Goal: Task Accomplishment & Management: Manage account settings

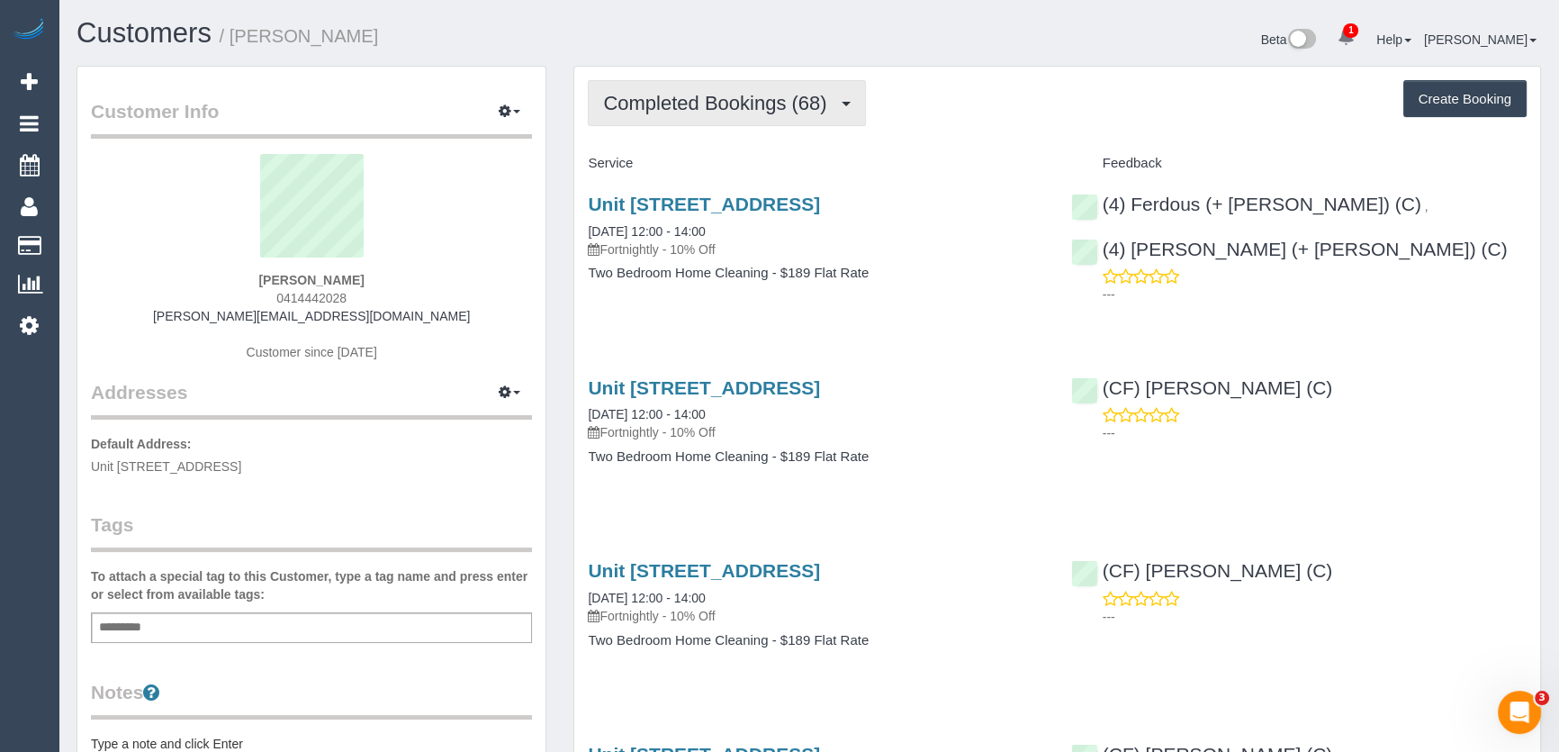
click at [824, 115] on button "Completed Bookings (68)" at bounding box center [726, 103] width 277 height 46
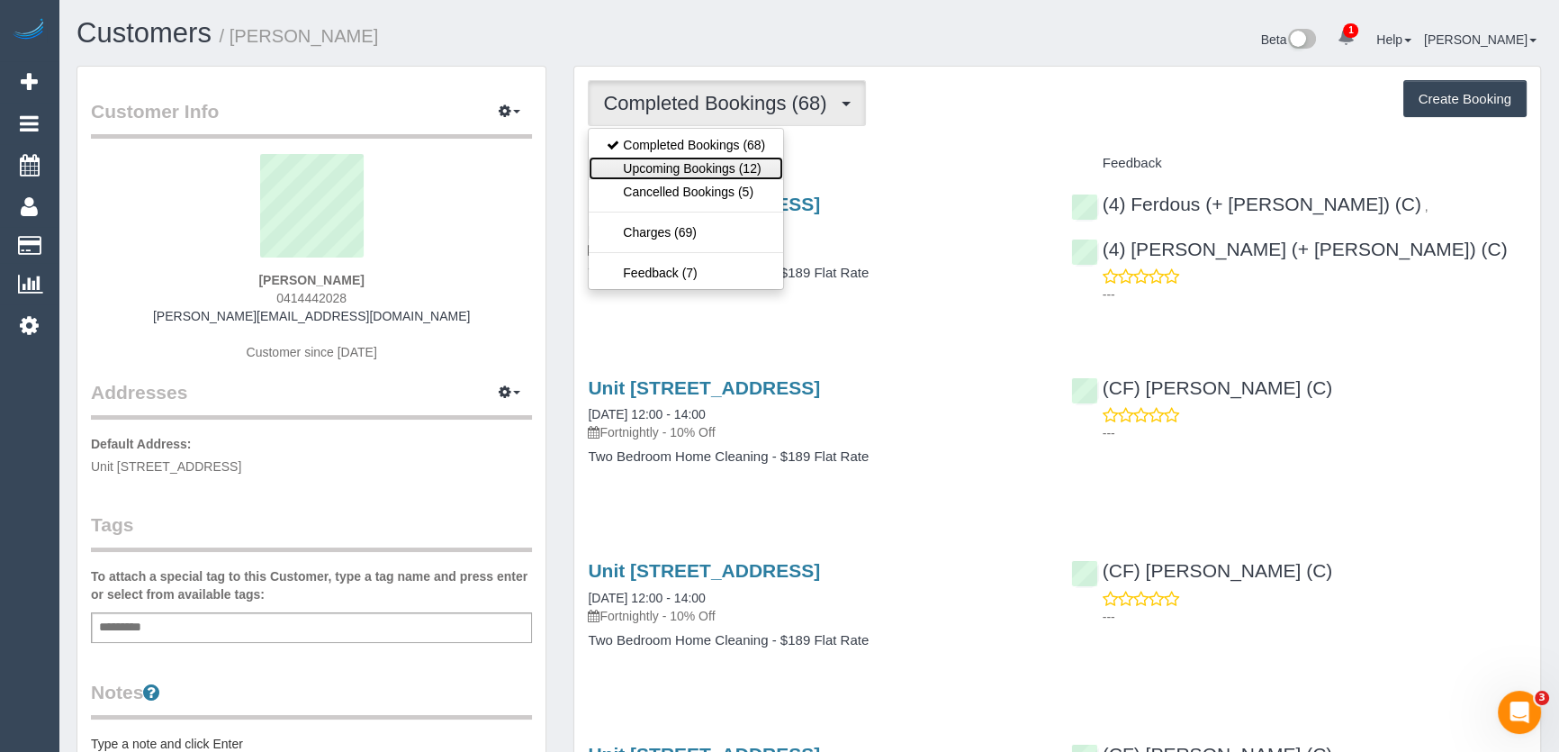
click at [715, 167] on link "Upcoming Bookings (12)" at bounding box center [686, 168] width 194 height 23
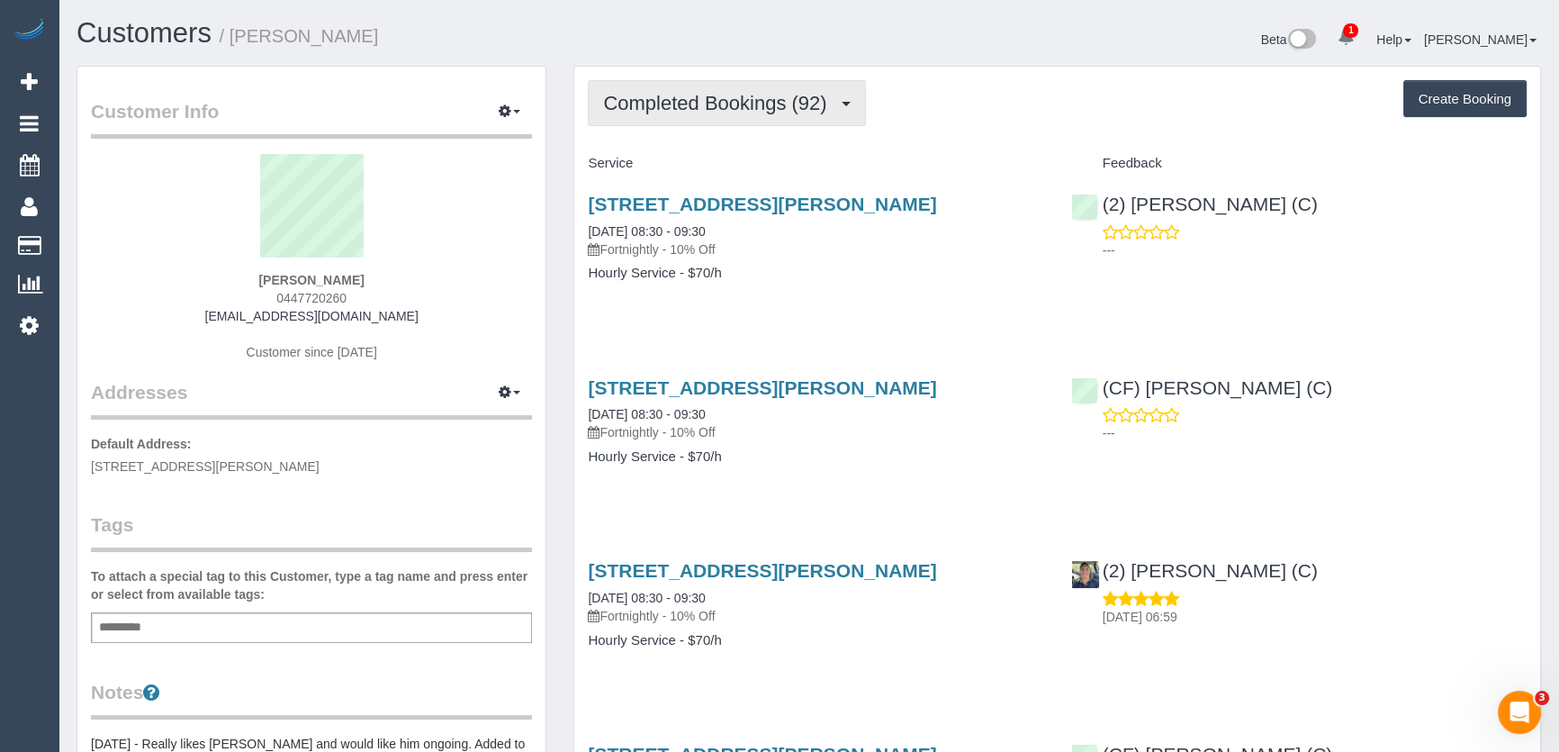
click at [787, 107] on span "Completed Bookings (92)" at bounding box center [719, 103] width 232 height 23
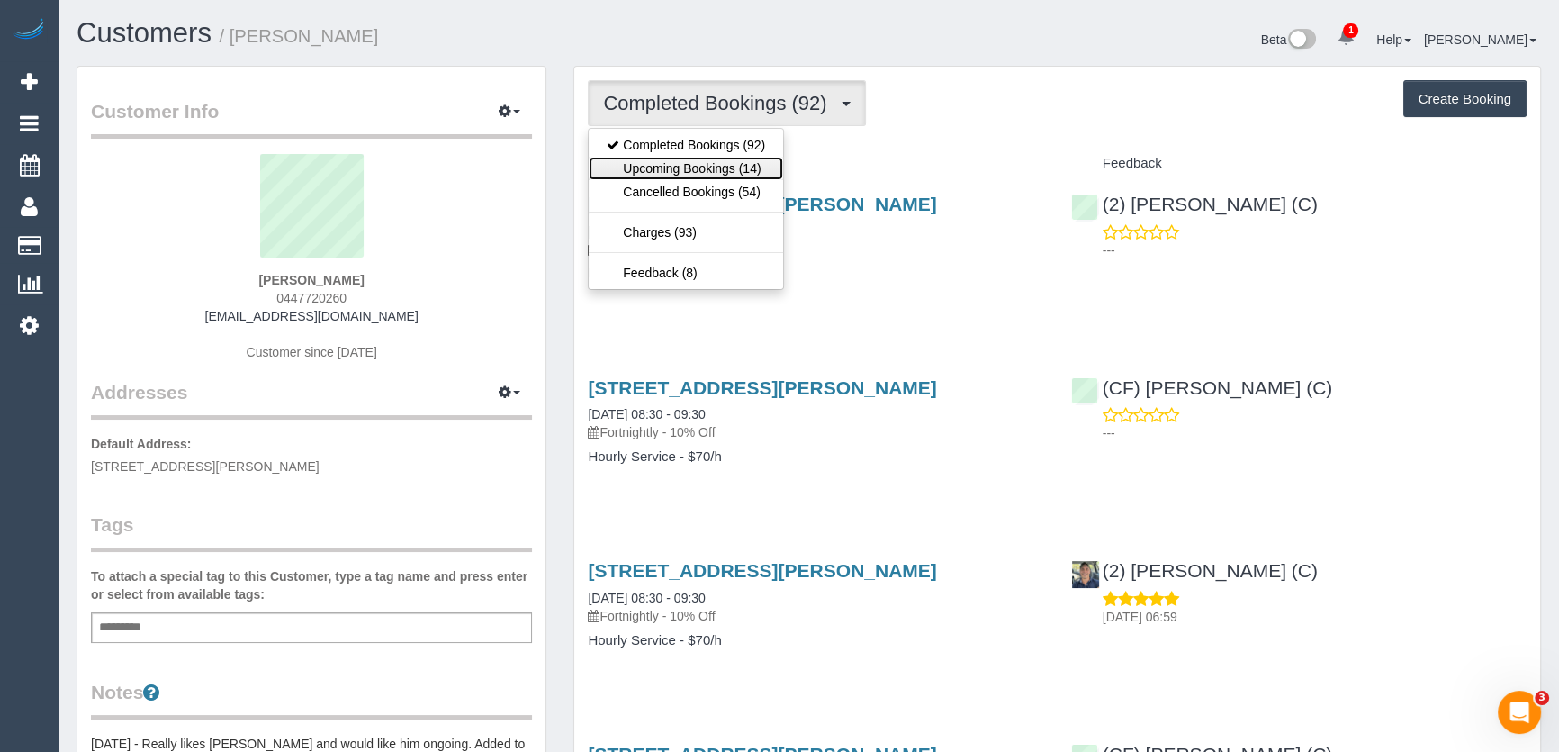
click at [757, 173] on link "Upcoming Bookings (14)" at bounding box center [686, 168] width 194 height 23
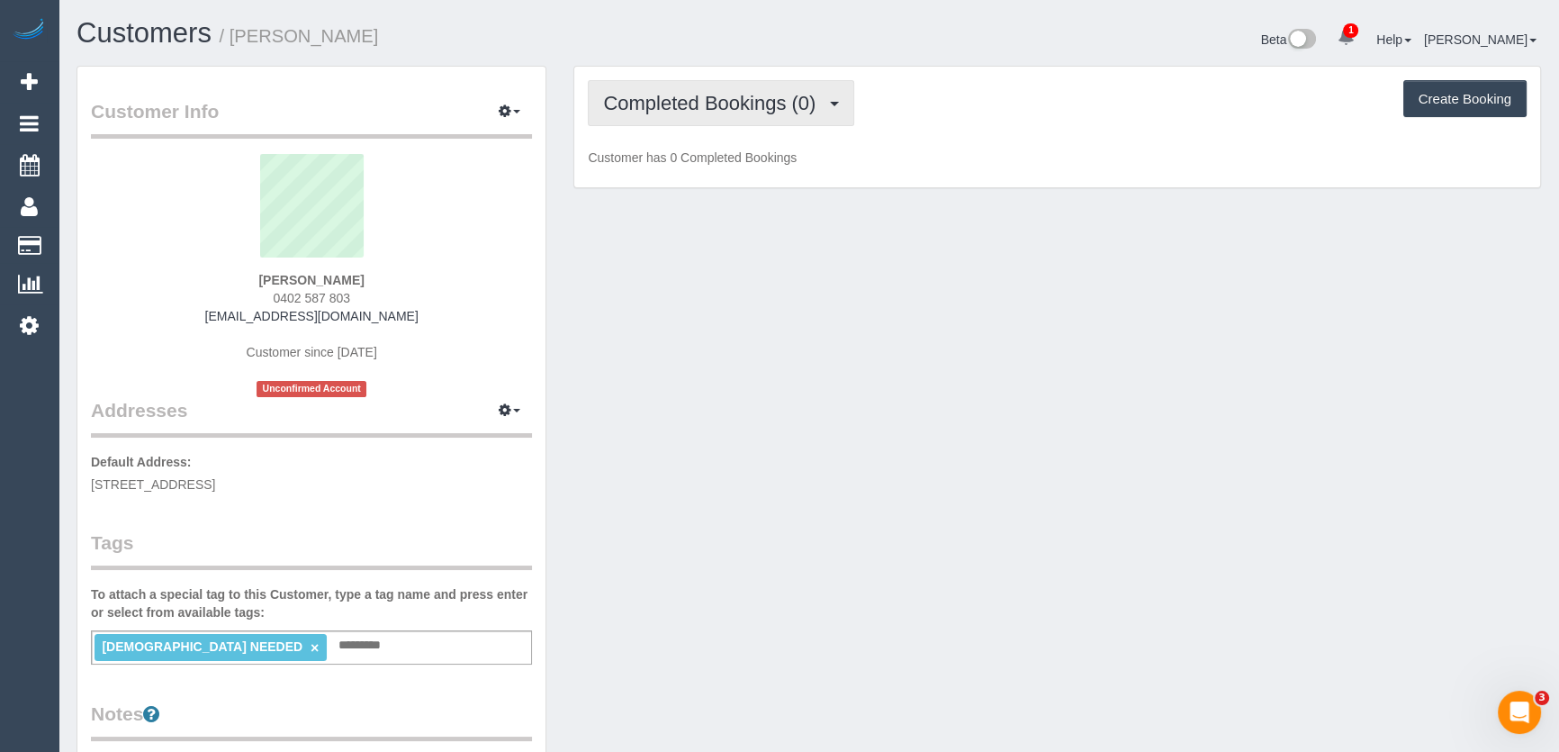
click at [783, 107] on span "Completed Bookings (0)" at bounding box center [713, 103] width 221 height 23
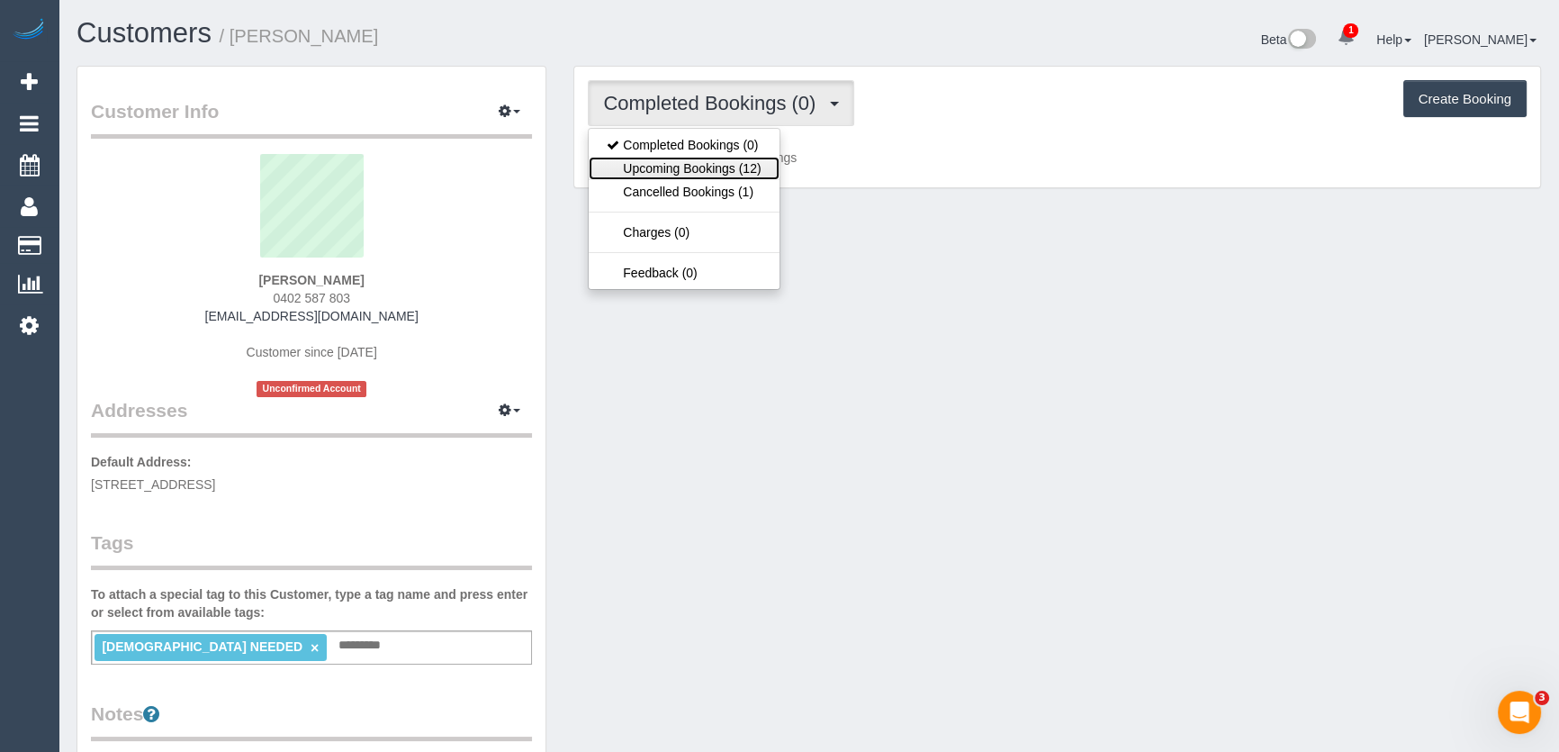
click at [761, 171] on link "Upcoming Bookings (12)" at bounding box center [684, 168] width 190 height 23
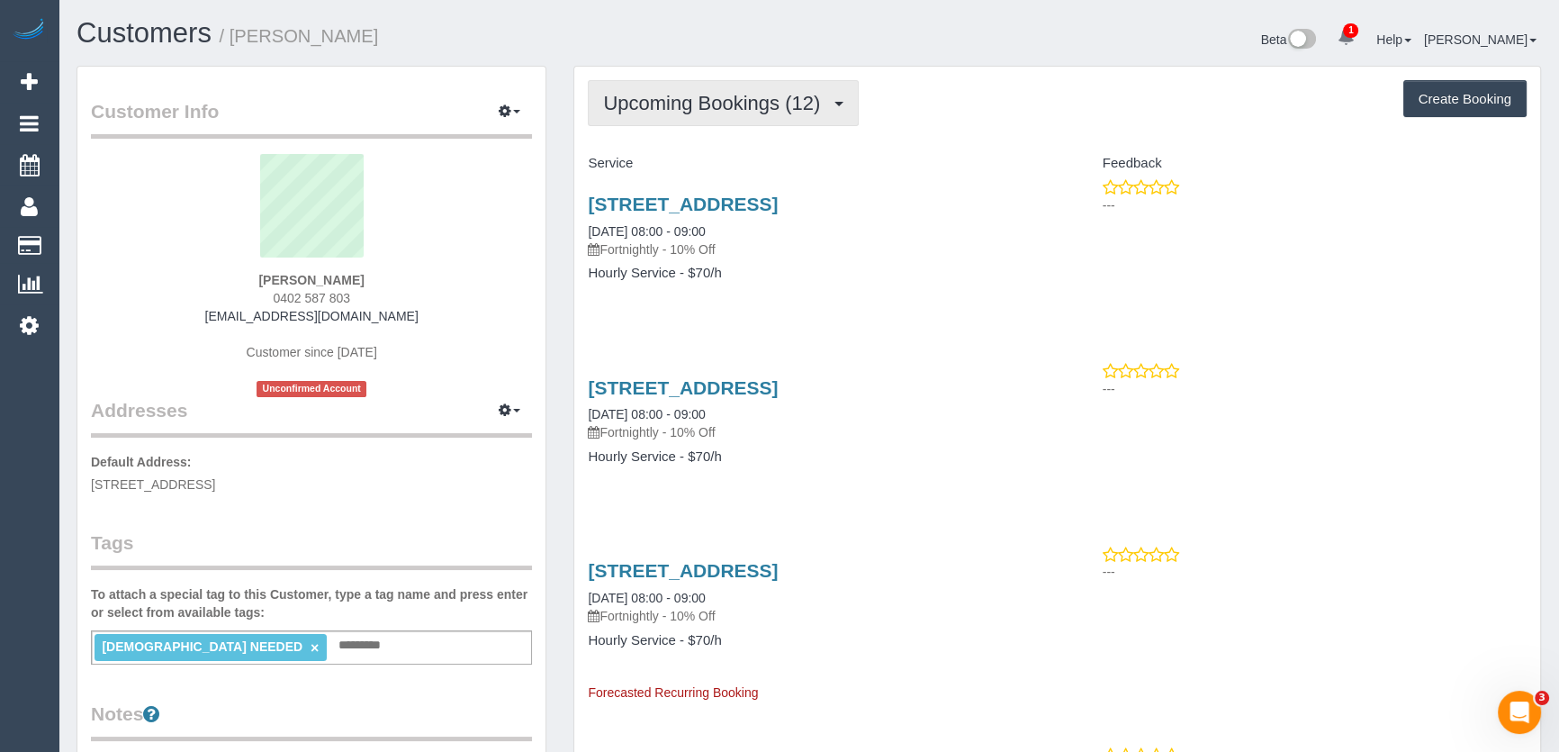
click at [630, 102] on span "Upcoming Bookings (12)" at bounding box center [716, 103] width 226 height 23
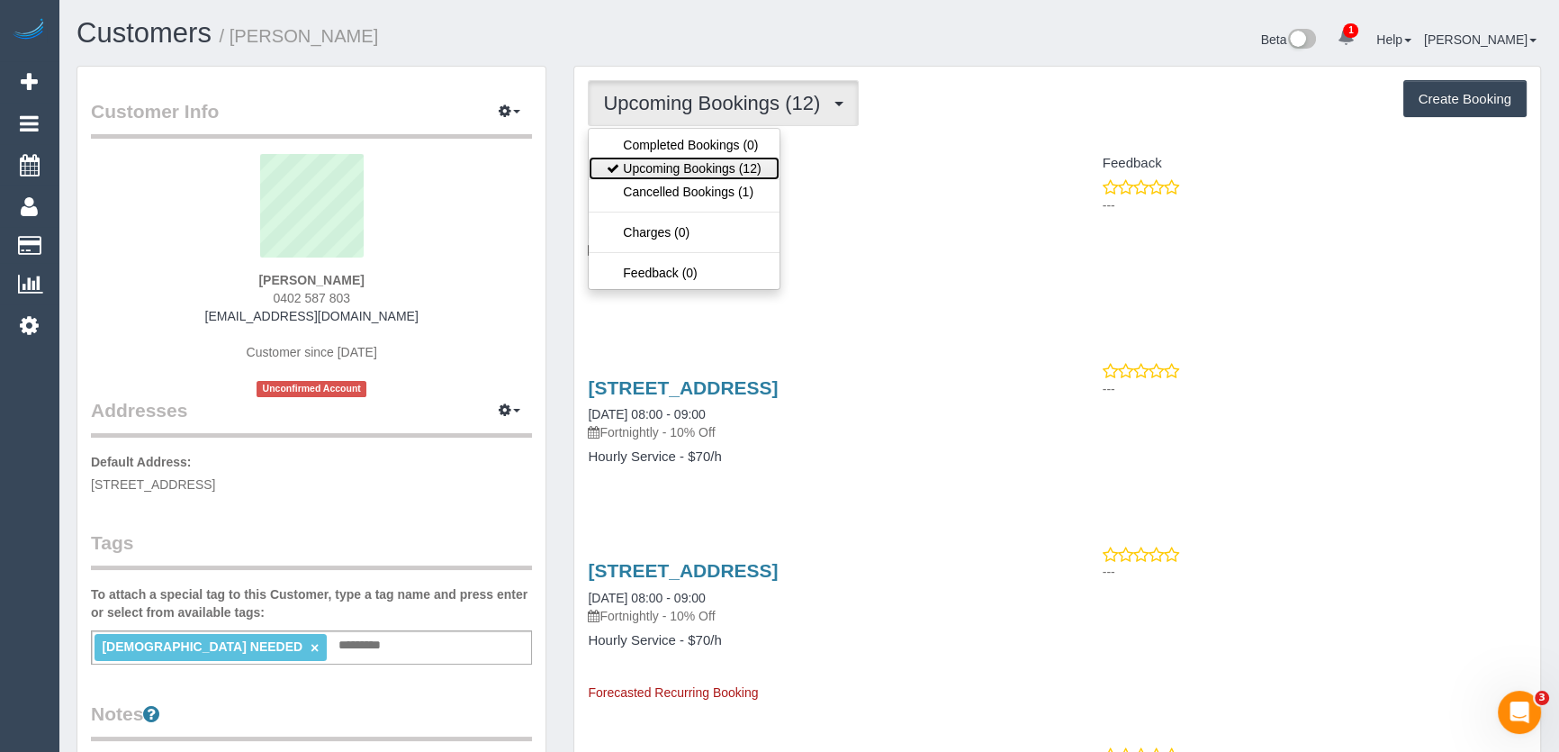
click at [659, 158] on link "Upcoming Bookings (12)" at bounding box center [684, 168] width 190 height 23
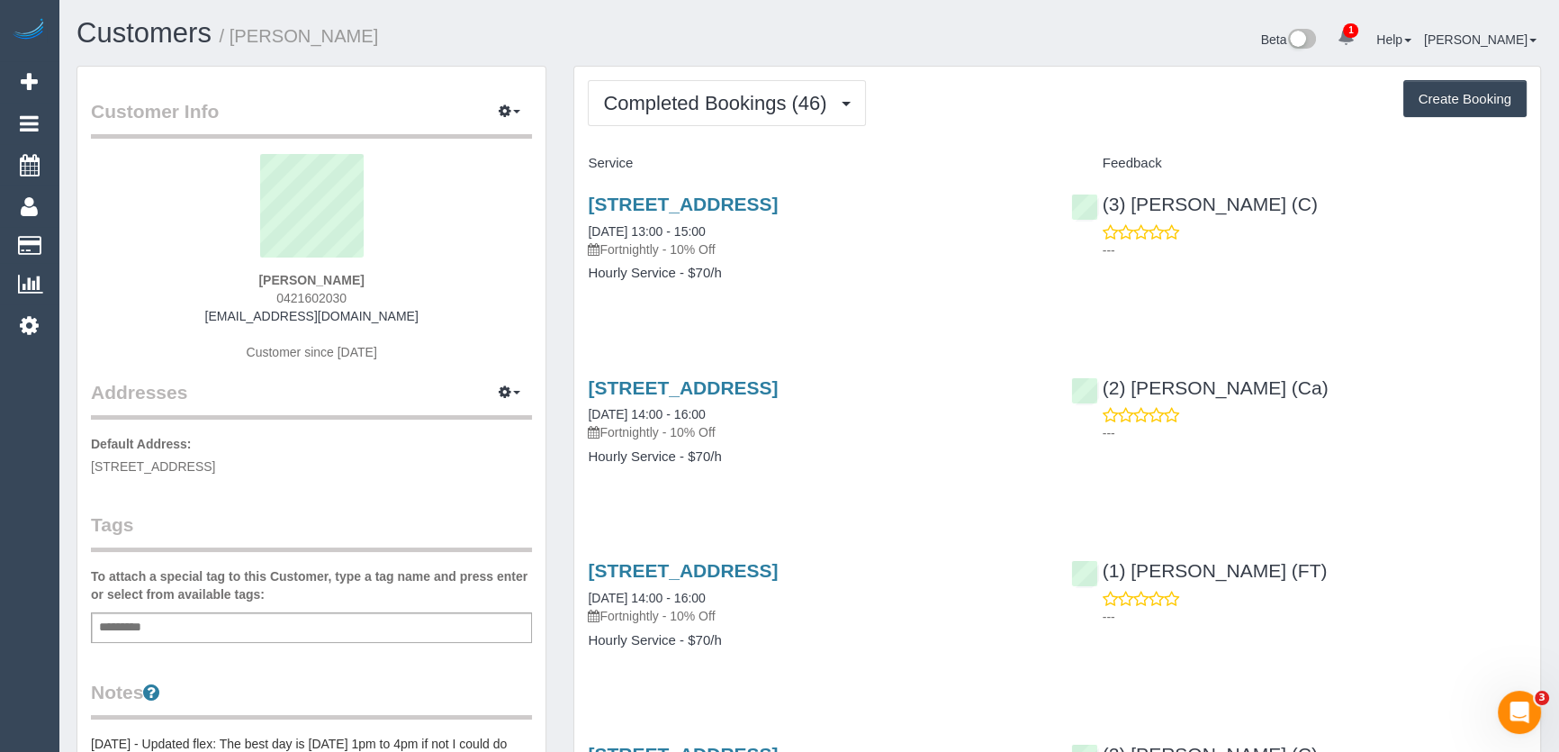
click at [797, 299] on div "2/17 Southampton Street, Footscray, VIC 3011 28/08/2025 13:00 - 15:00 Fortnight…" at bounding box center [815, 247] width 482 height 139
click at [759, 93] on span "Completed Bookings (46)" at bounding box center [719, 103] width 232 height 23
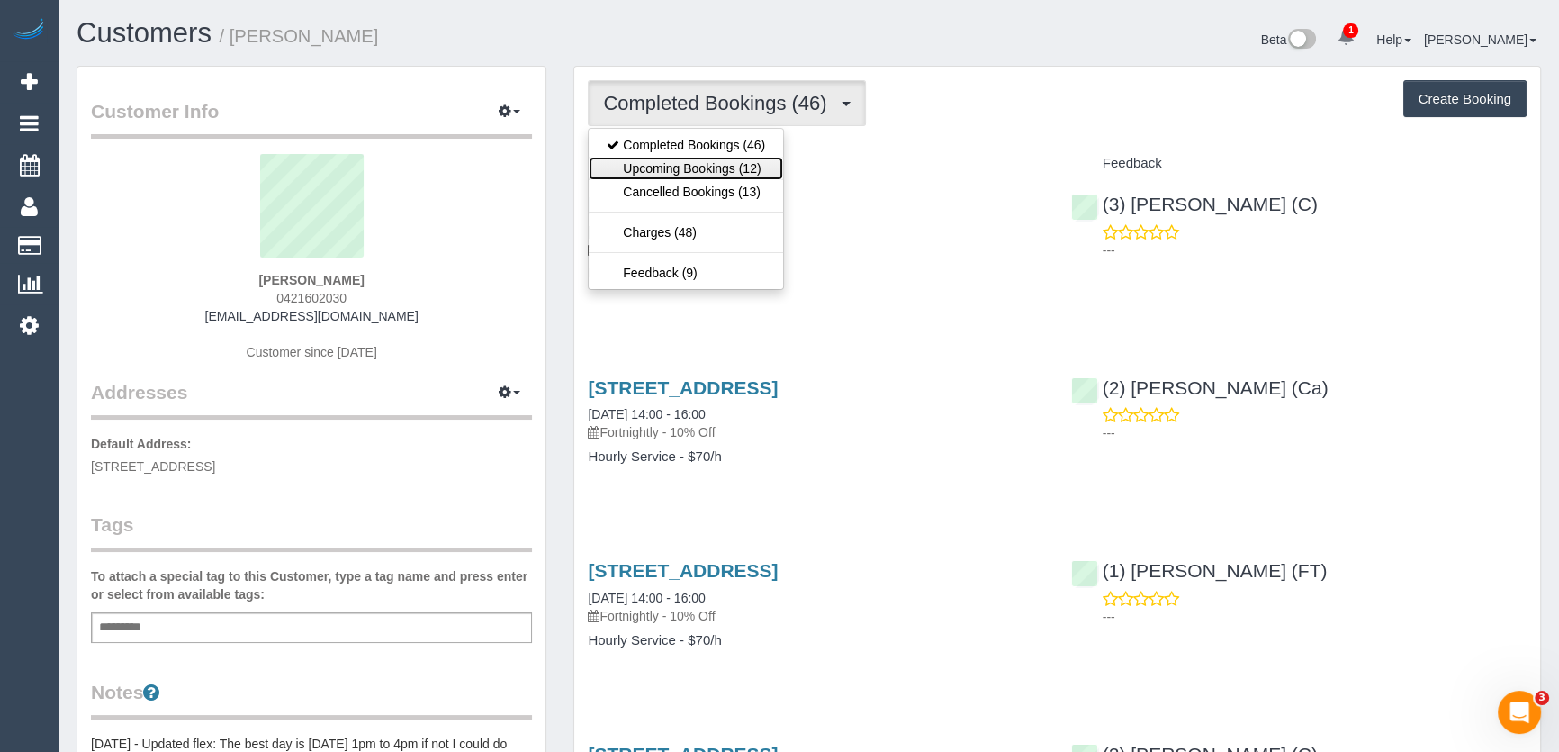
click at [729, 164] on link "Upcoming Bookings (12)" at bounding box center [686, 168] width 194 height 23
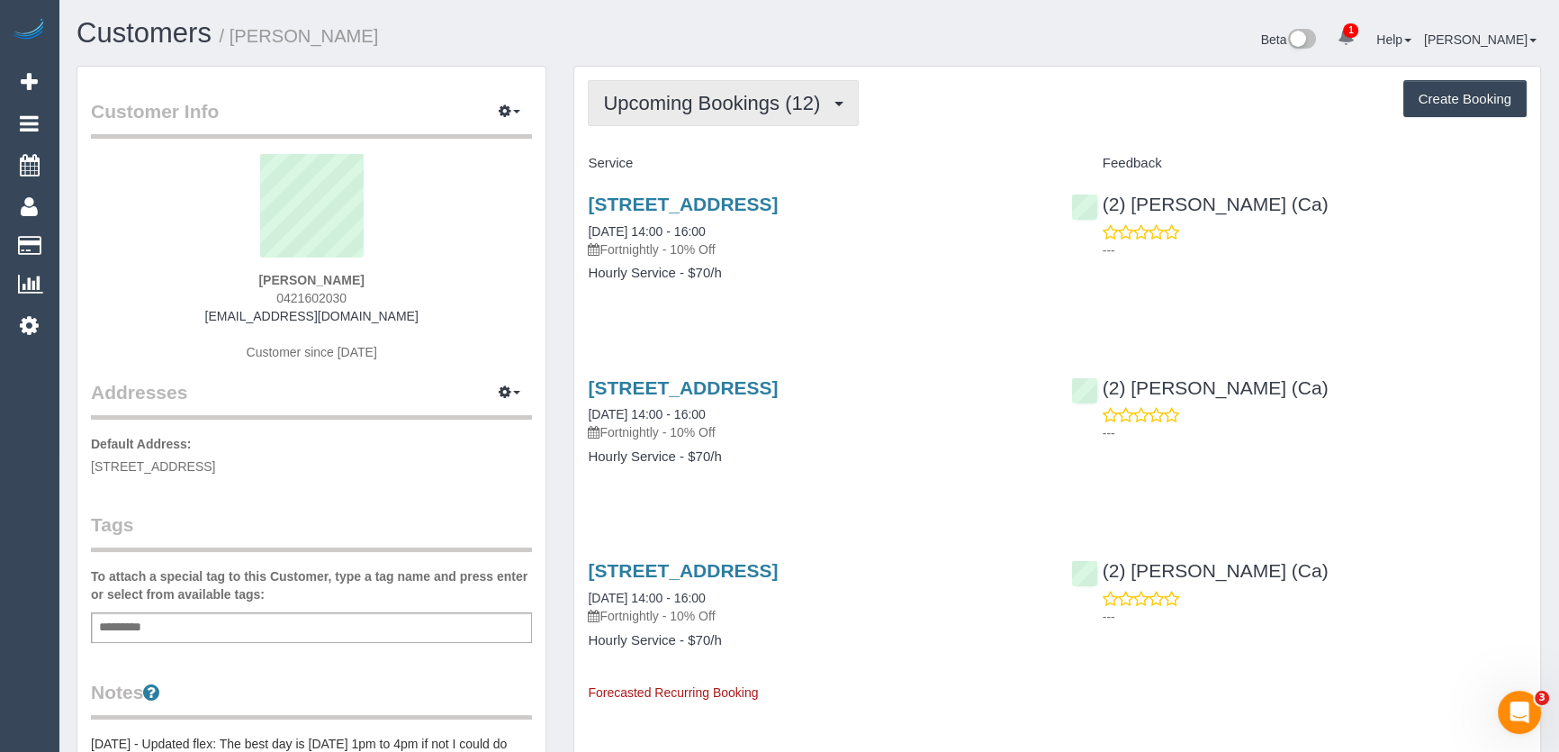
click at [754, 93] on span "Upcoming Bookings (12)" at bounding box center [716, 103] width 226 height 23
click at [747, 99] on span "Upcoming Bookings (12)" at bounding box center [716, 103] width 226 height 23
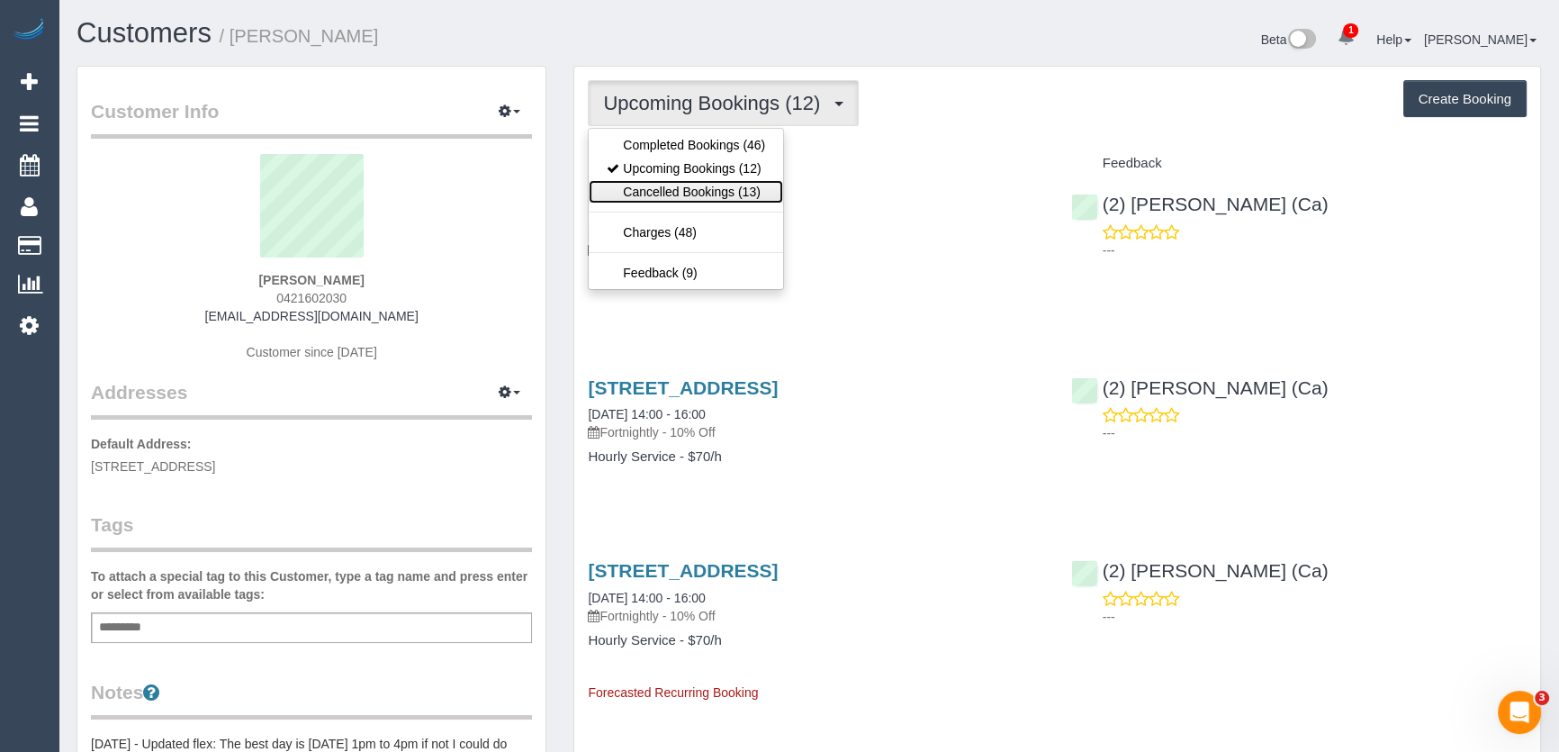
click at [707, 195] on link "Cancelled Bookings (13)" at bounding box center [686, 191] width 194 height 23
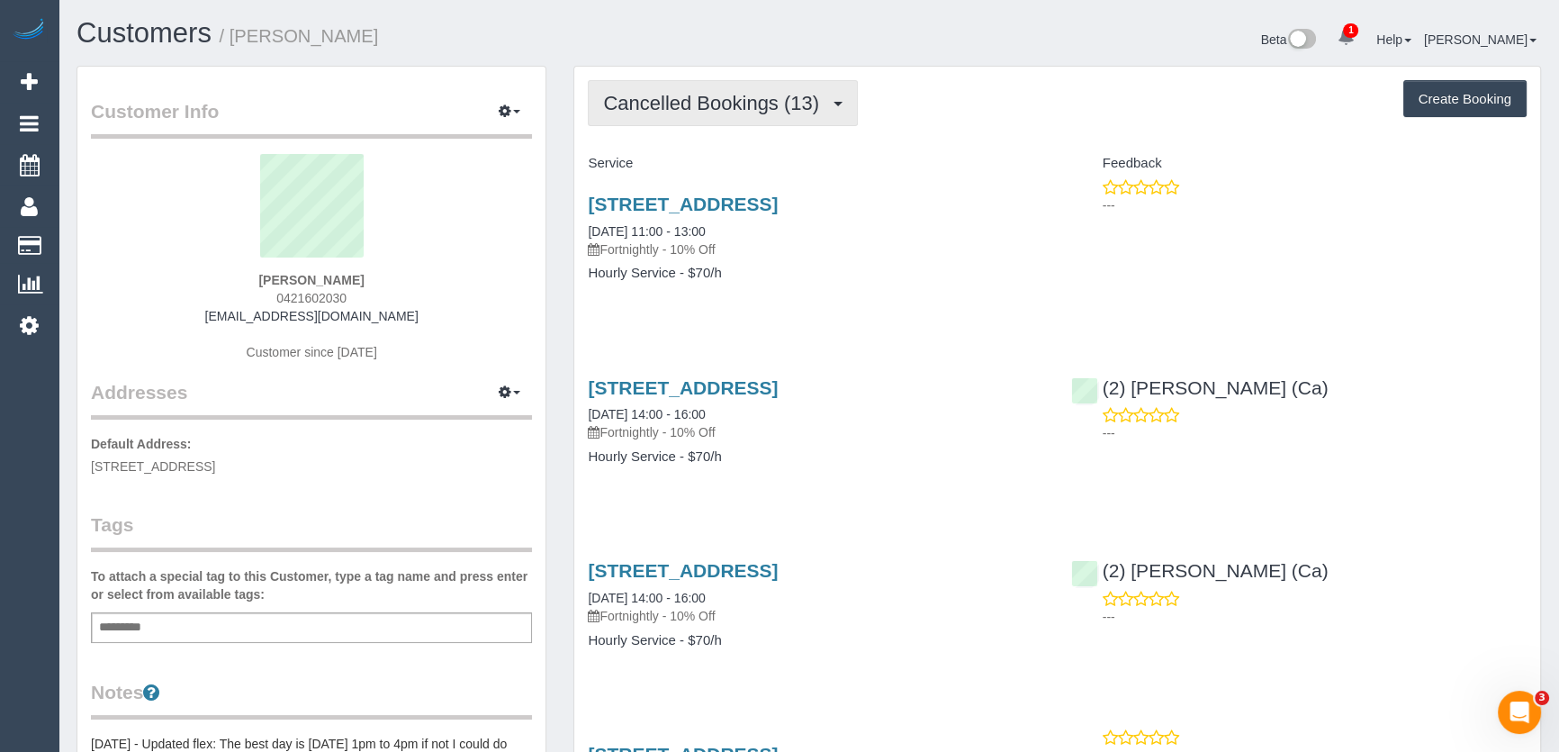
click at [733, 113] on button "Cancelled Bookings (13)" at bounding box center [723, 103] width 270 height 46
click at [767, 95] on span "Completed Bookings (46)" at bounding box center [719, 103] width 232 height 23
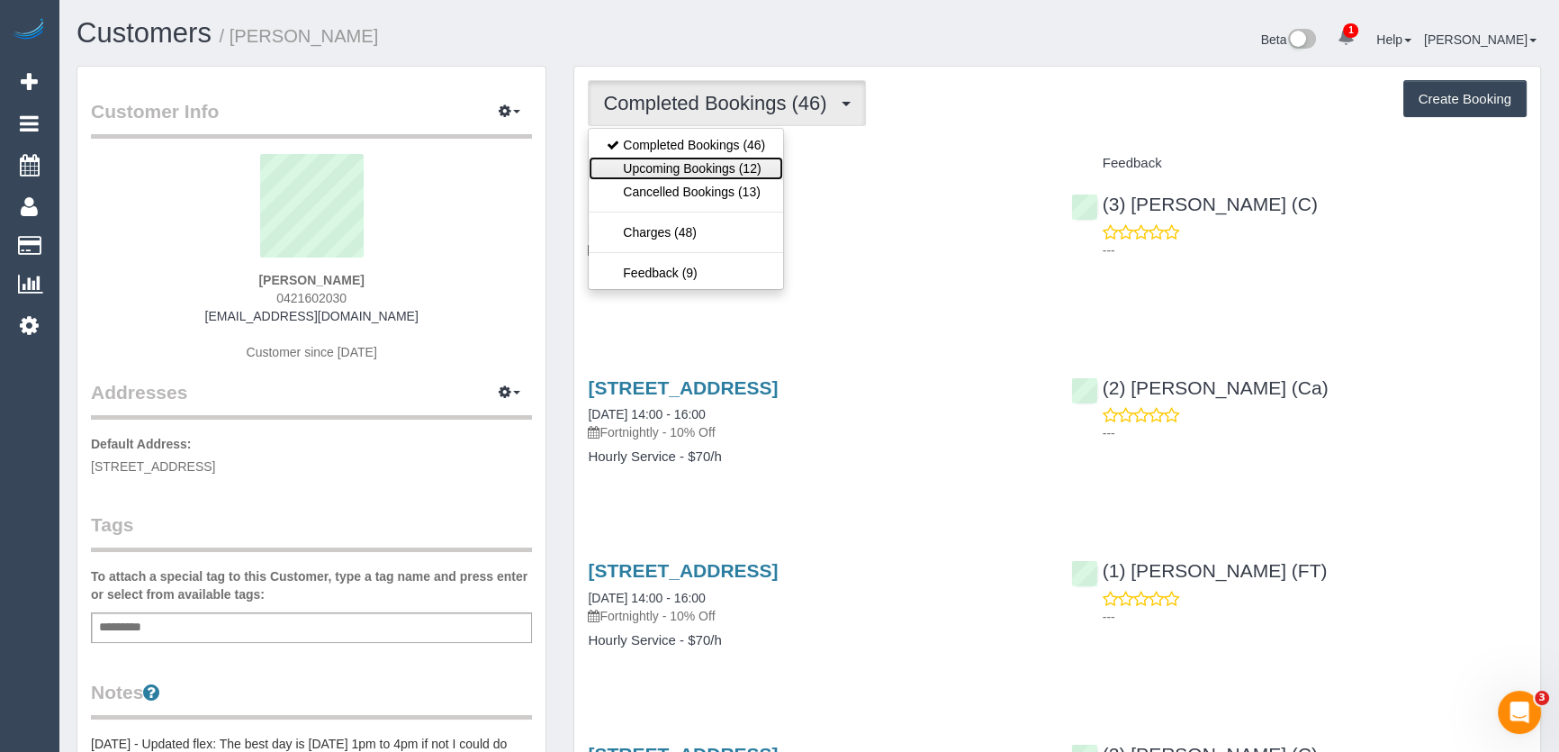
click at [750, 167] on link "Upcoming Bookings (12)" at bounding box center [686, 168] width 194 height 23
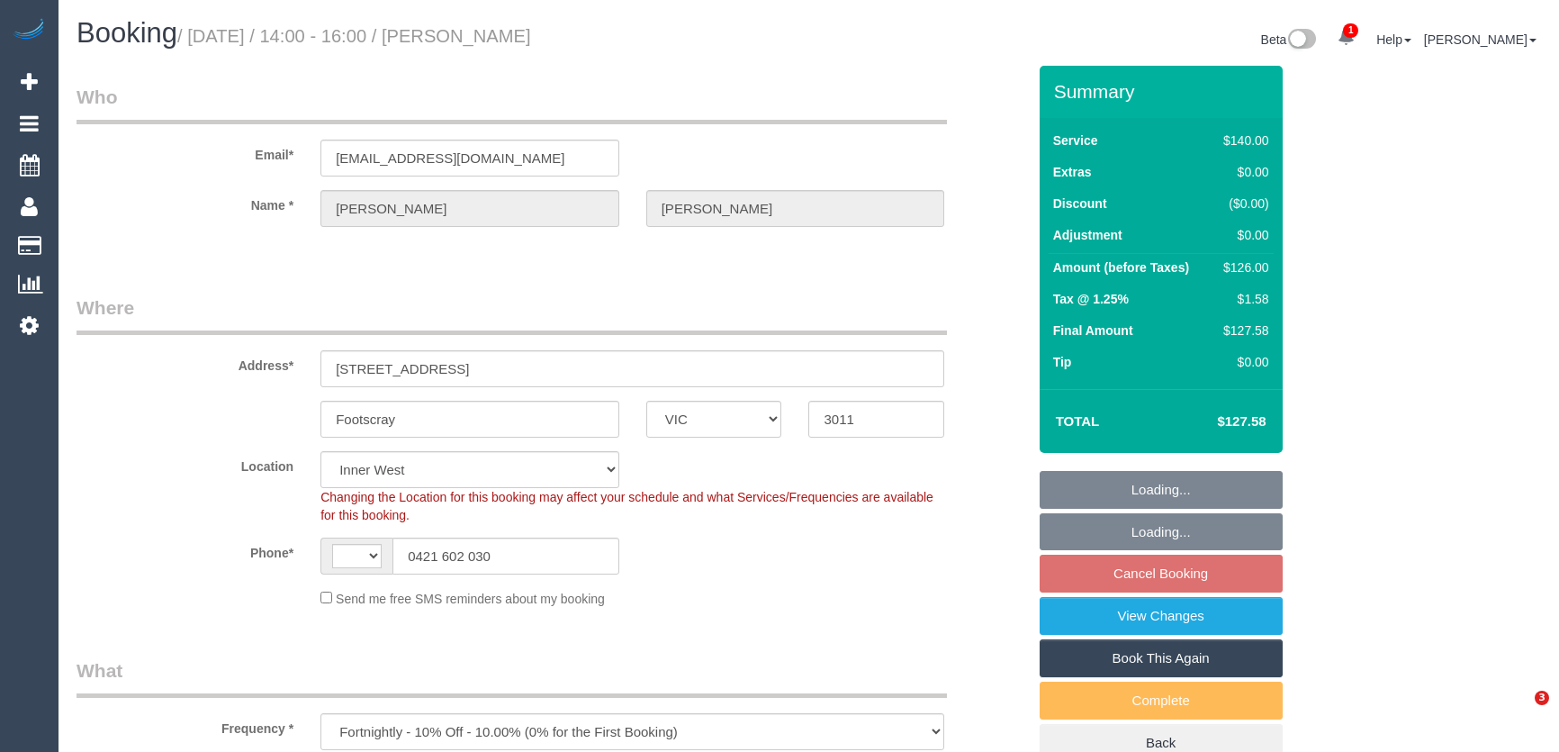
select select "VIC"
select select "string:stripe-pm_1RQIkk2GScqysDRVWIDIeKSi"
select select "string:AU"
select select "number:28"
select select "number:14"
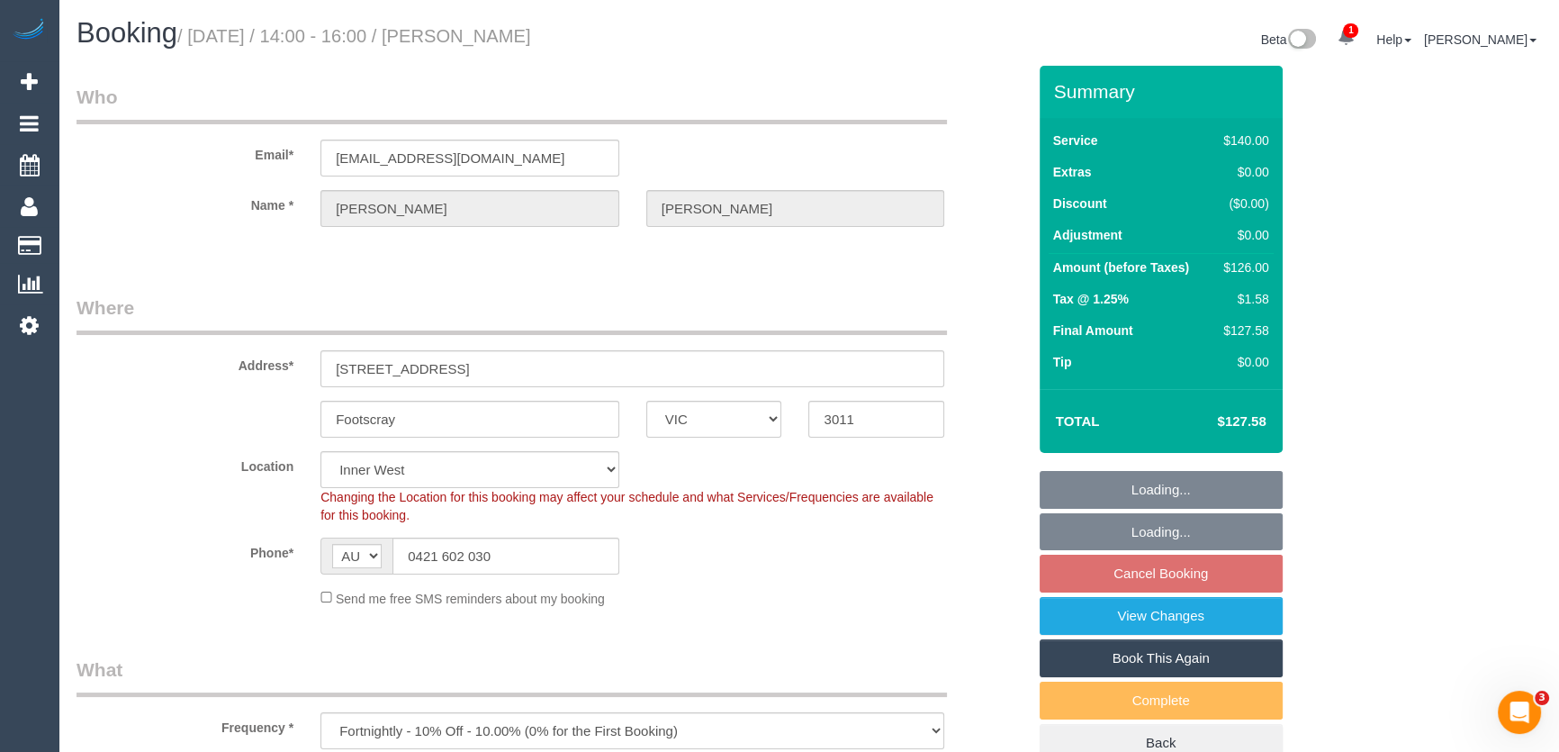
select select "number:21"
select select "number:24"
select select "number:35"
select select "number:12"
select select "object:858"
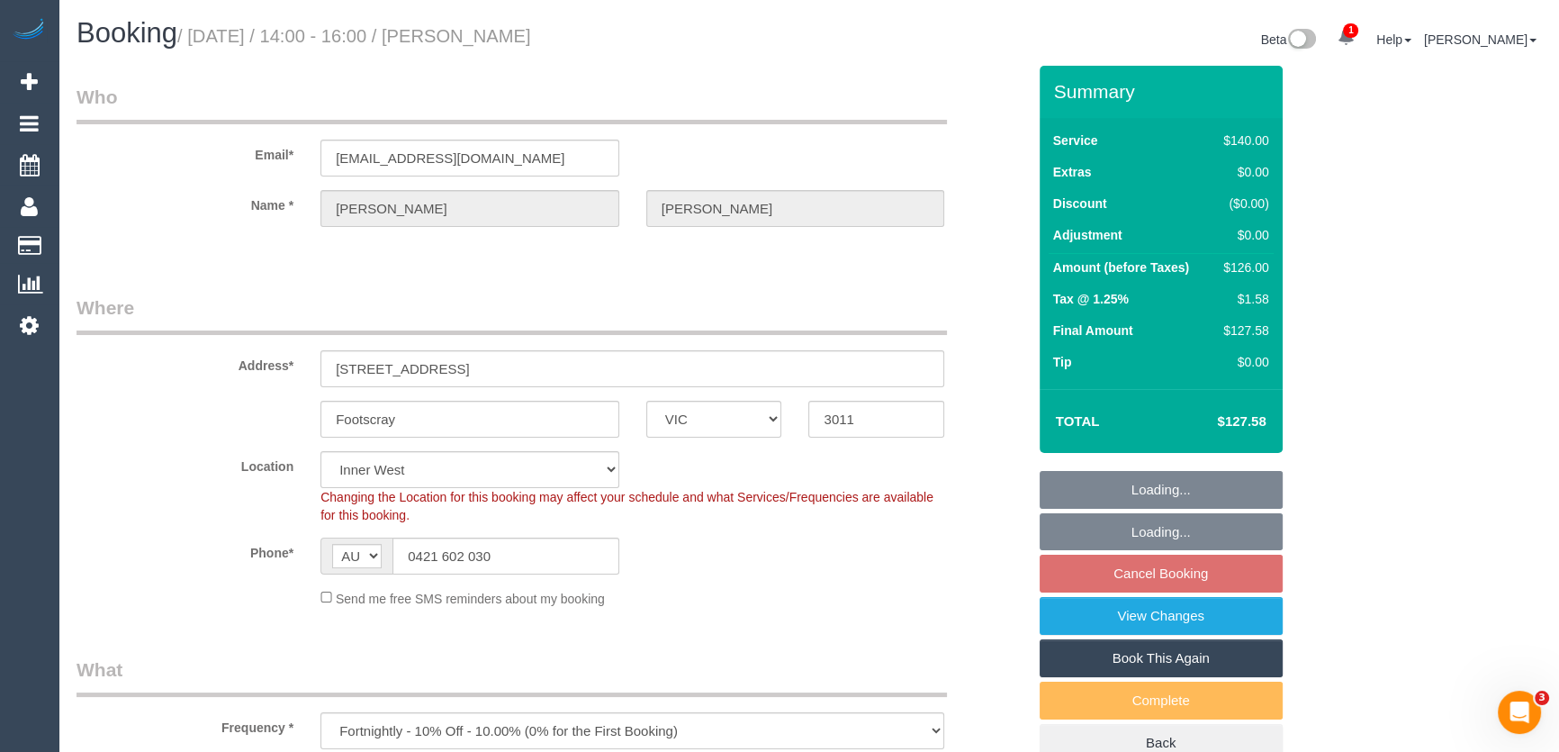
select select "spot5"
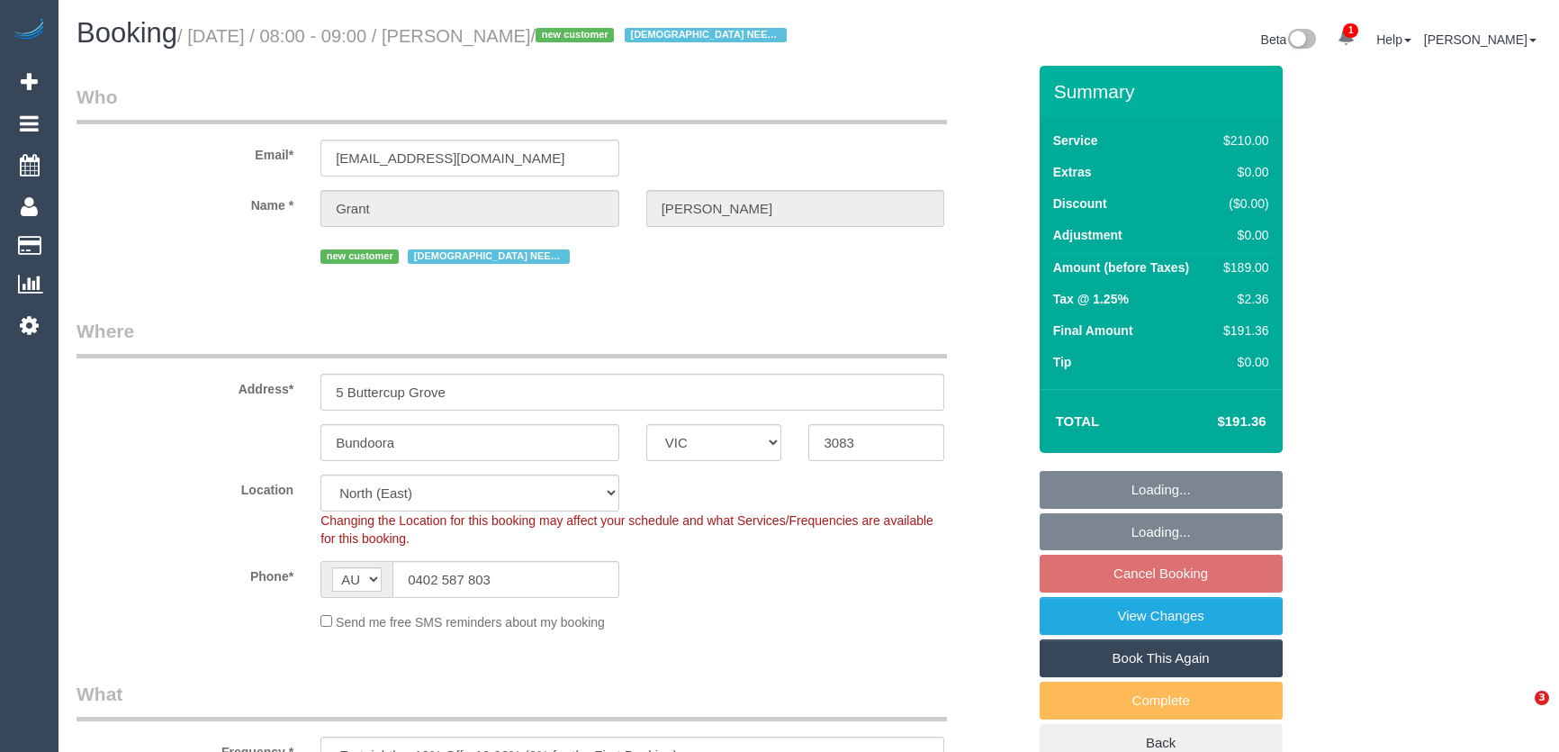
select select "VIC"
select select "180"
select select "number:28"
select select "number:14"
select select "number:19"
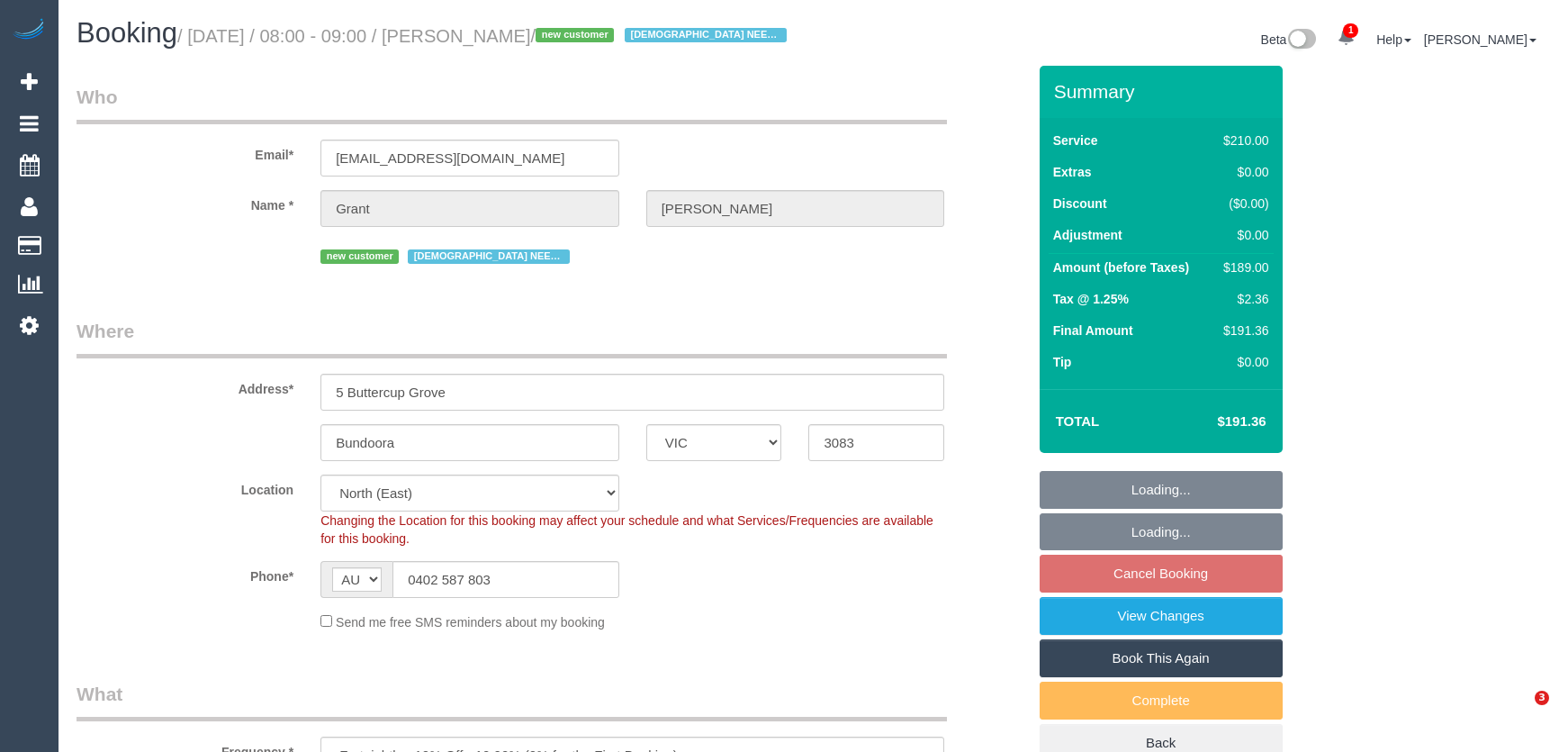
select select "number:25"
select select "number:35"
select select "number:12"
select select "object:1503"
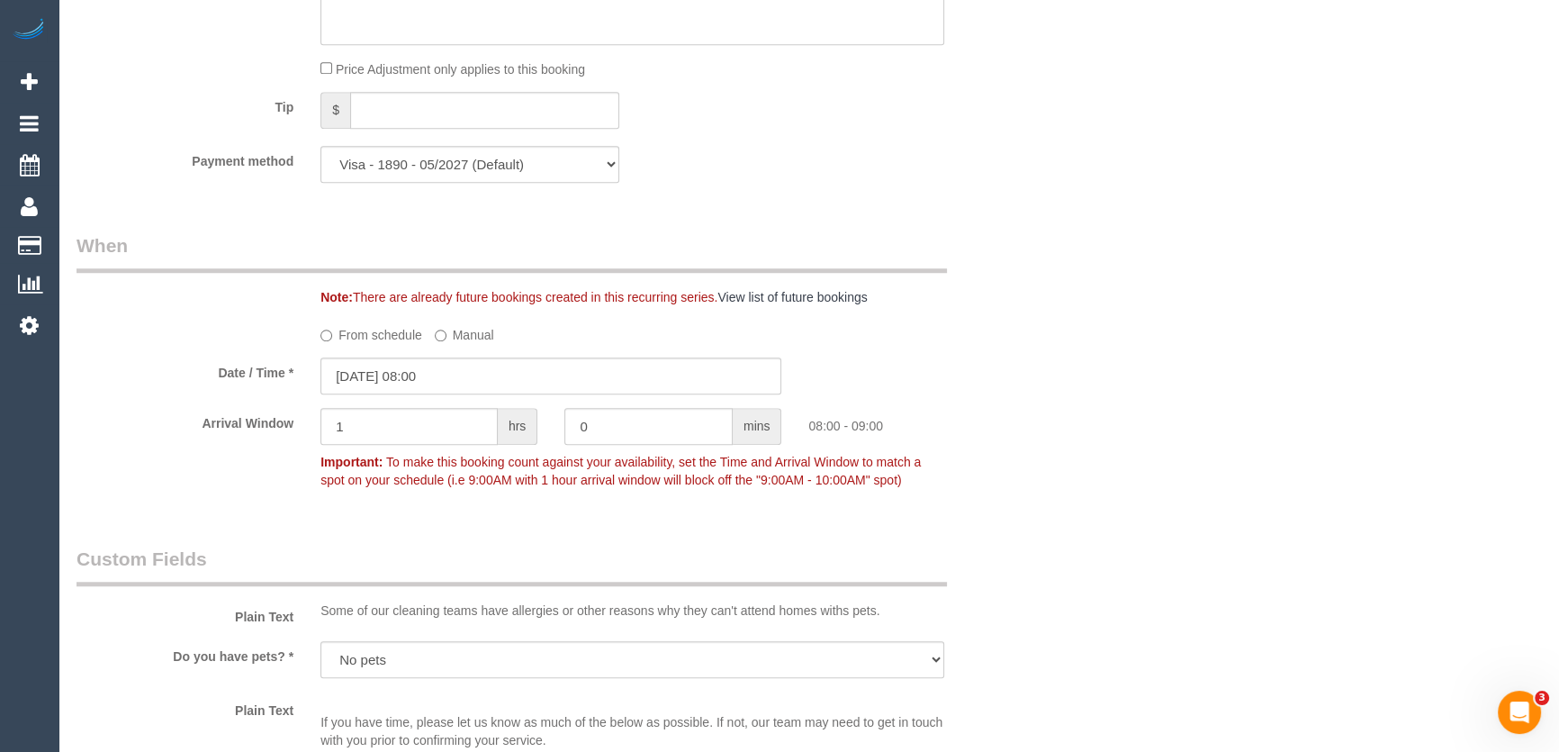
scroll to position [1800, 0]
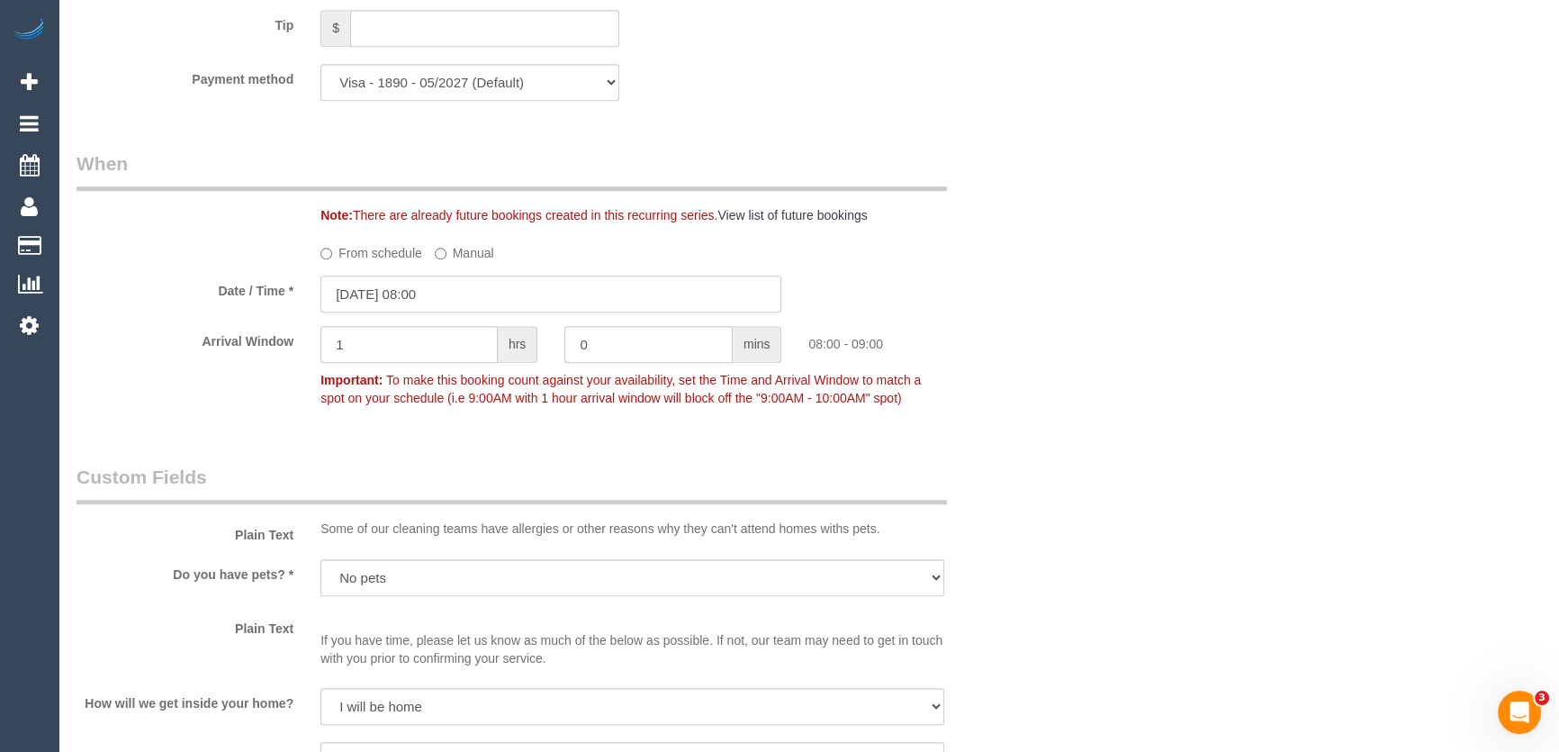
click at [464, 312] on input "[DATE] 08:00" at bounding box center [550, 293] width 461 height 37
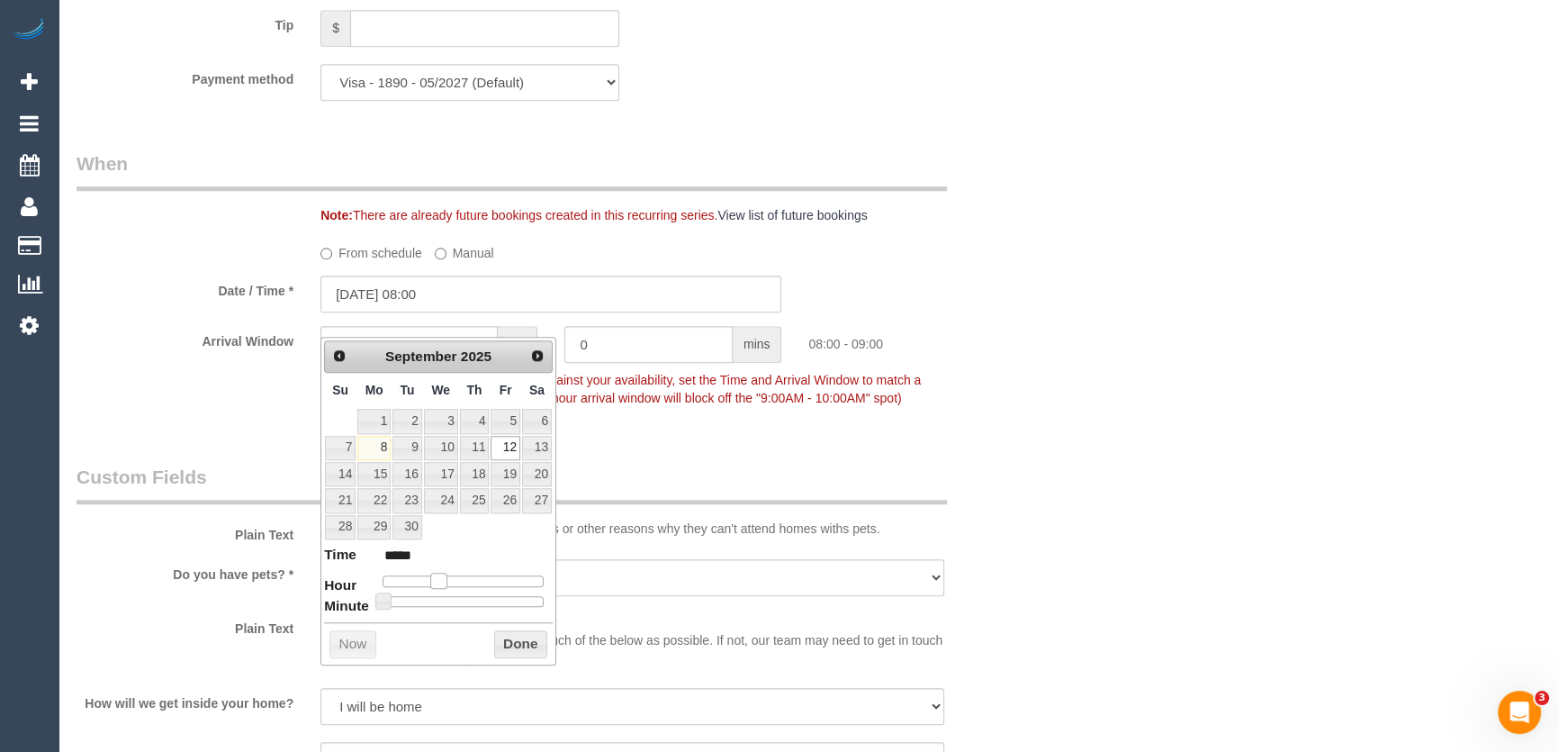
type input "[DATE] 09:00"
type input "*****"
type input "12/09/2025 10:00"
type input "*****"
drag, startPoint x: 437, startPoint y: 581, endPoint x: 449, endPoint y: 580, distance: 12.6
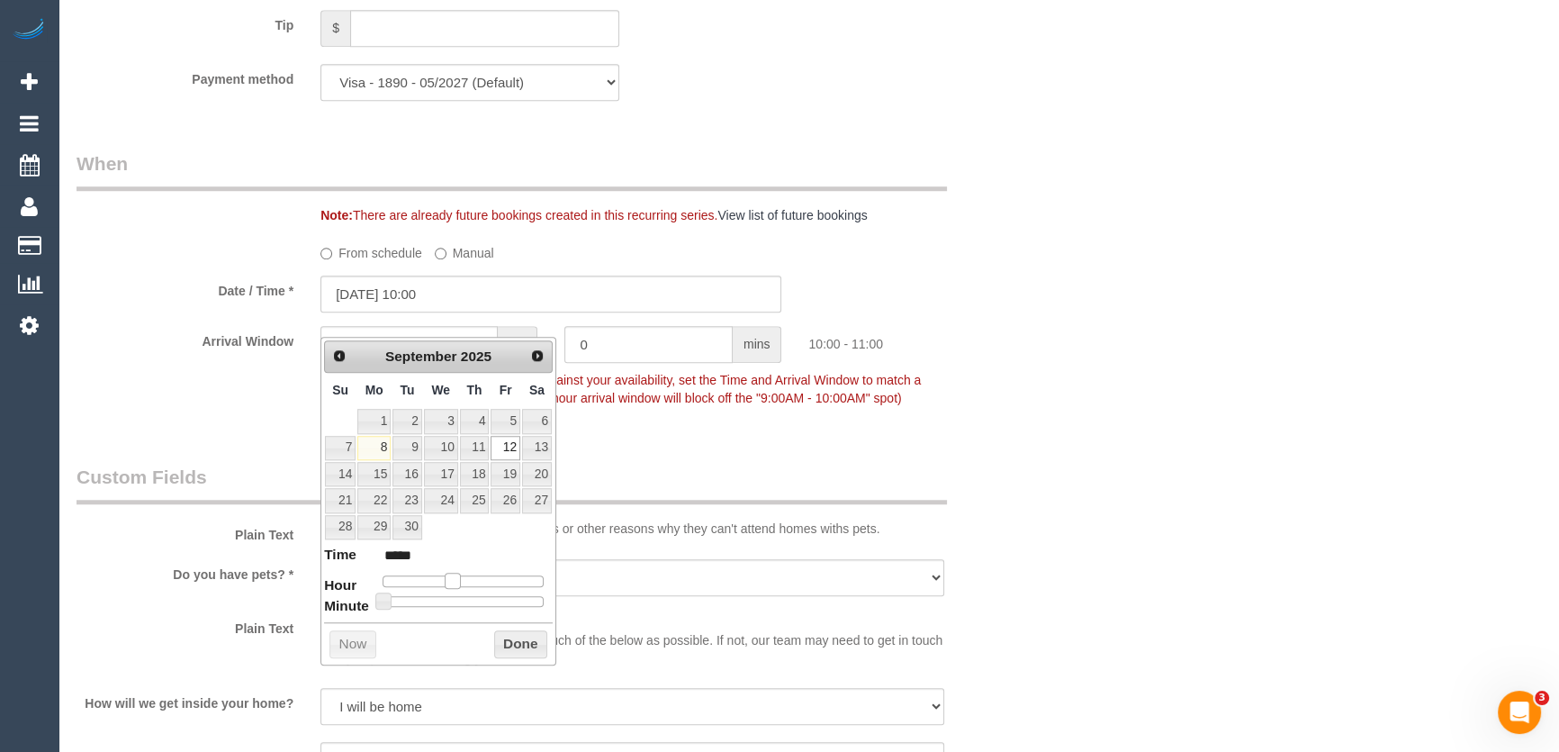
click at [449, 580] on span at bounding box center [453, 580] width 16 height 16
click at [692, 465] on div "Who Email* grant@loanstudio.com.au Name * Grant Arbuckle new customer FEMALE NE…" at bounding box center [551, 172] width 977 height 3812
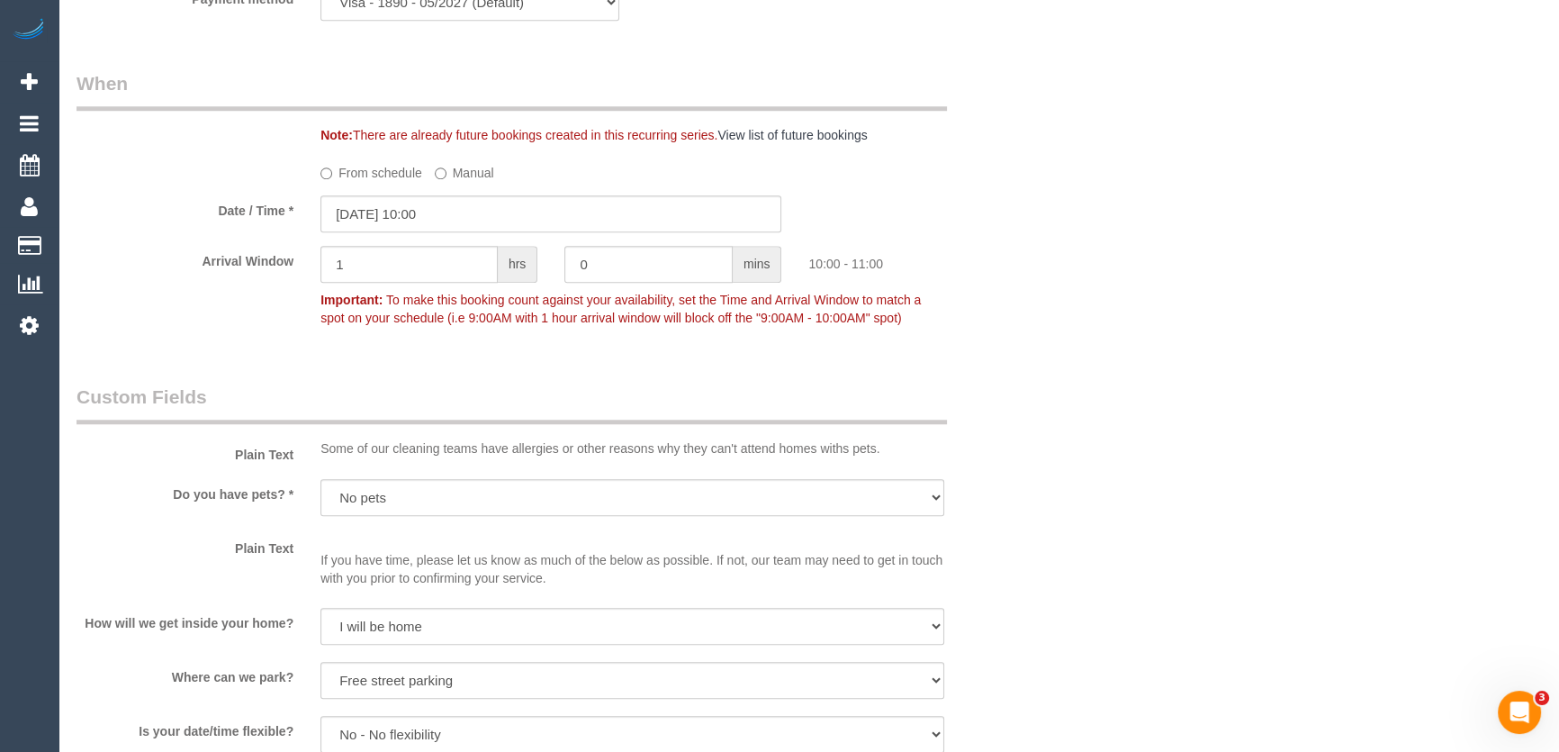
scroll to position [2045, 0]
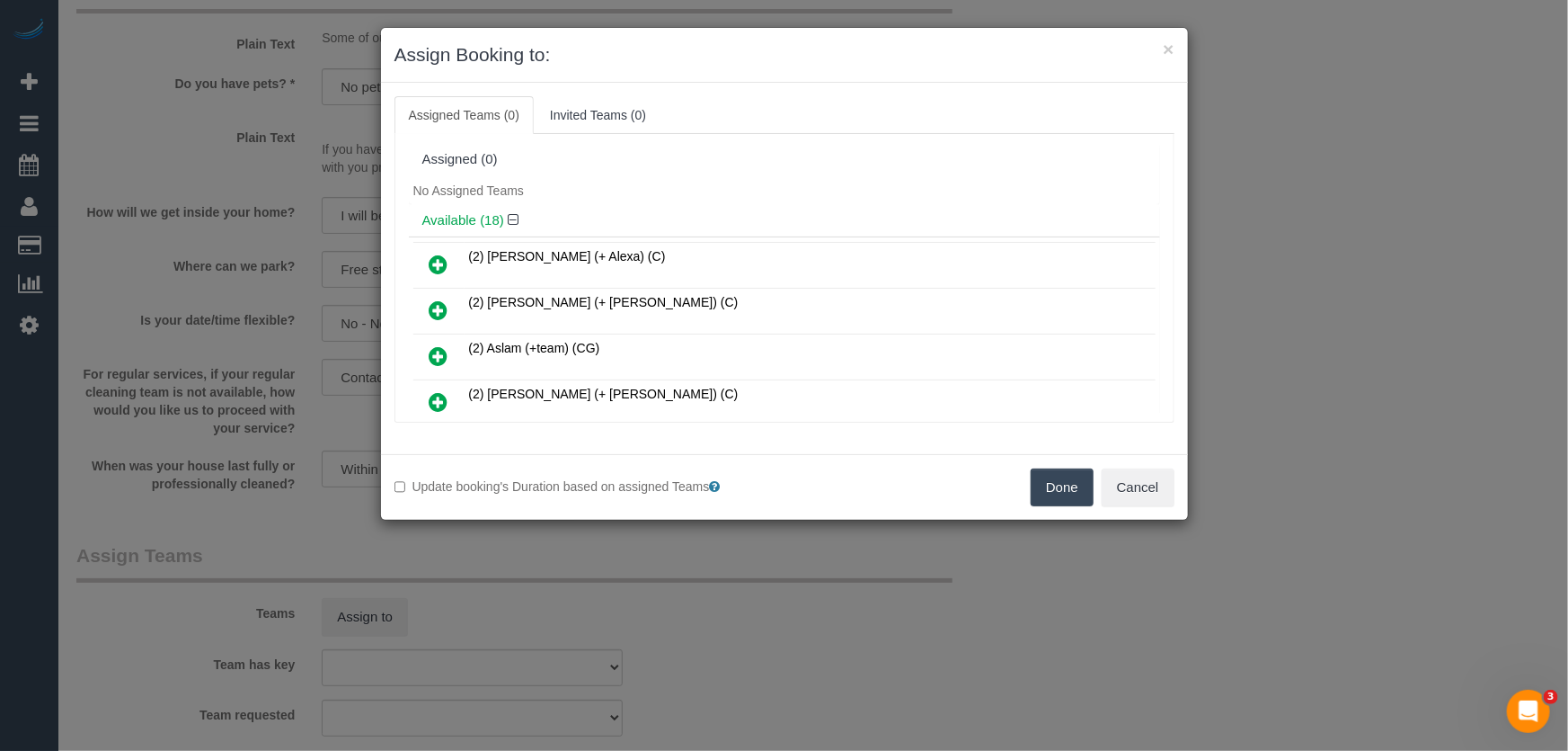
scroll to position [607, 0]
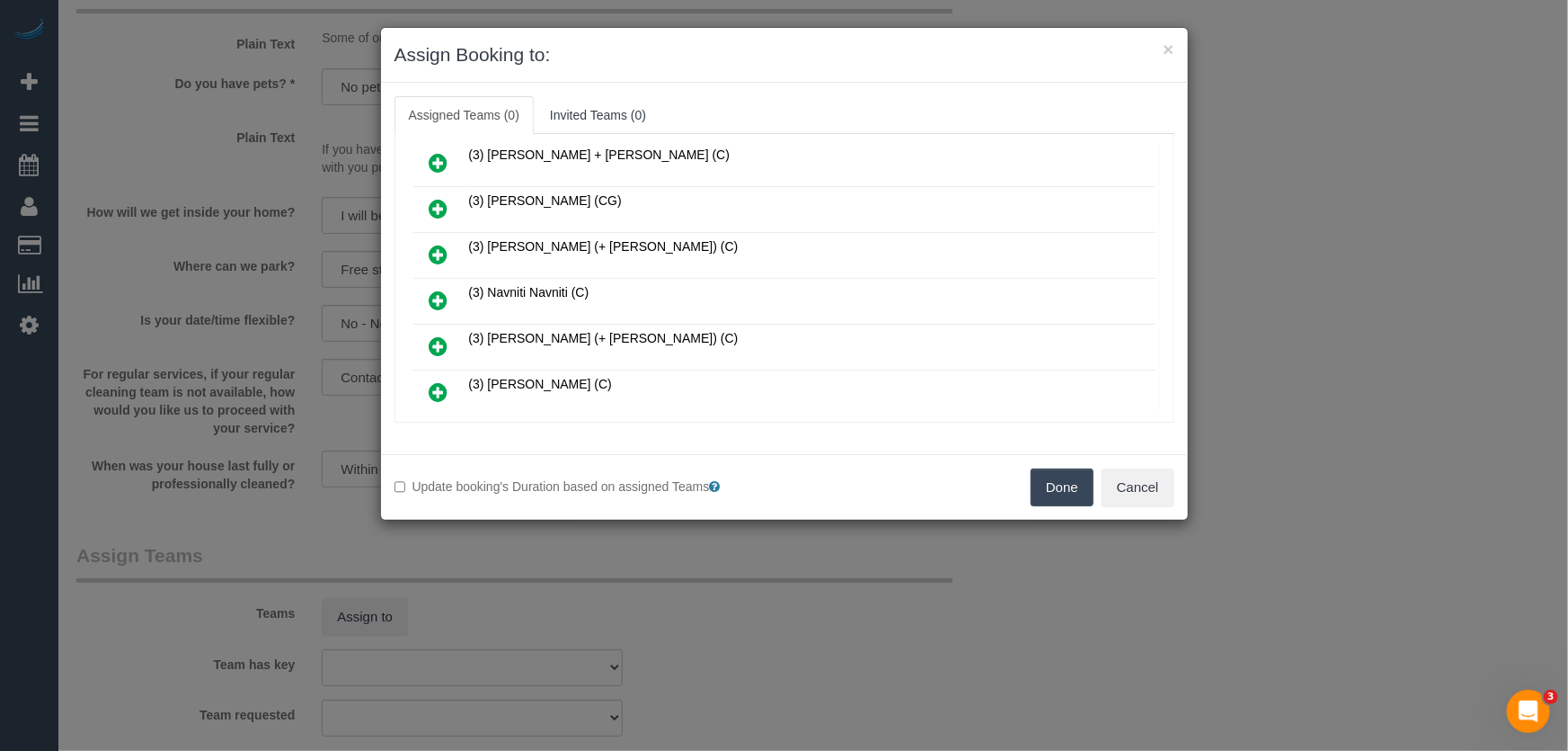
click at [435, 290] on icon at bounding box center [438, 301] width 19 height 22
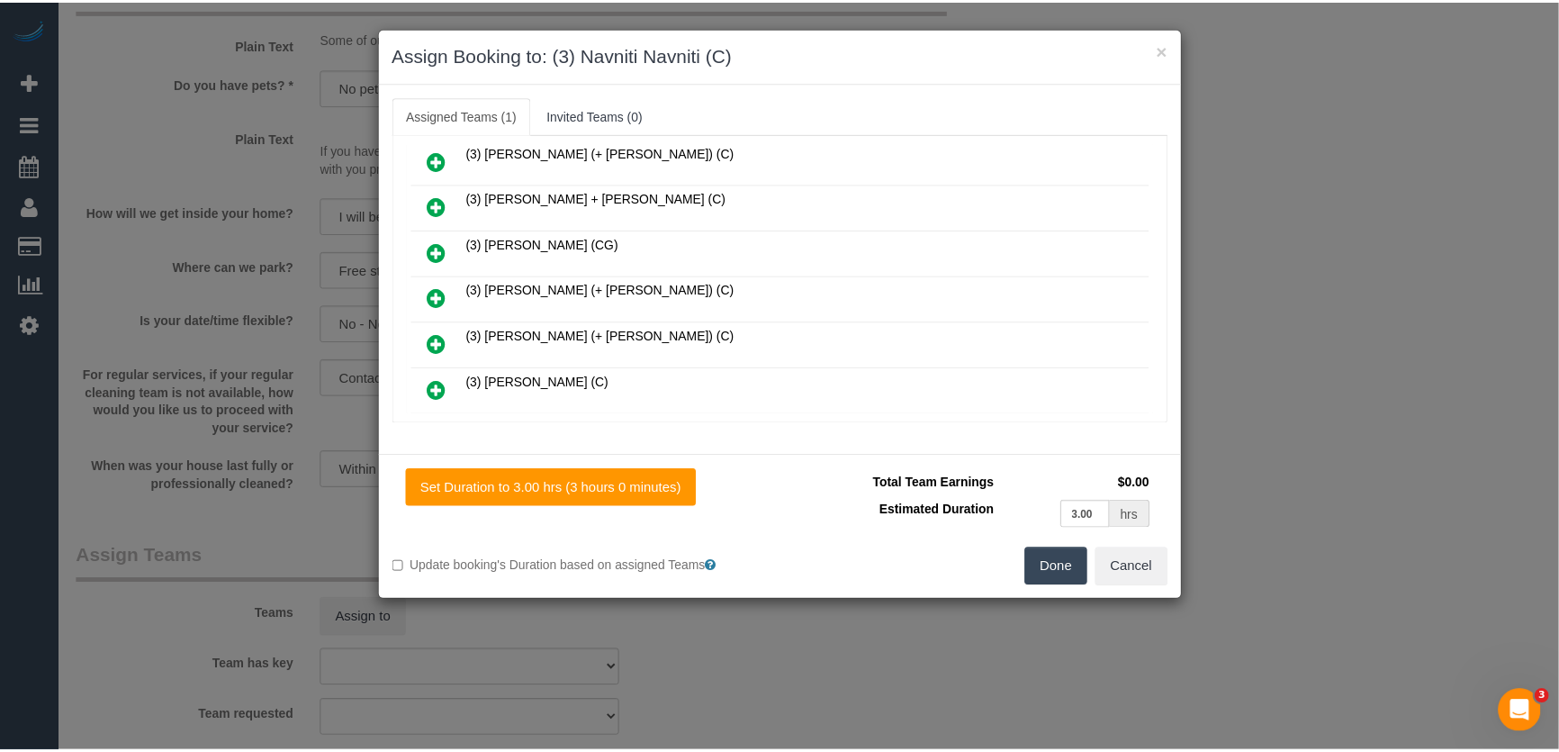
scroll to position [651, 0]
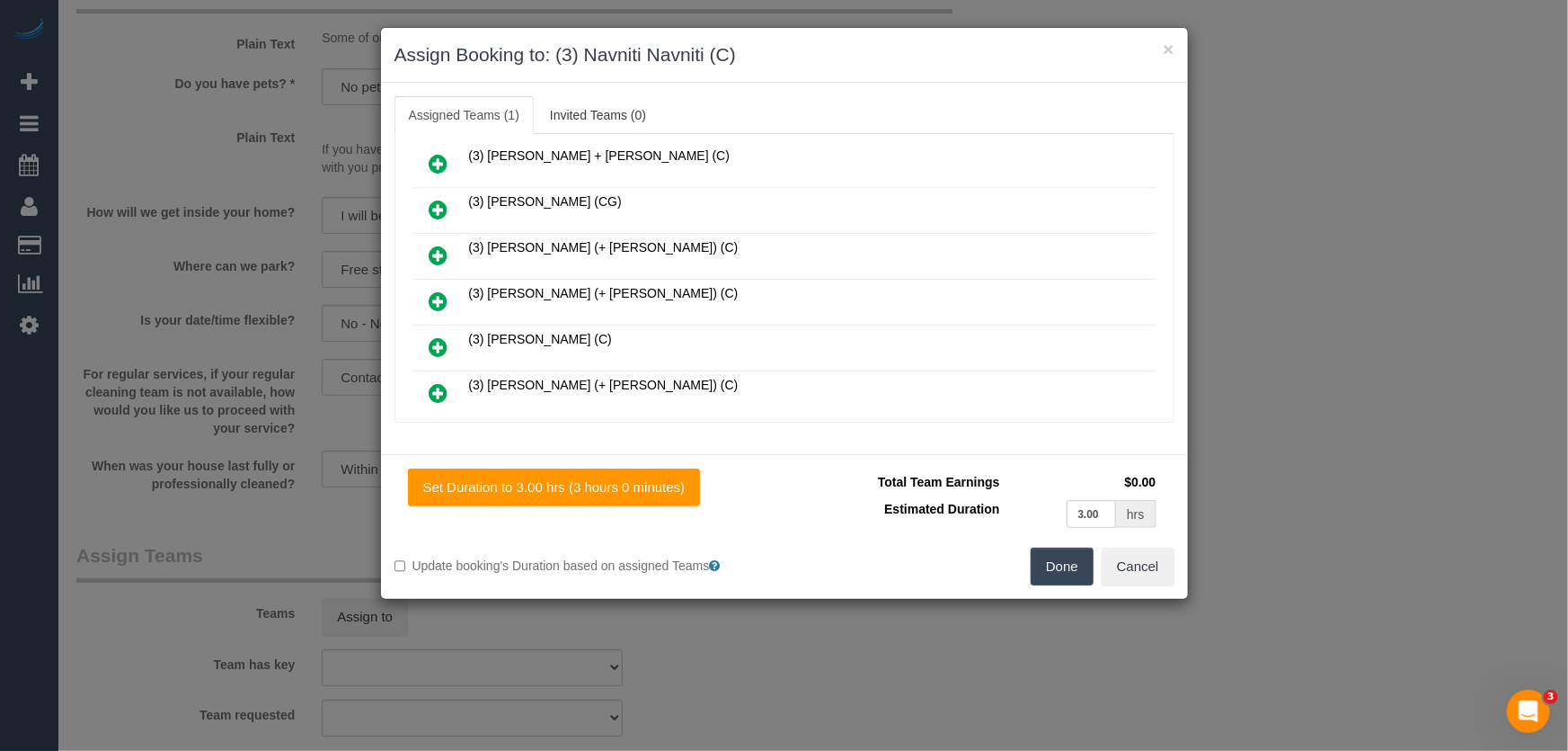
click at [1041, 576] on button "Done" at bounding box center [1061, 566] width 63 height 38
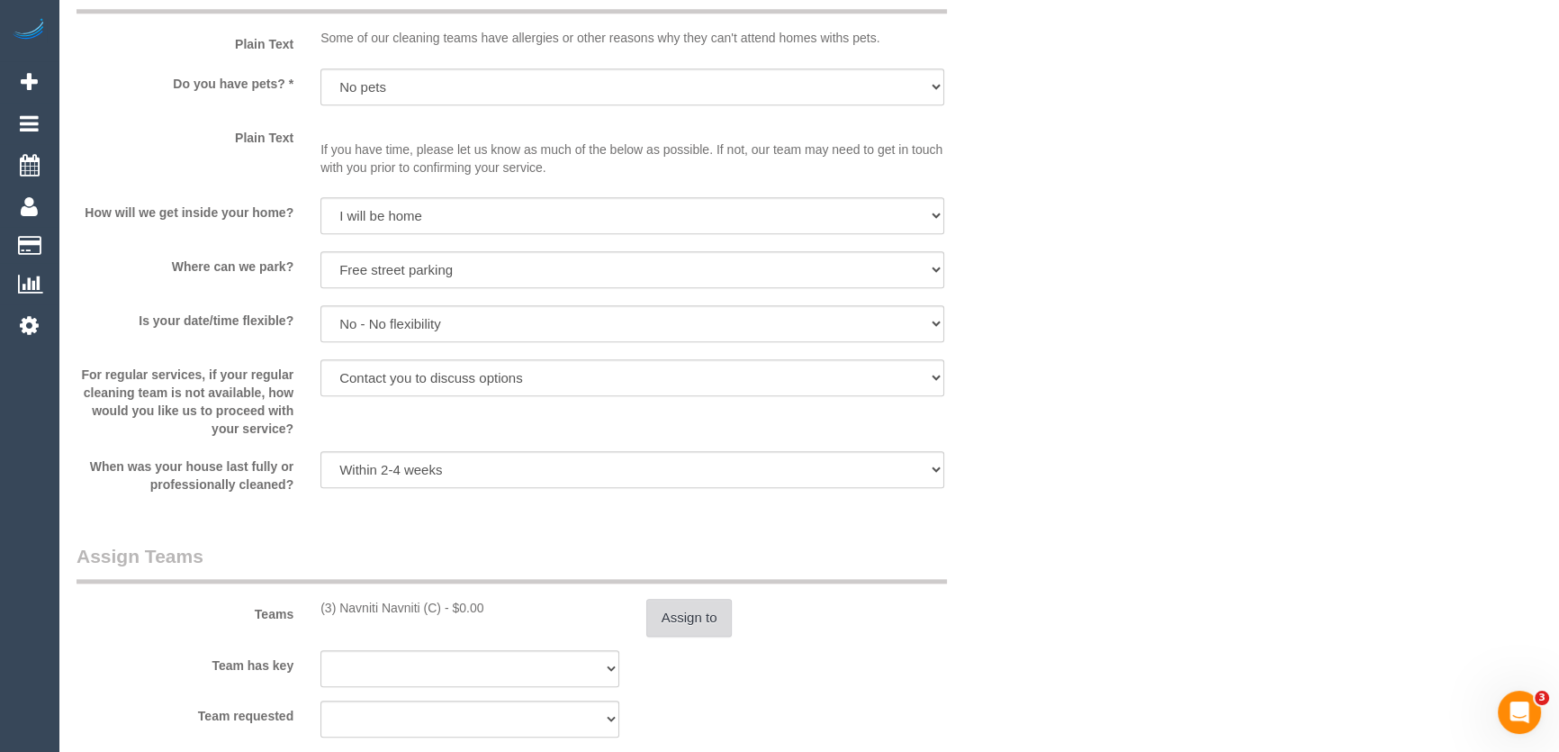
click at [659, 635] on button "Assign to" at bounding box center [689, 618] width 86 height 38
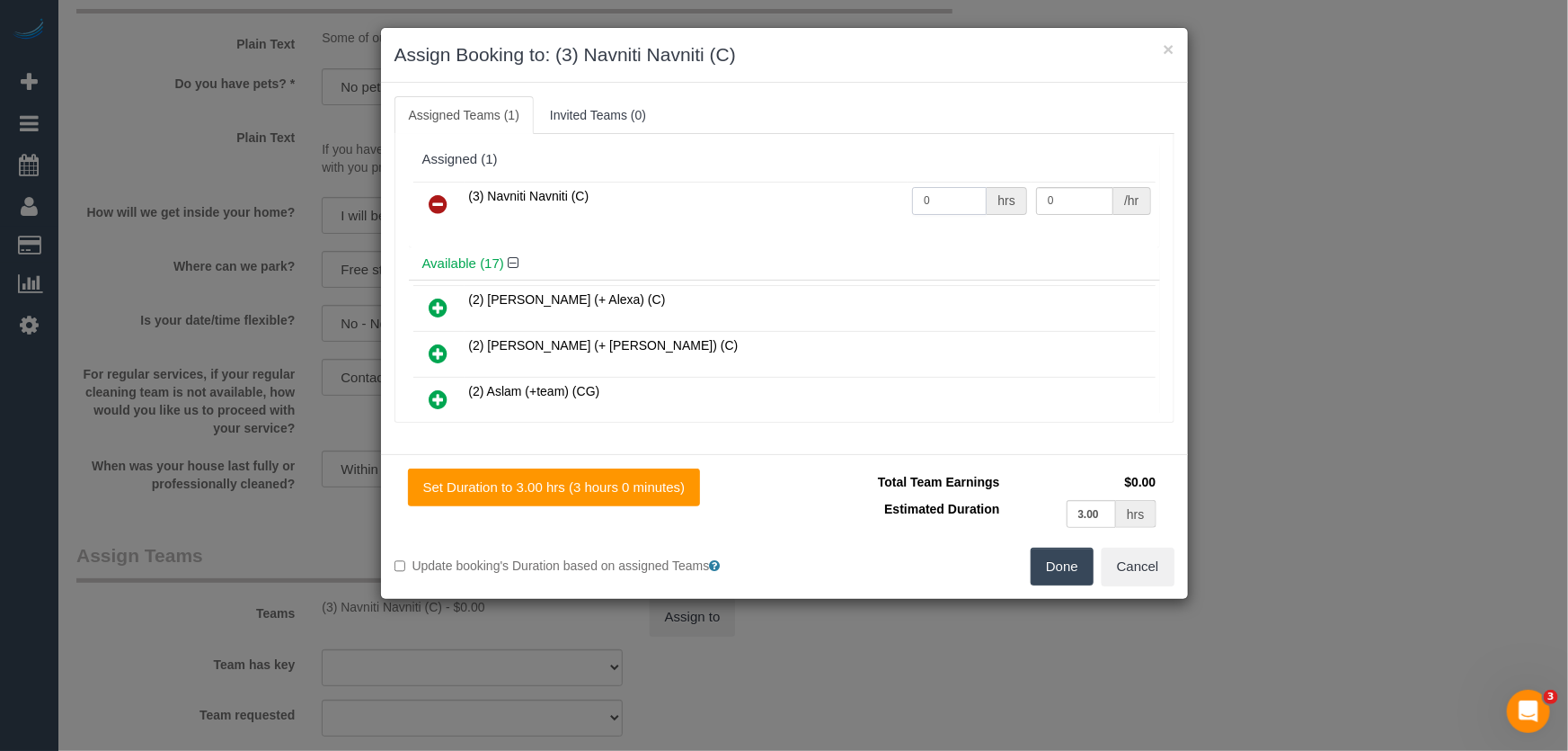
click at [969, 196] on input "0" at bounding box center [949, 201] width 75 height 28
type input "3"
type input "35"
click at [1041, 569] on button "Done" at bounding box center [1061, 566] width 63 height 38
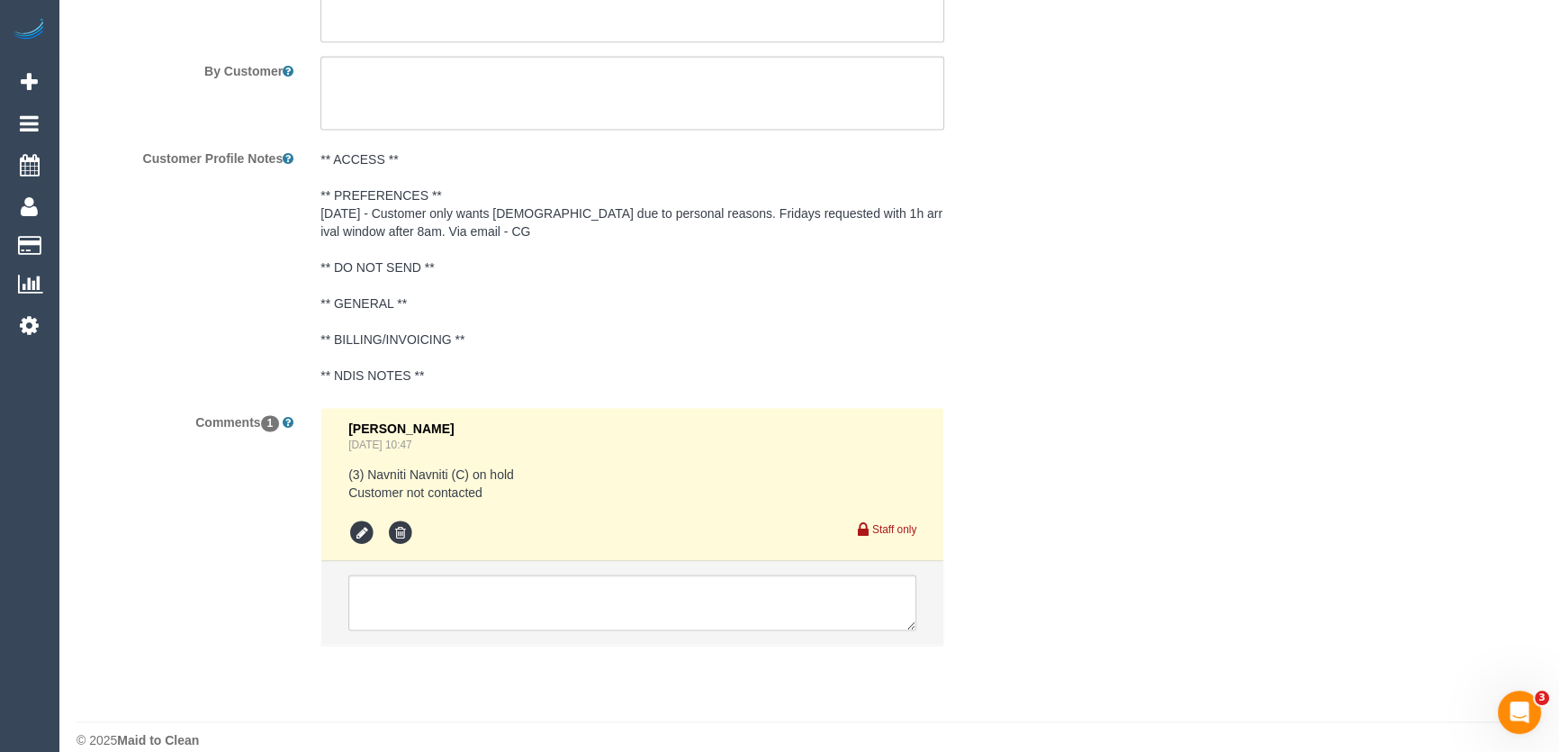
scroll to position [3210, 0]
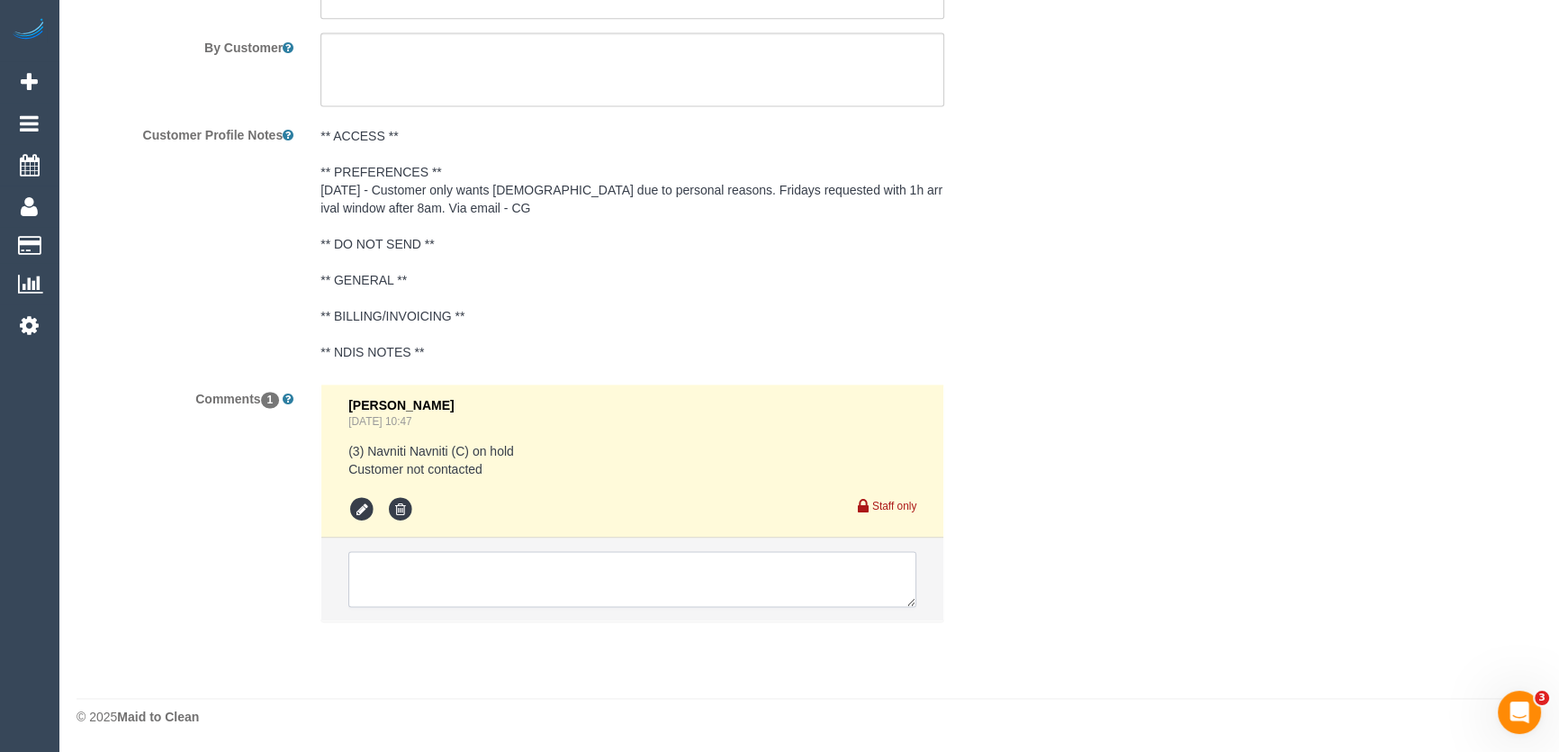
click at [513, 580] on textarea at bounding box center [632, 579] width 568 height 56
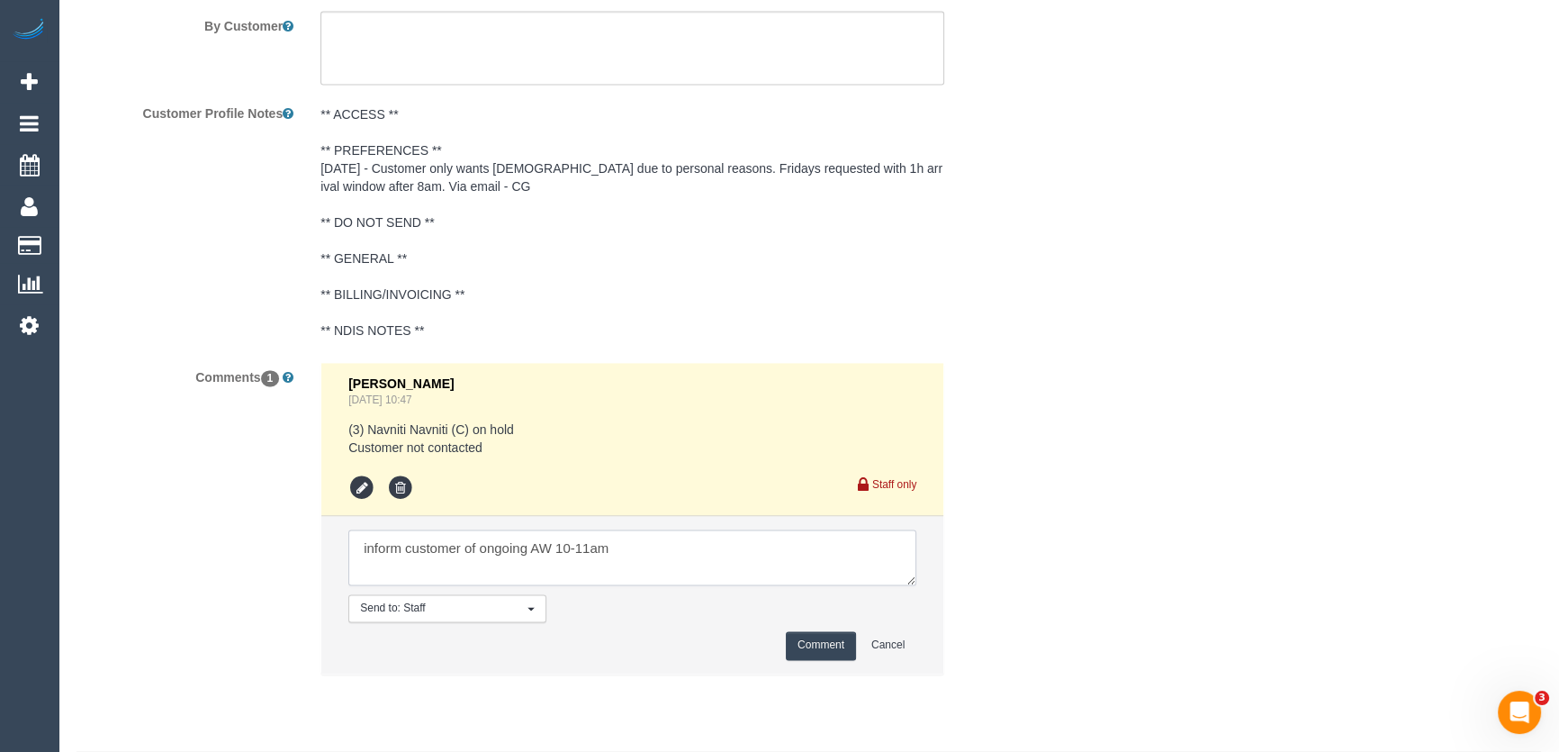
type textarea "inform customer of ongoing AW 10-11am"
click at [831, 659] on button "Comment" at bounding box center [821, 645] width 70 height 28
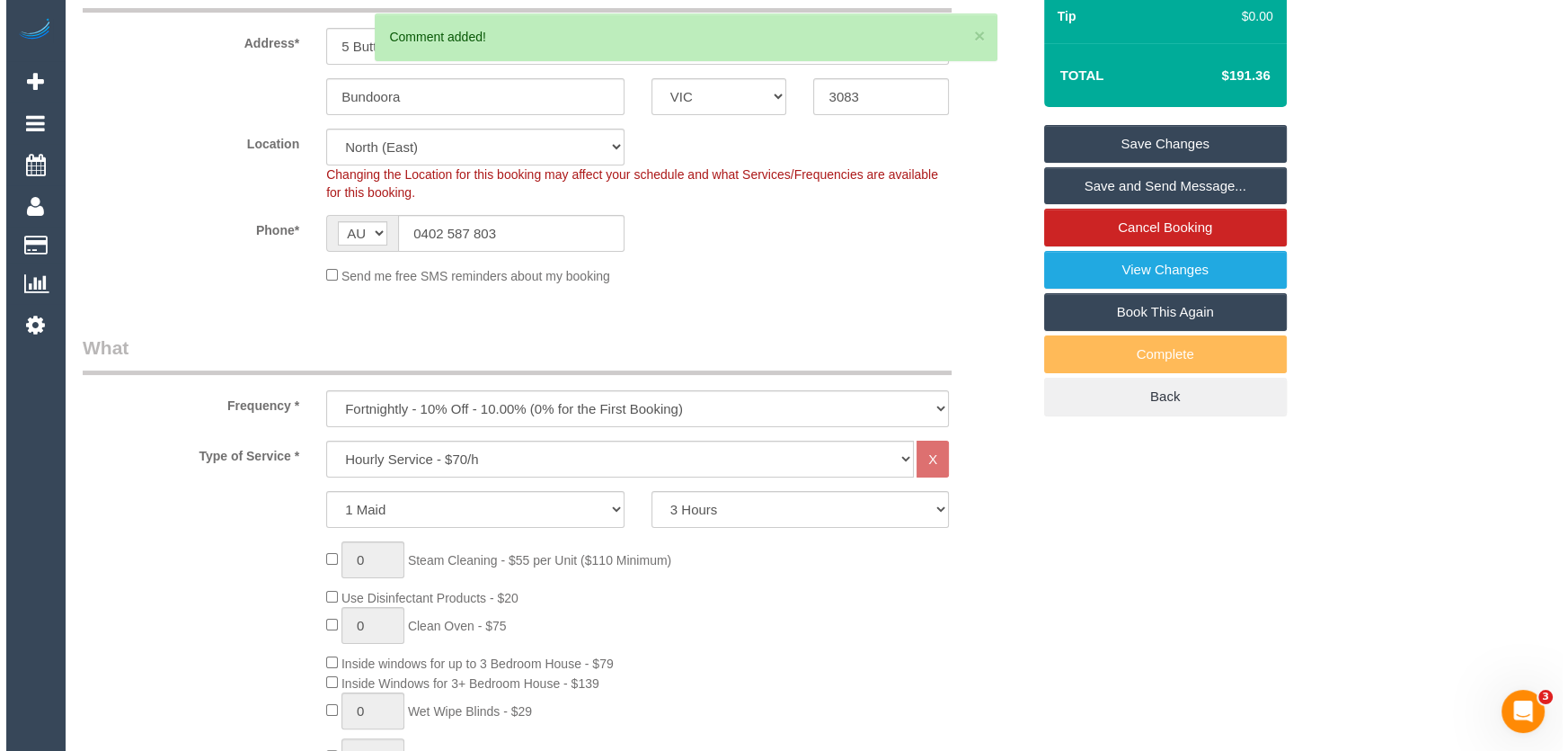
scroll to position [0, 0]
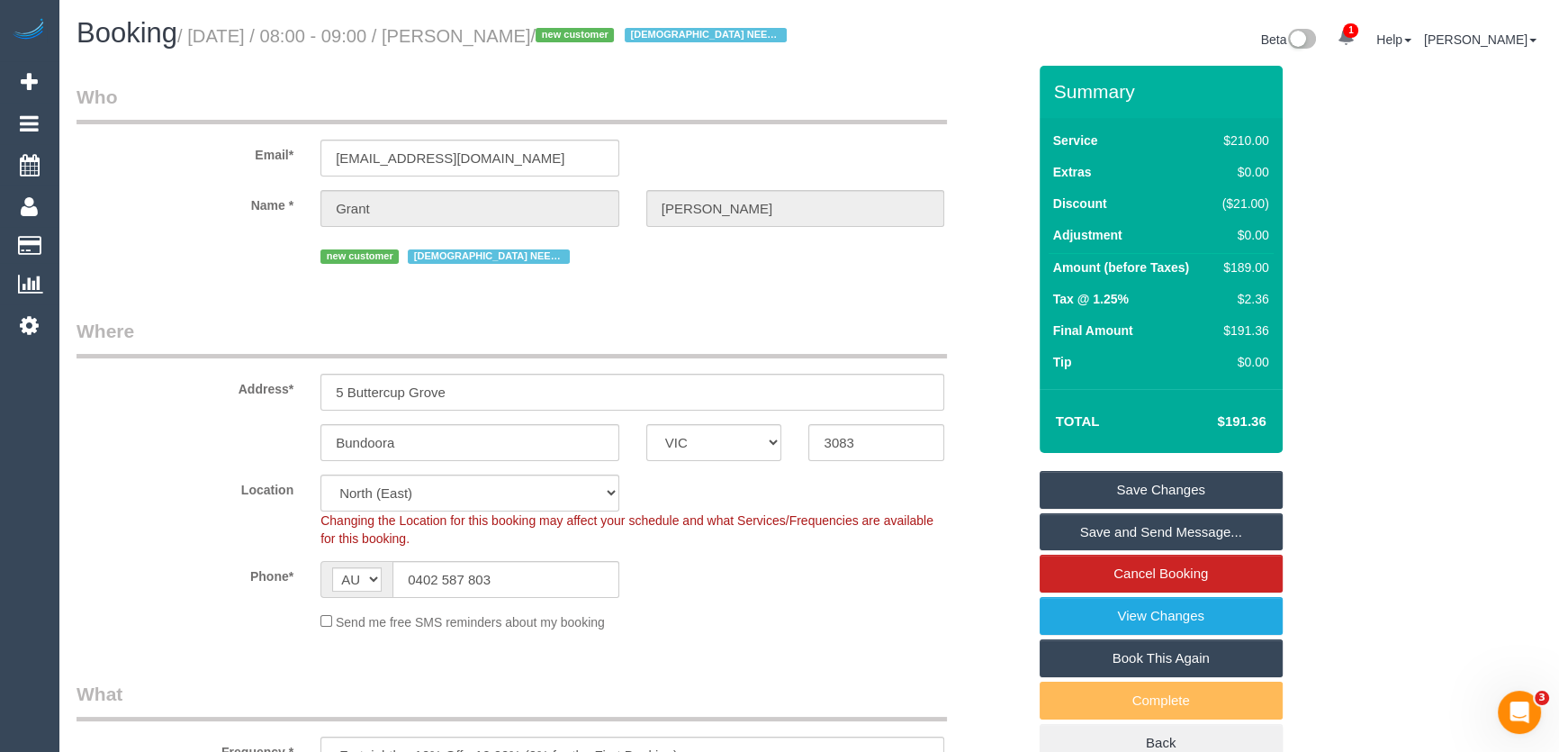
click at [516, 37] on small "/ September 12, 2025 / 08:00 - 09:00 / Grant Arbuckle / new customer FEMALE NEE…" at bounding box center [484, 36] width 615 height 20
copy small "Grant Arbuckle"
click at [1099, 507] on link "Save Changes" at bounding box center [1161, 490] width 243 height 38
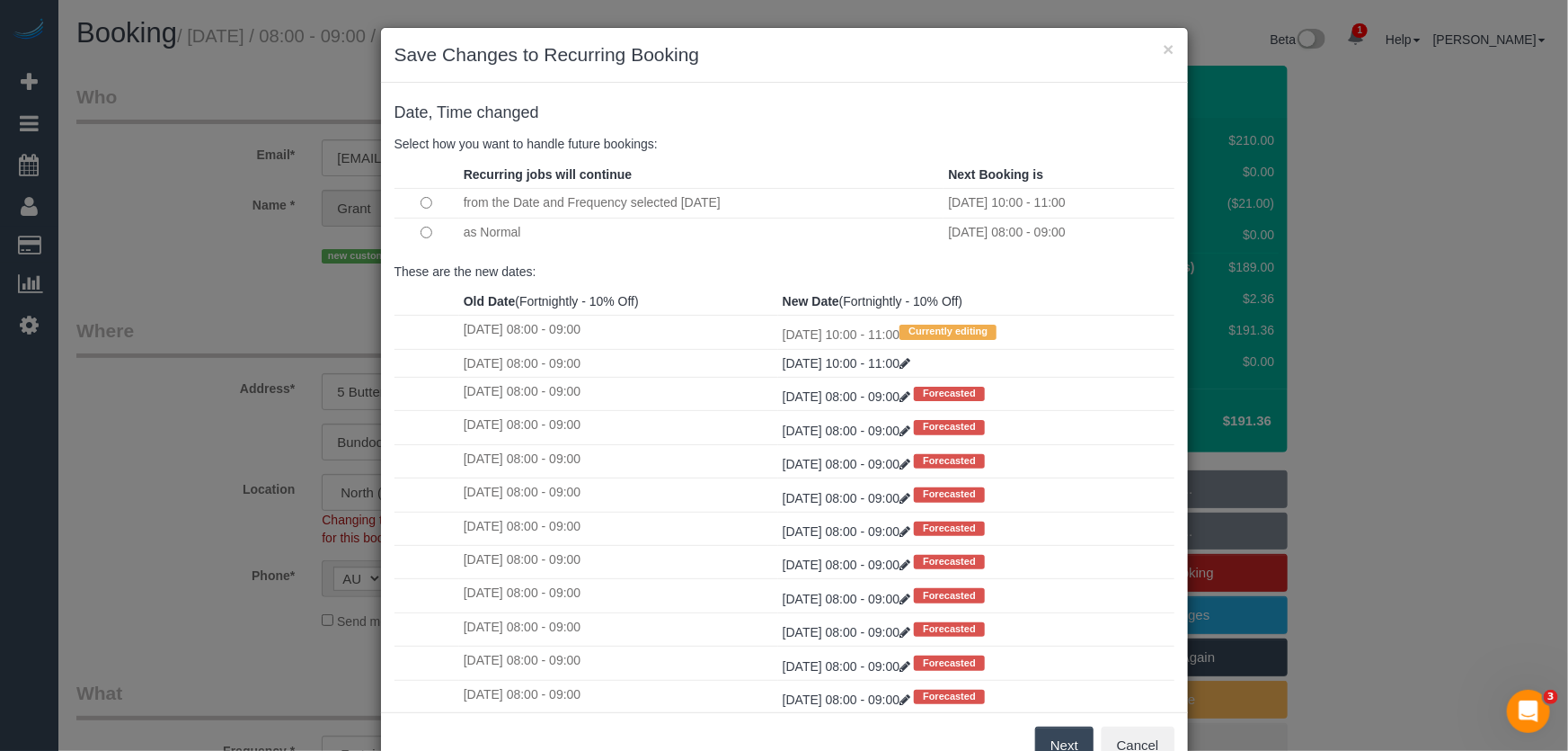
click at [1060, 744] on button "Next" at bounding box center [1064, 745] width 59 height 38
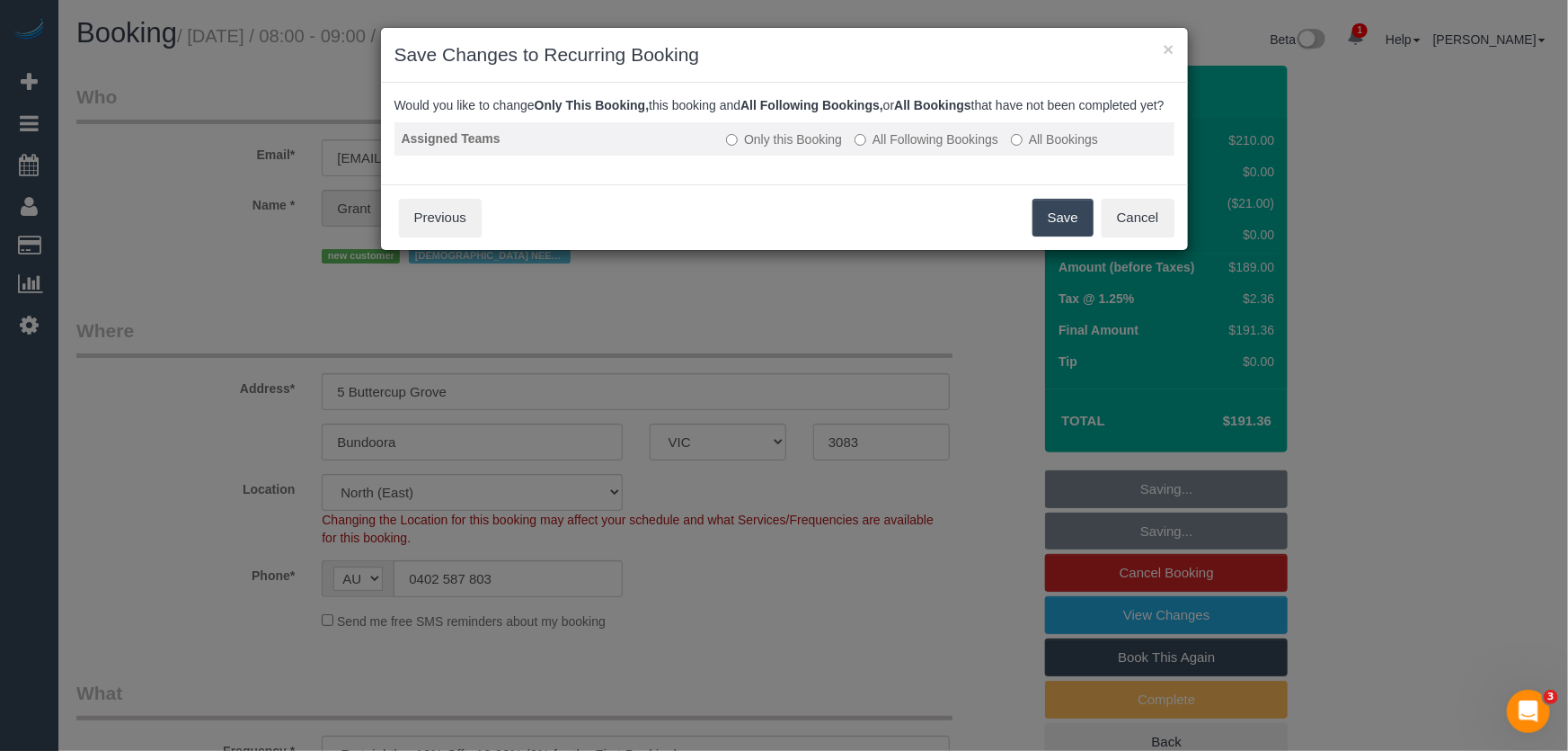
click at [923, 149] on label "All Following Bookings" at bounding box center [926, 140] width 144 height 18
click at [1059, 237] on button "Save" at bounding box center [1062, 218] width 61 height 38
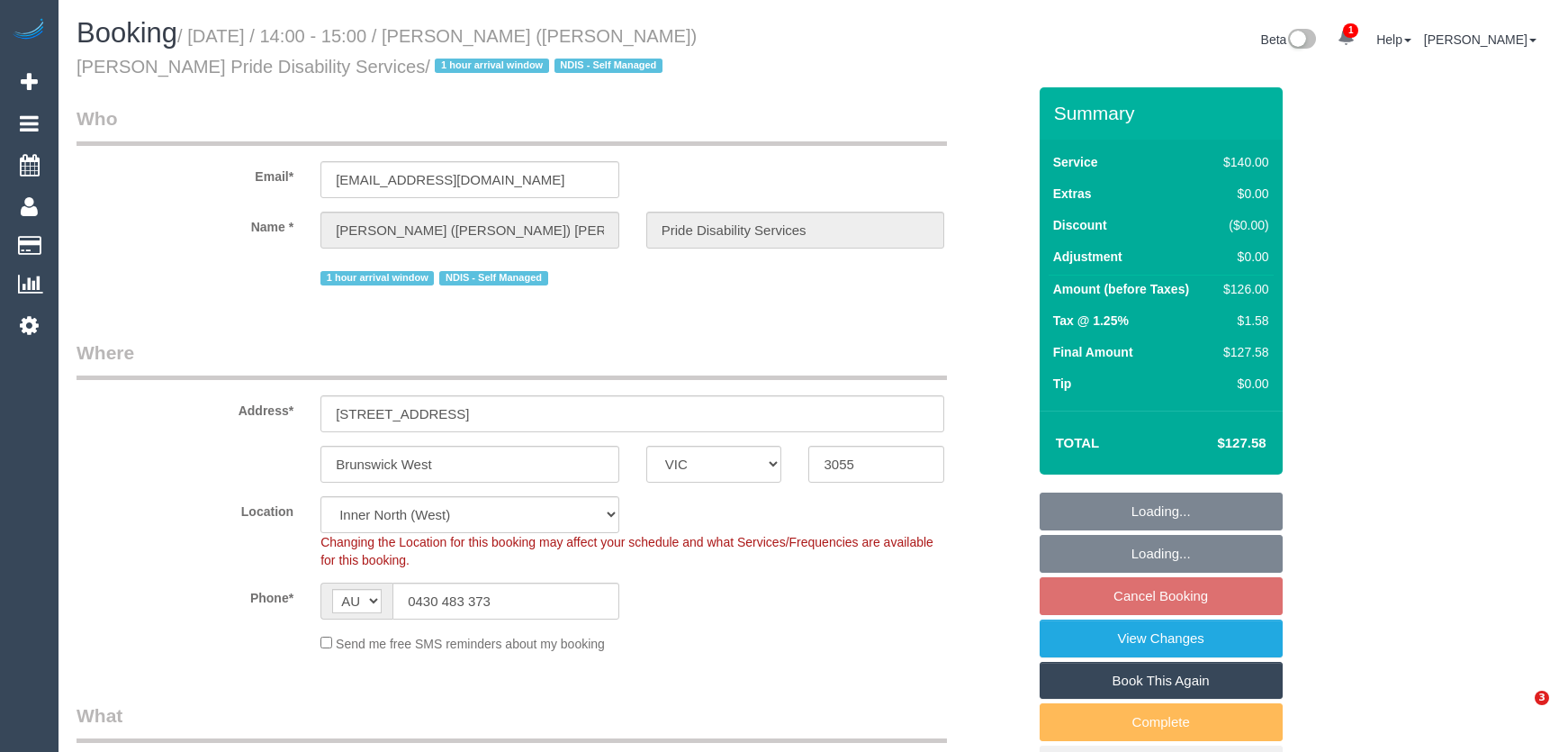
select select "VIC"
select select "number:28"
select select "number:14"
select select "number:19"
select select "number:36"
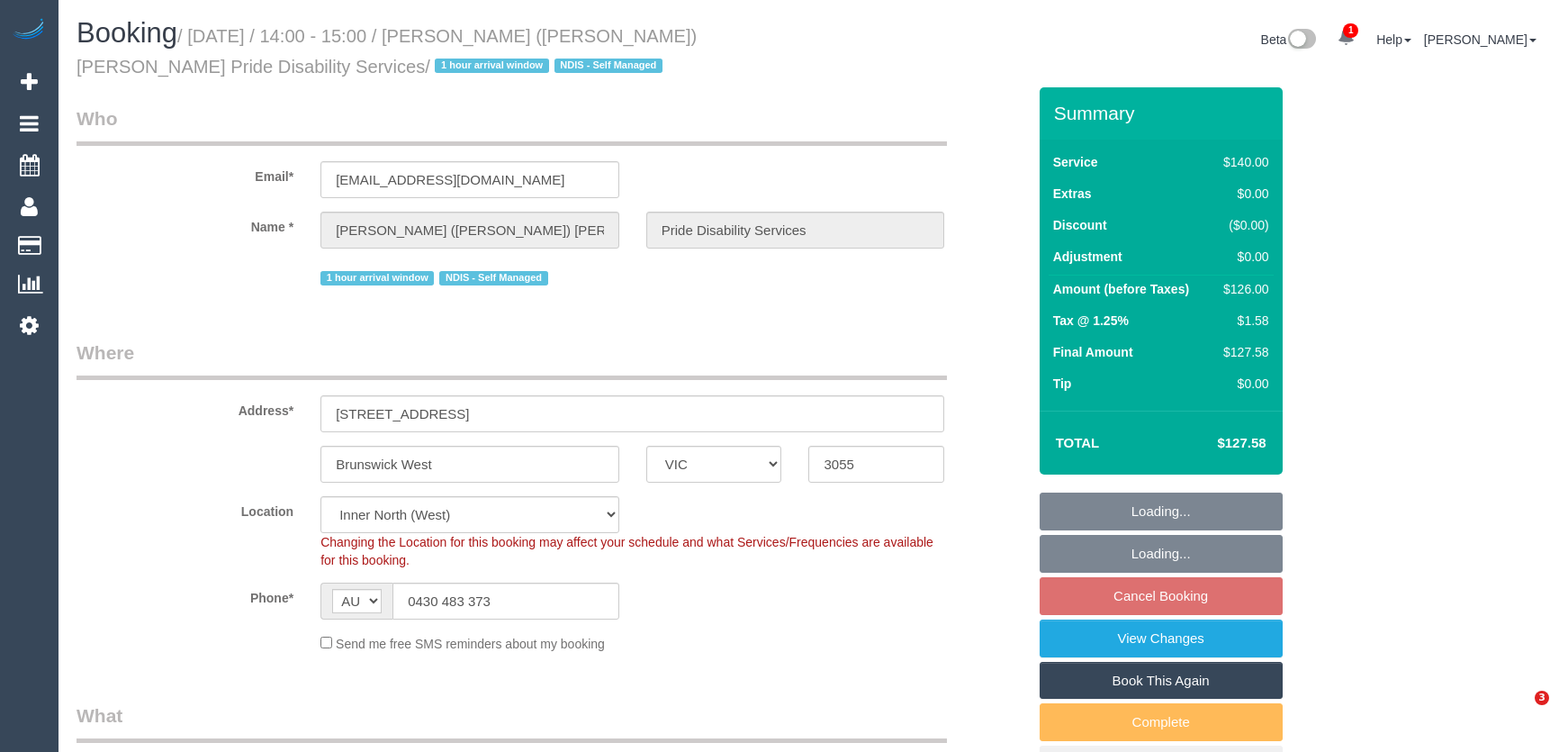
select select "number:34"
select select "object:1760"
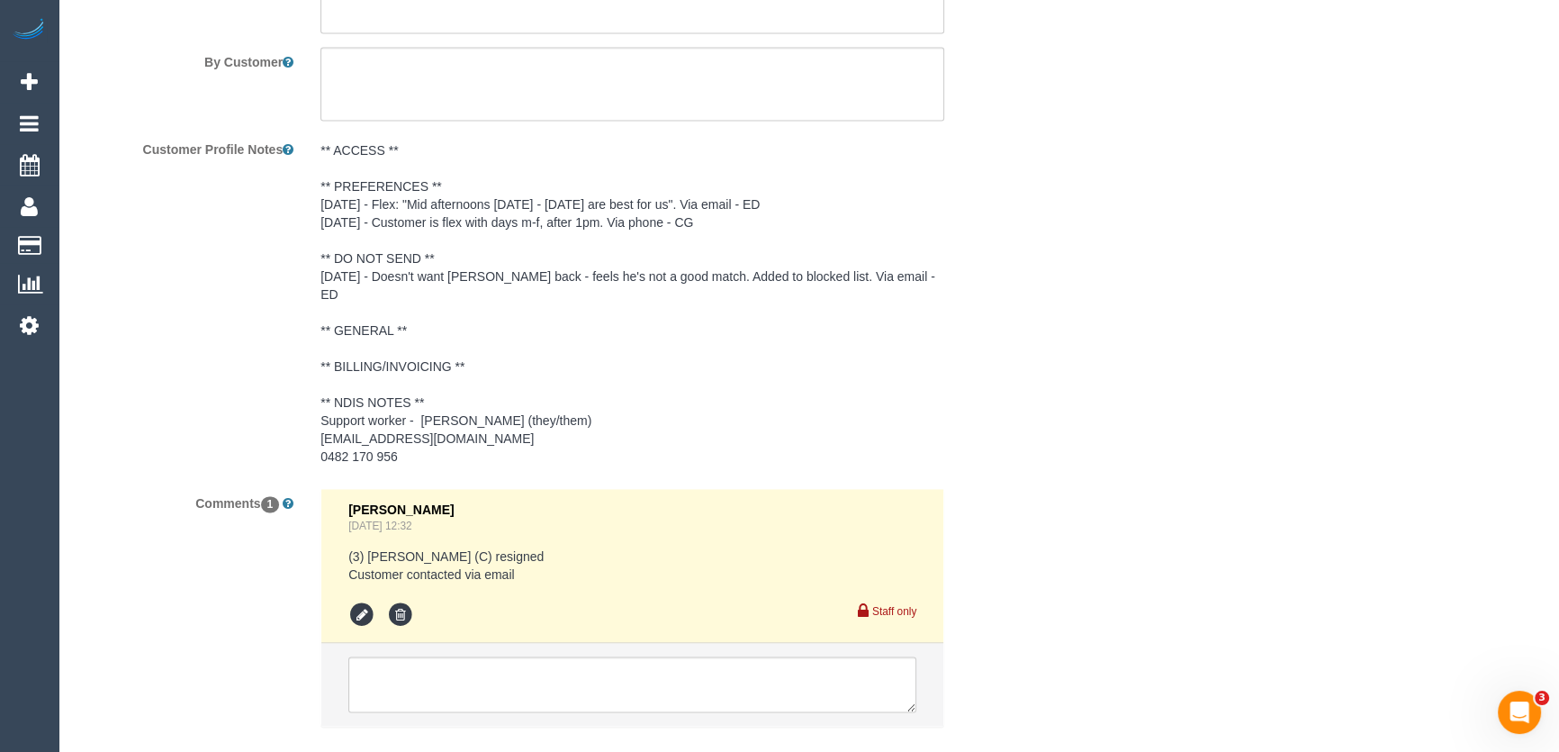
scroll to position [3282, 0]
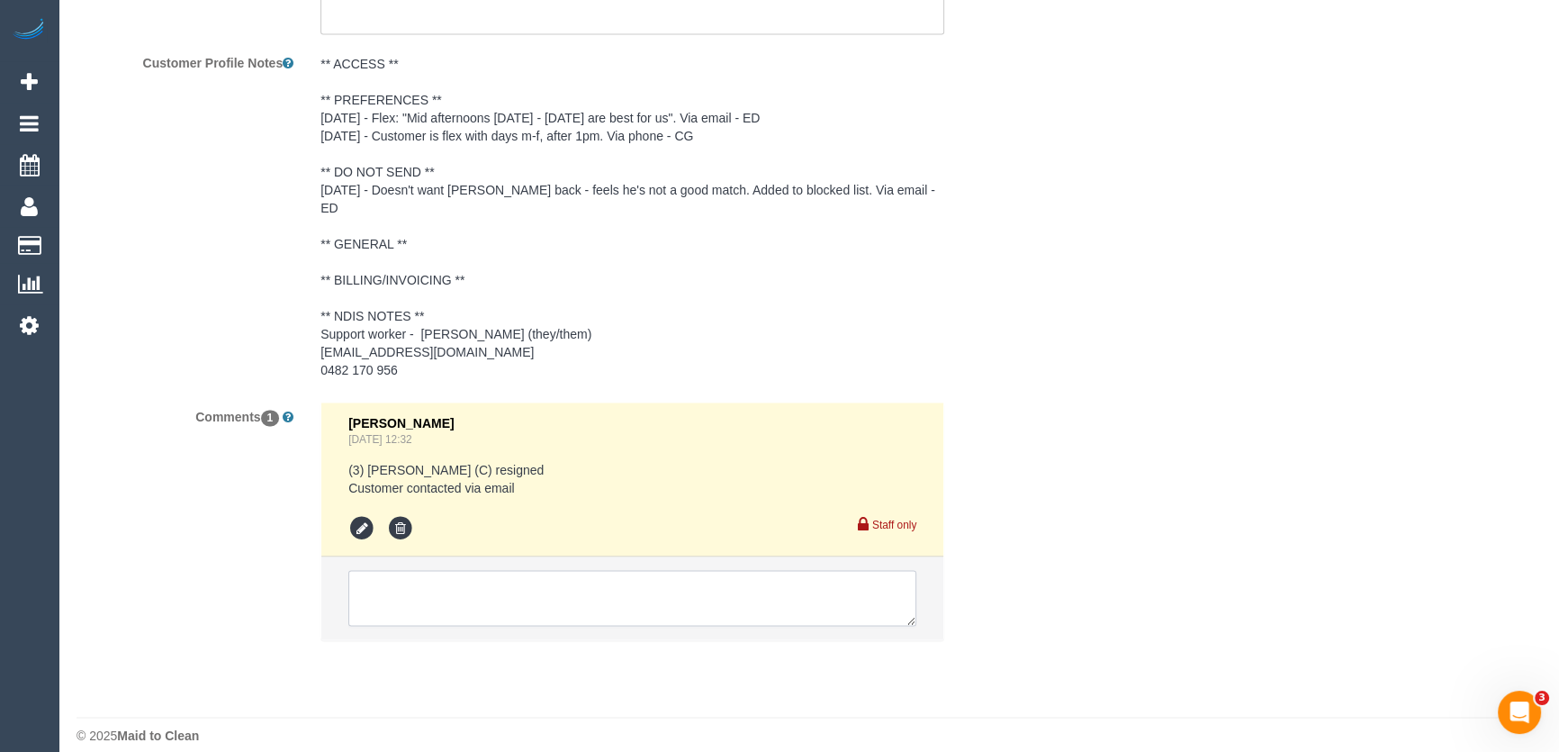
click at [382, 570] on textarea at bounding box center [632, 598] width 568 height 56
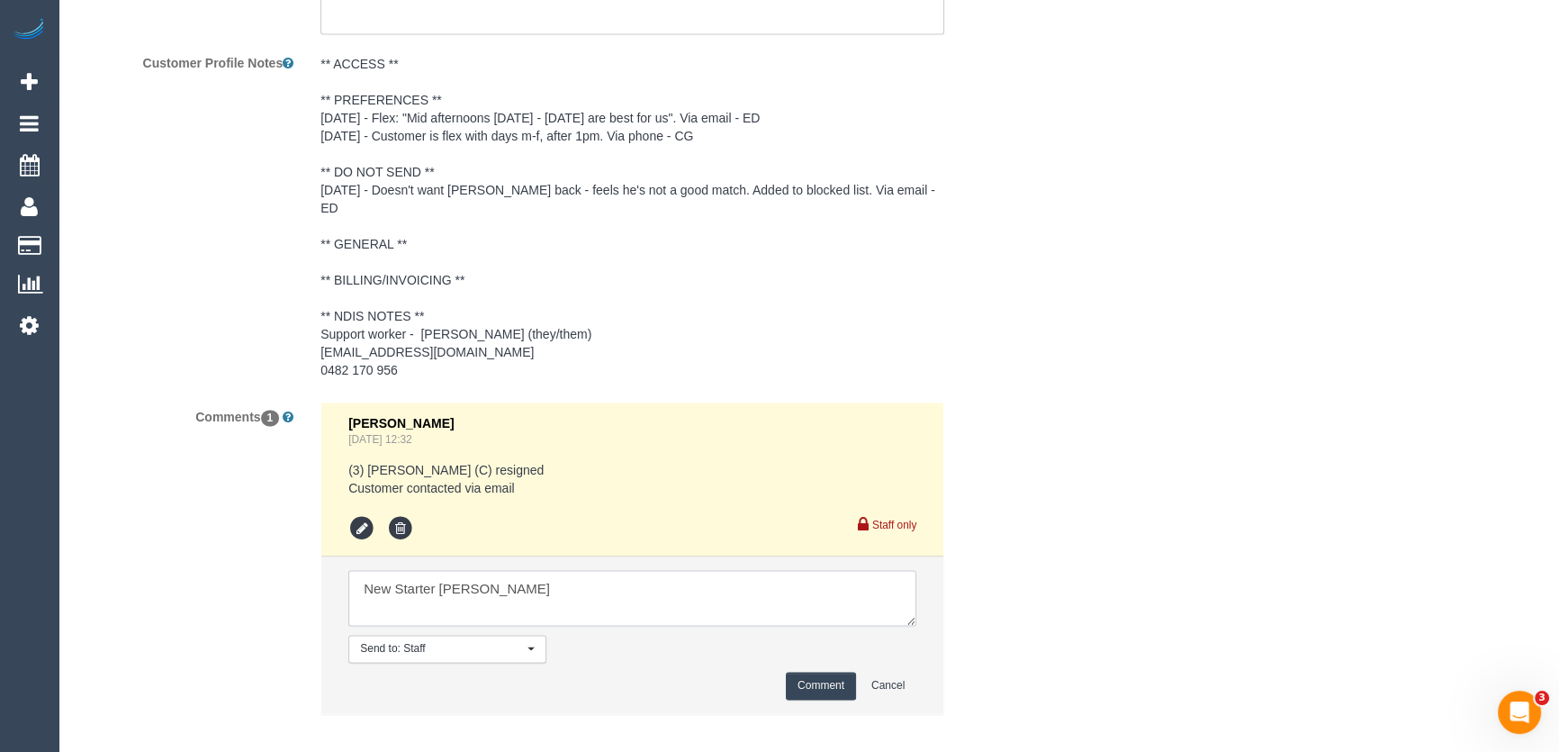
type textarea "New Starter Raj"
click at [836, 671] on button "Comment" at bounding box center [821, 685] width 70 height 28
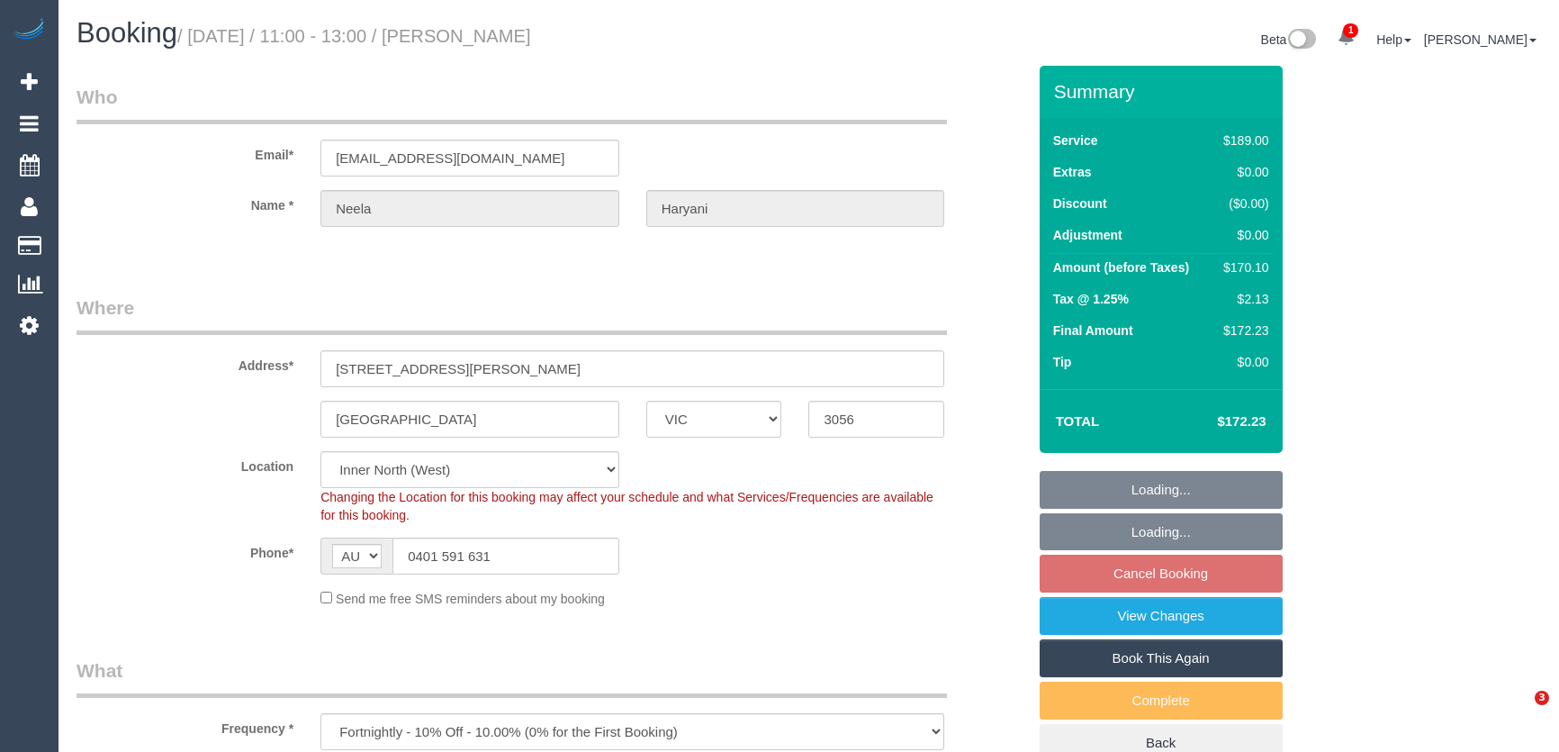
select select "VIC"
select select "object:1662"
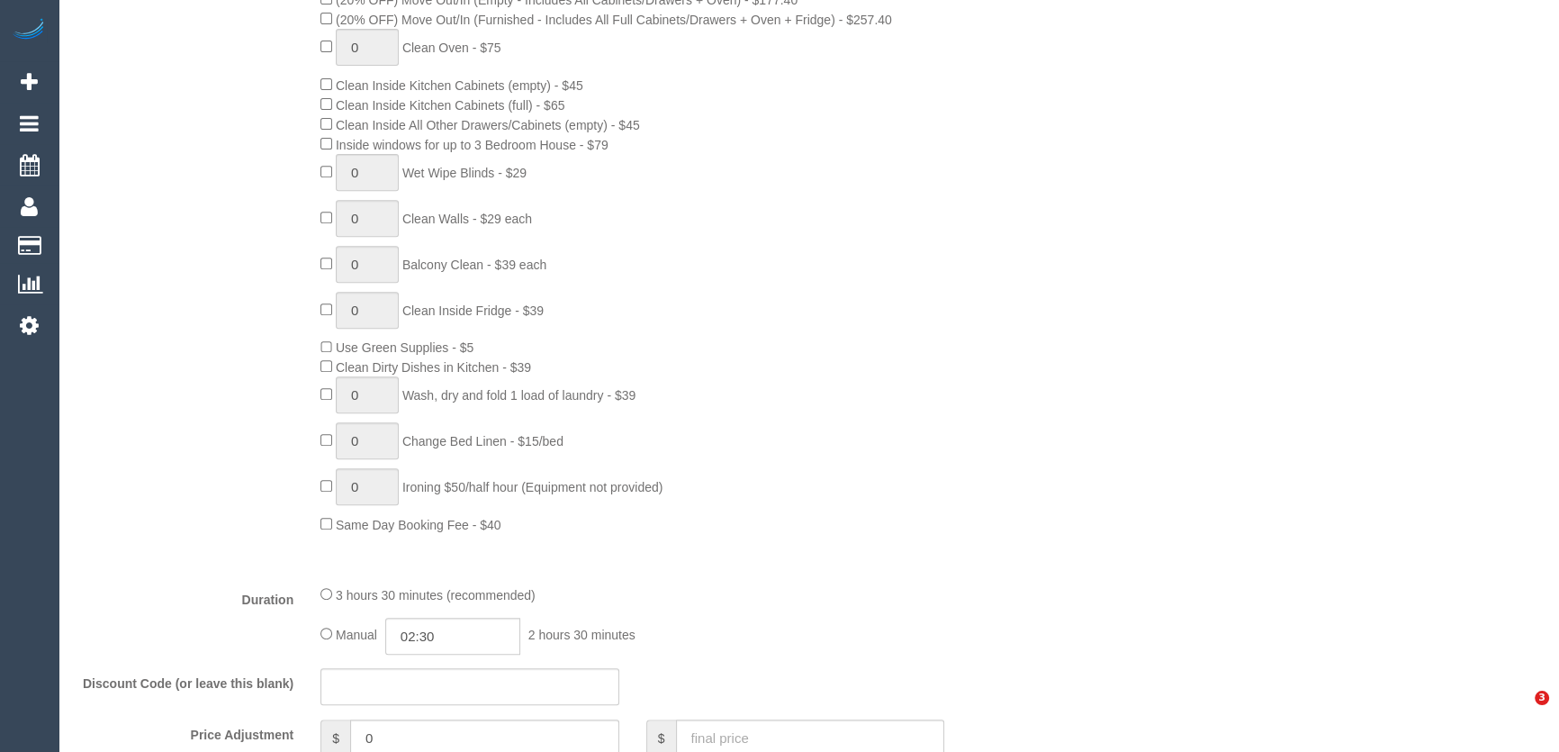
select select "string:stripe-pm_1RuUL92GScqysDRV3trjLcmo"
select select "number:28"
select select "number:14"
select select "number:19"
select select "number:22"
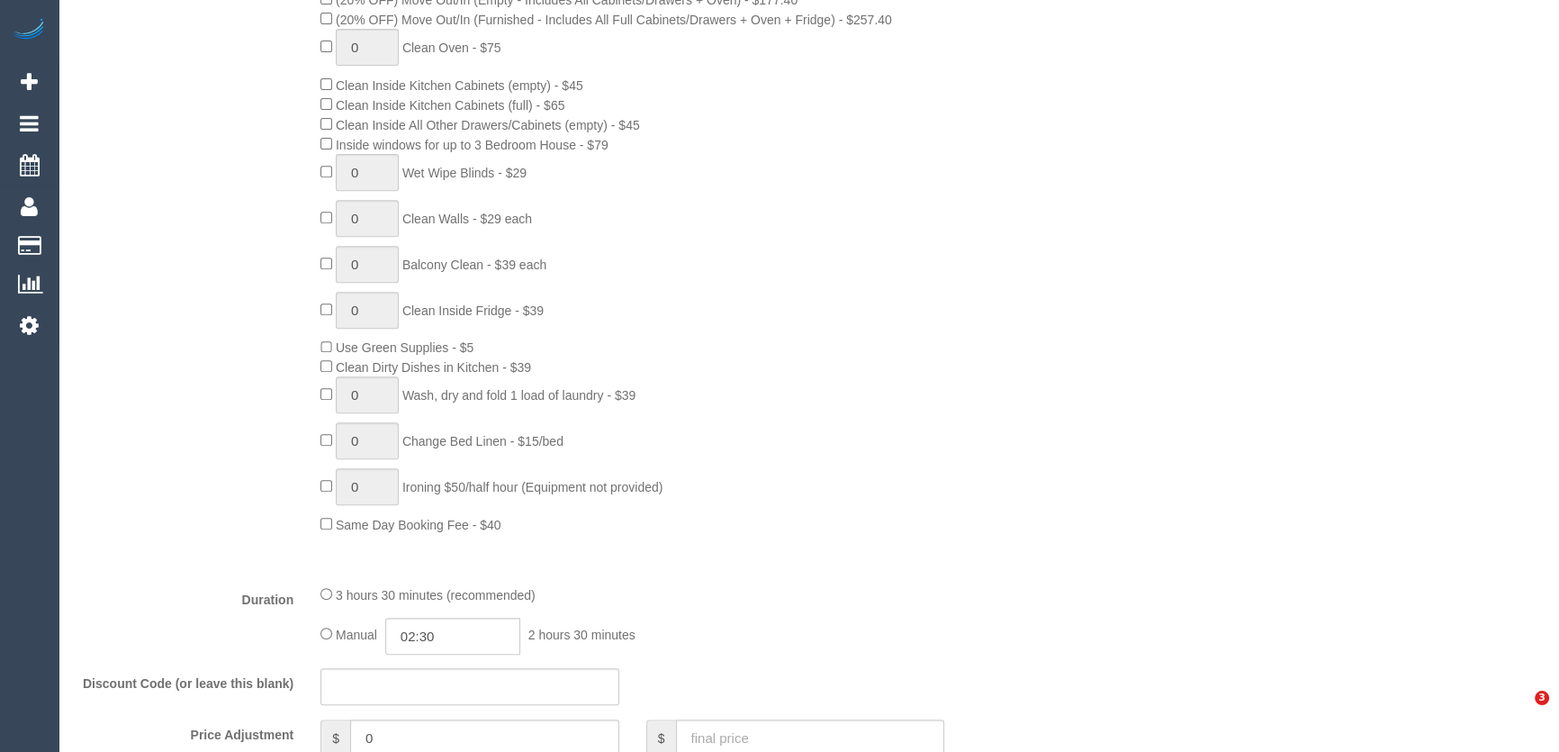
select select "number:34"
select select "number:11"
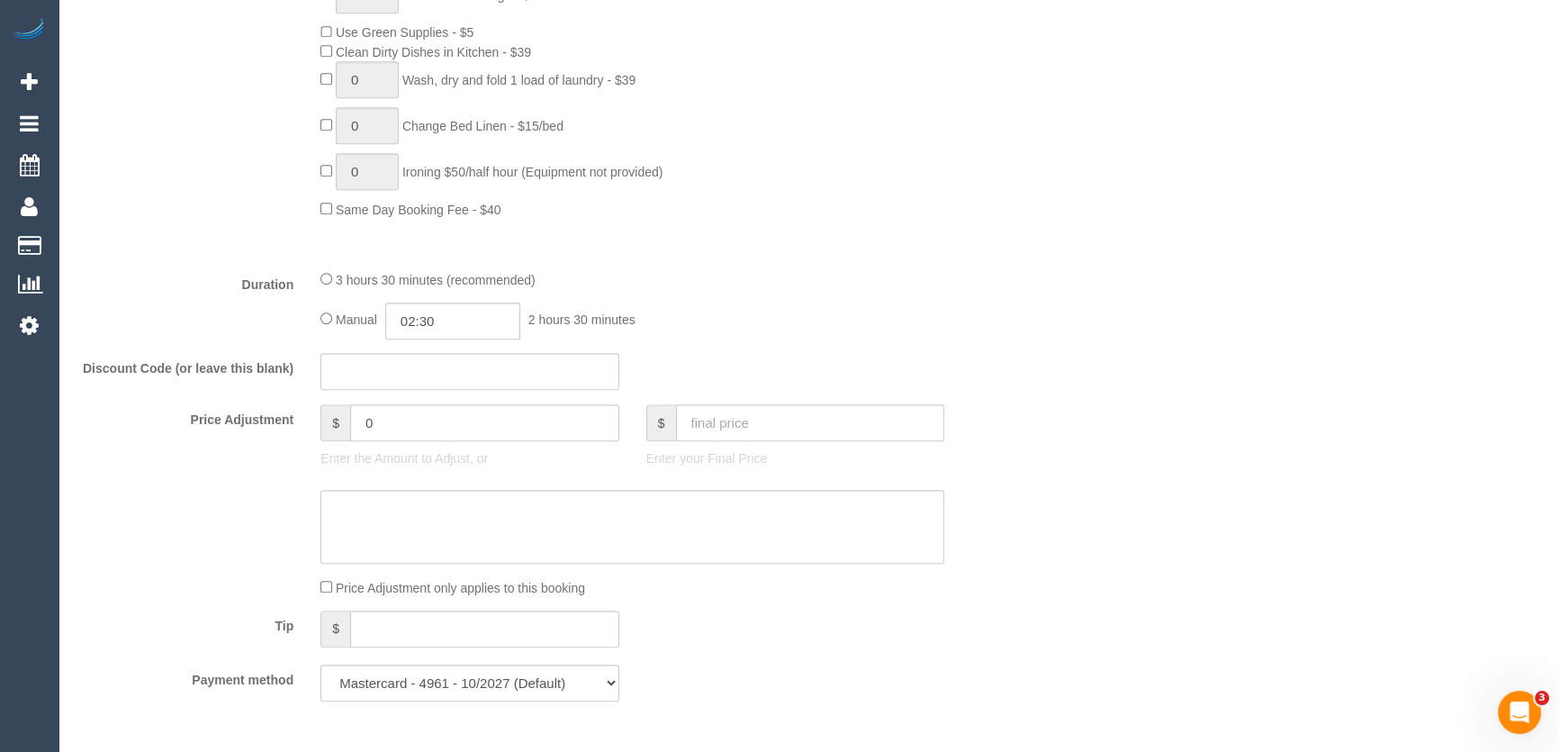
scroll to position [1391, 0]
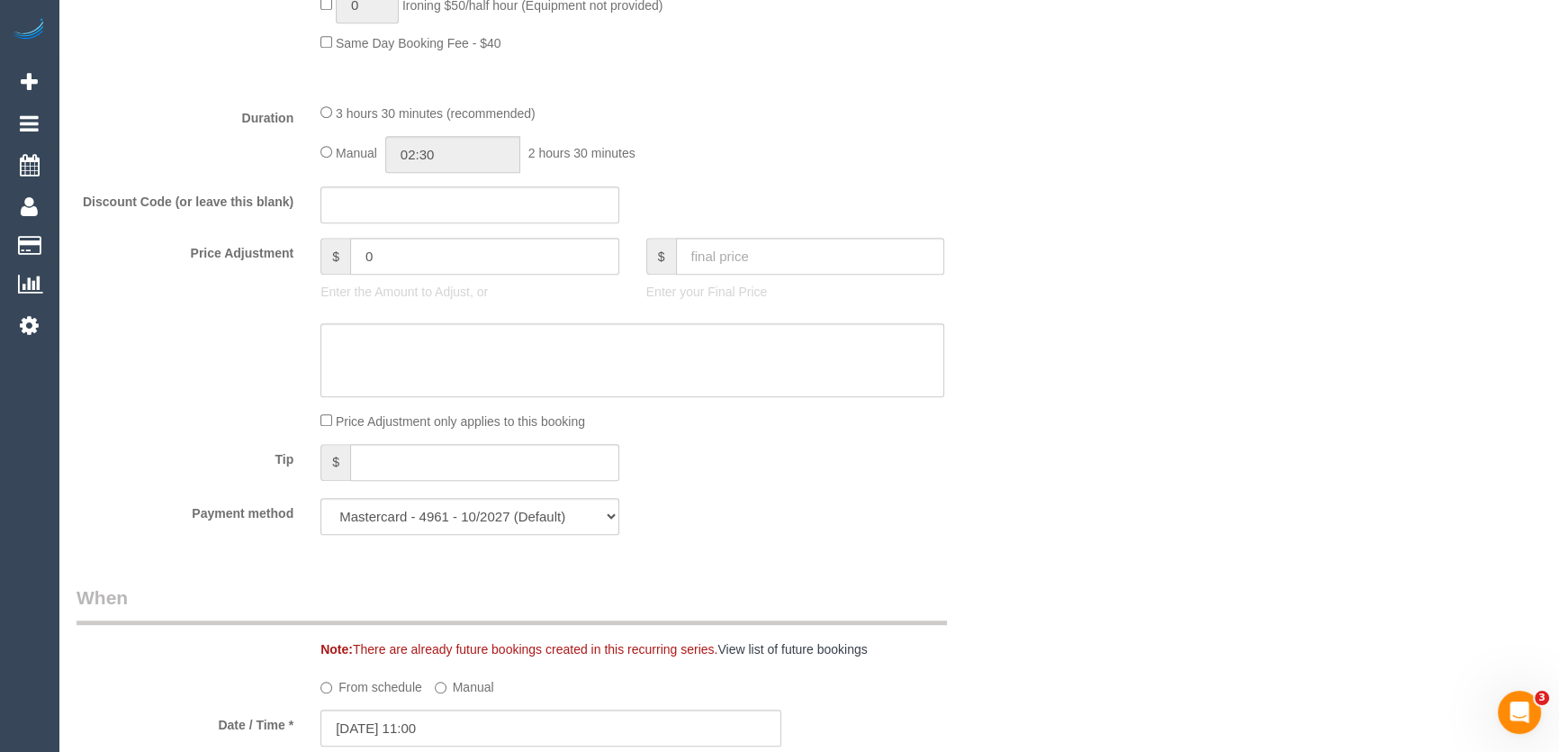
click at [323, 148] on div "Manual 02:30 2 hours 30 minutes" at bounding box center [632, 154] width 624 height 37
type input "03:30"
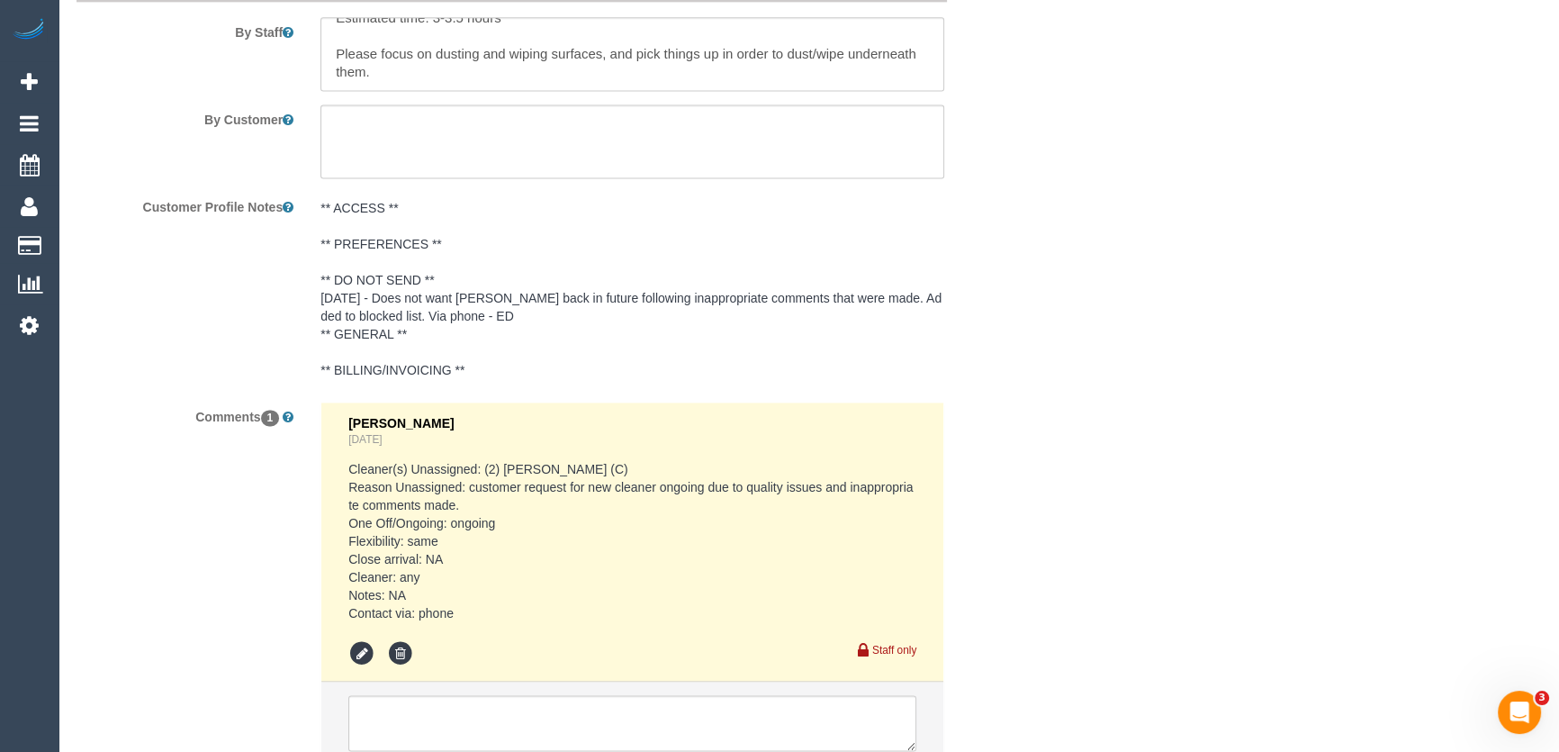
scroll to position [3286, 0]
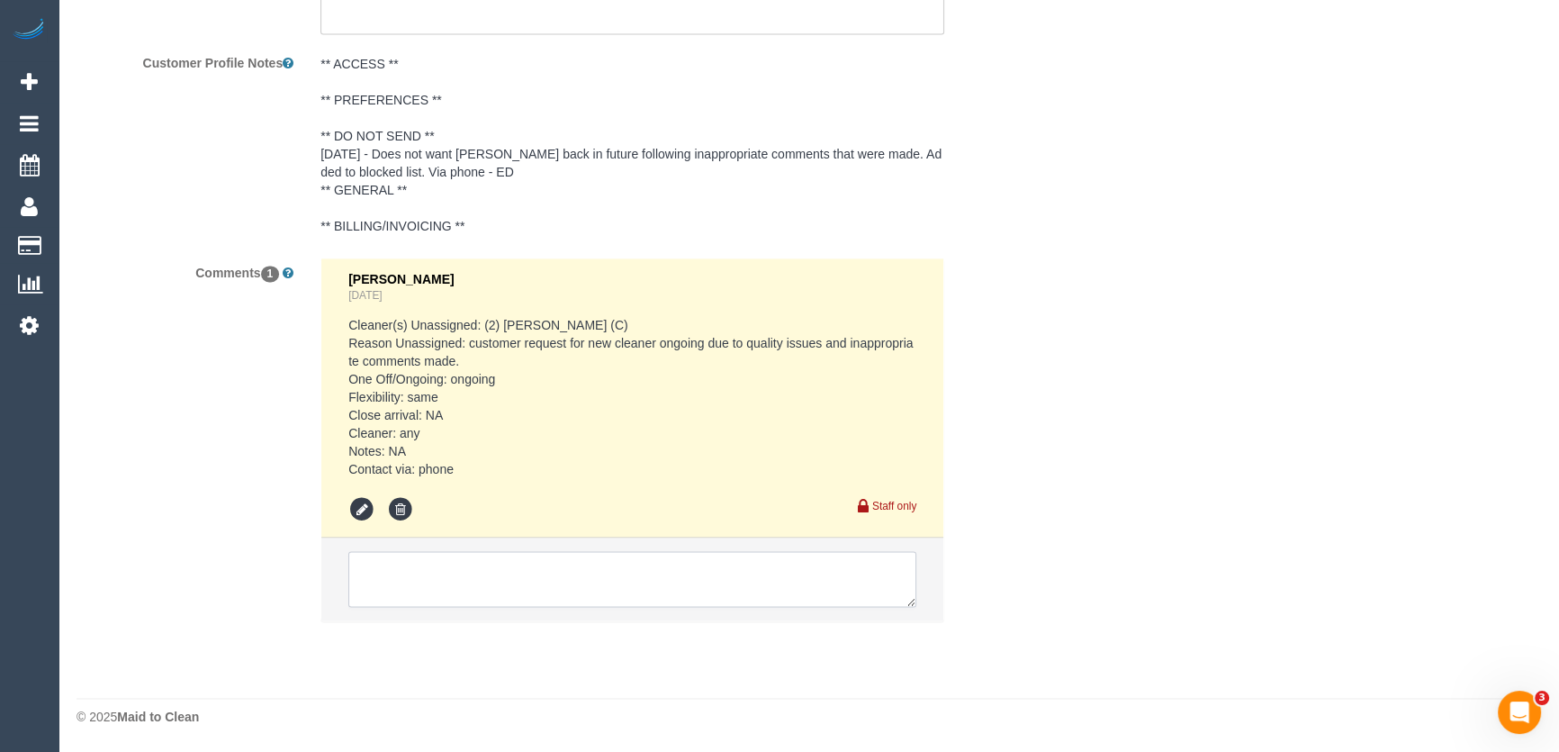
click at [485, 562] on textarea at bounding box center [632, 579] width 568 height 56
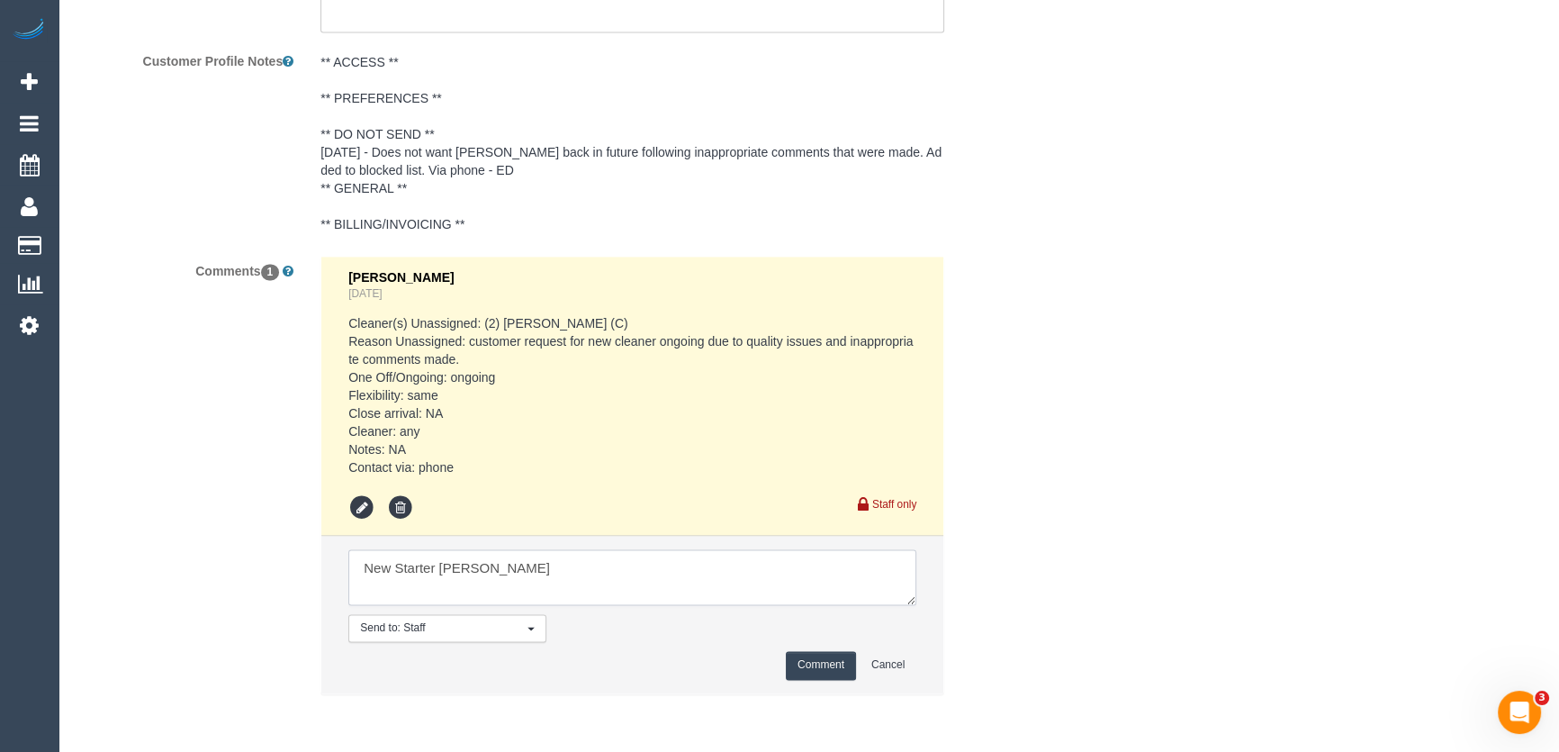
type textarea "New Starter Raj"
click at [831, 660] on button "Comment" at bounding box center [821, 665] width 70 height 28
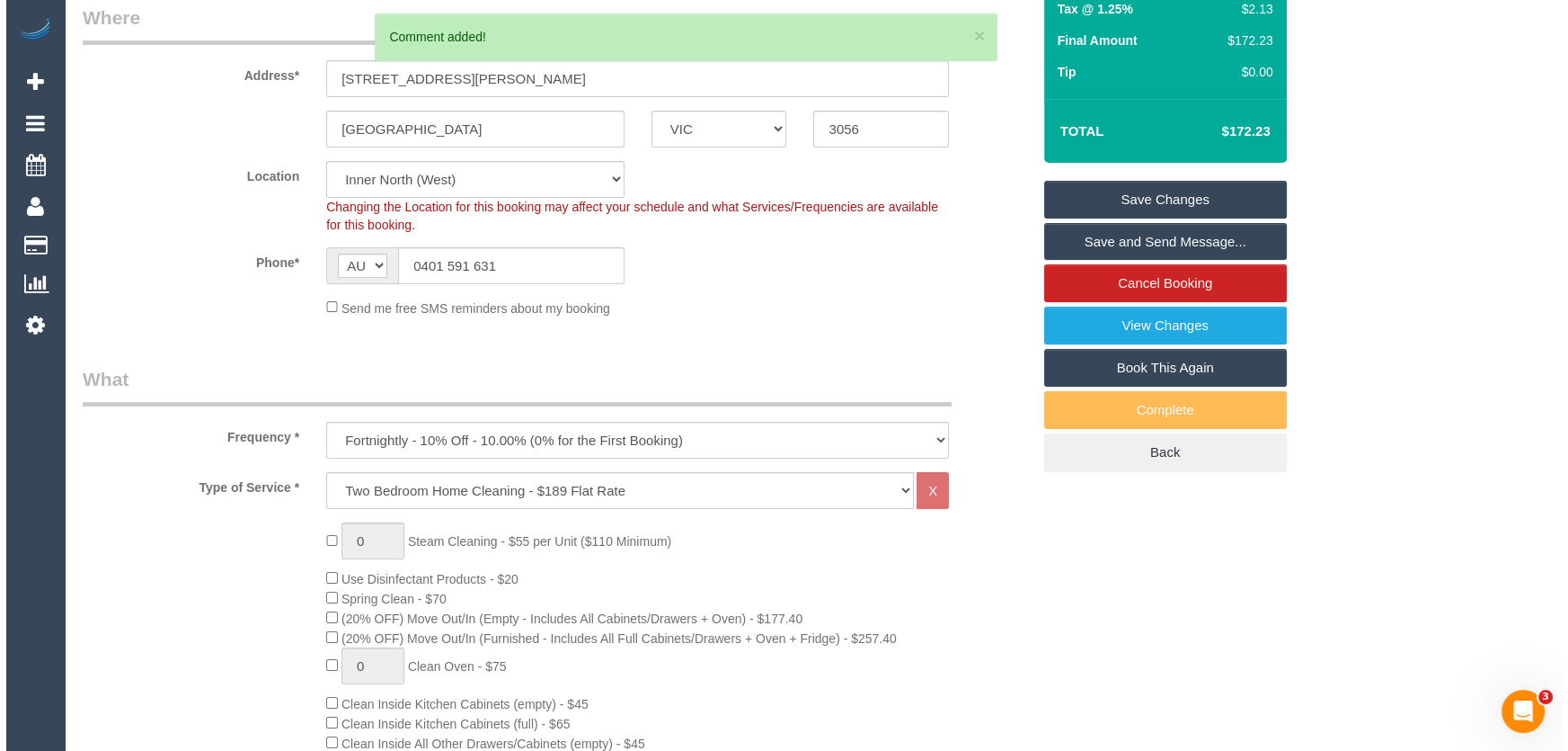
scroll to position [0, 0]
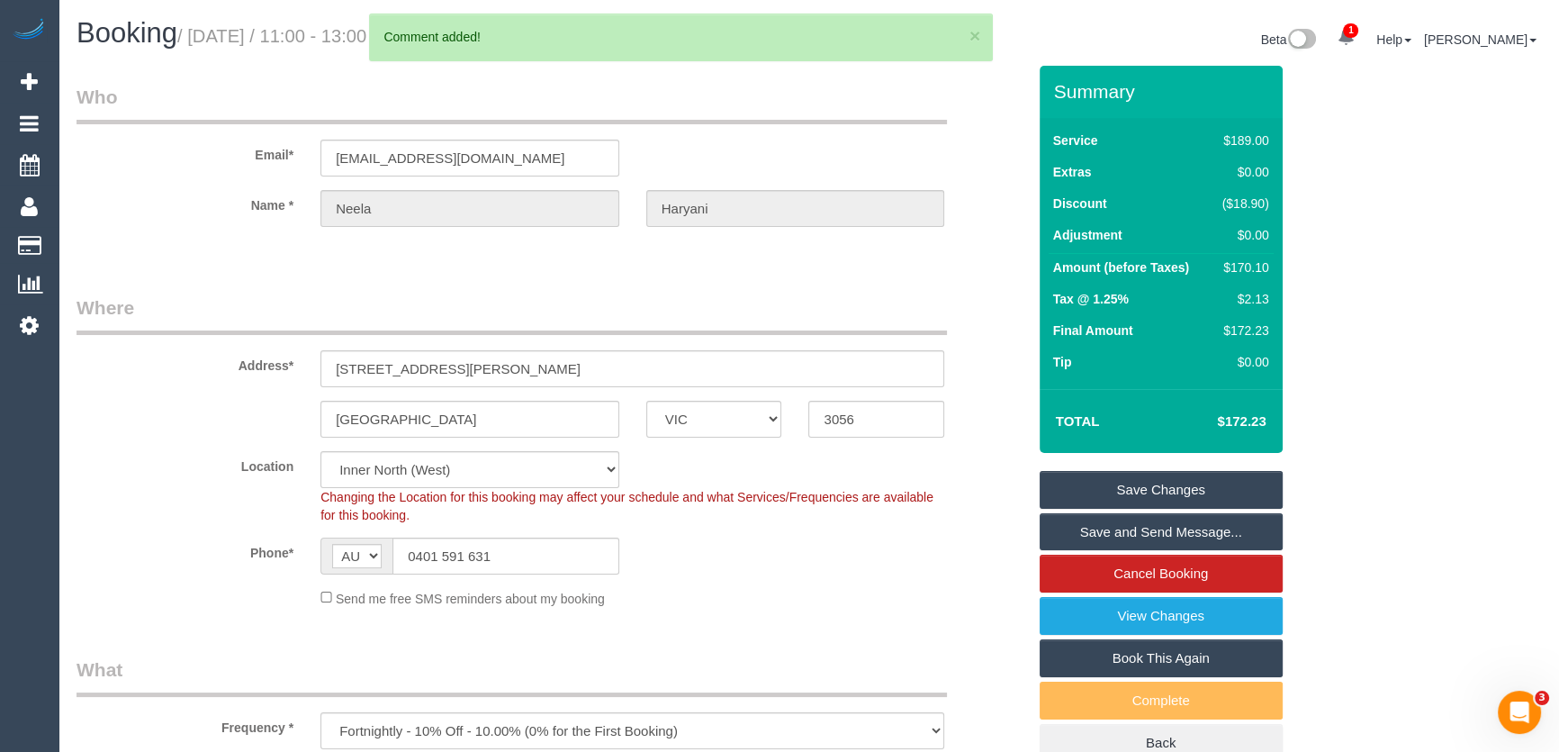
click at [1135, 491] on link "Save Changes" at bounding box center [1161, 490] width 243 height 38
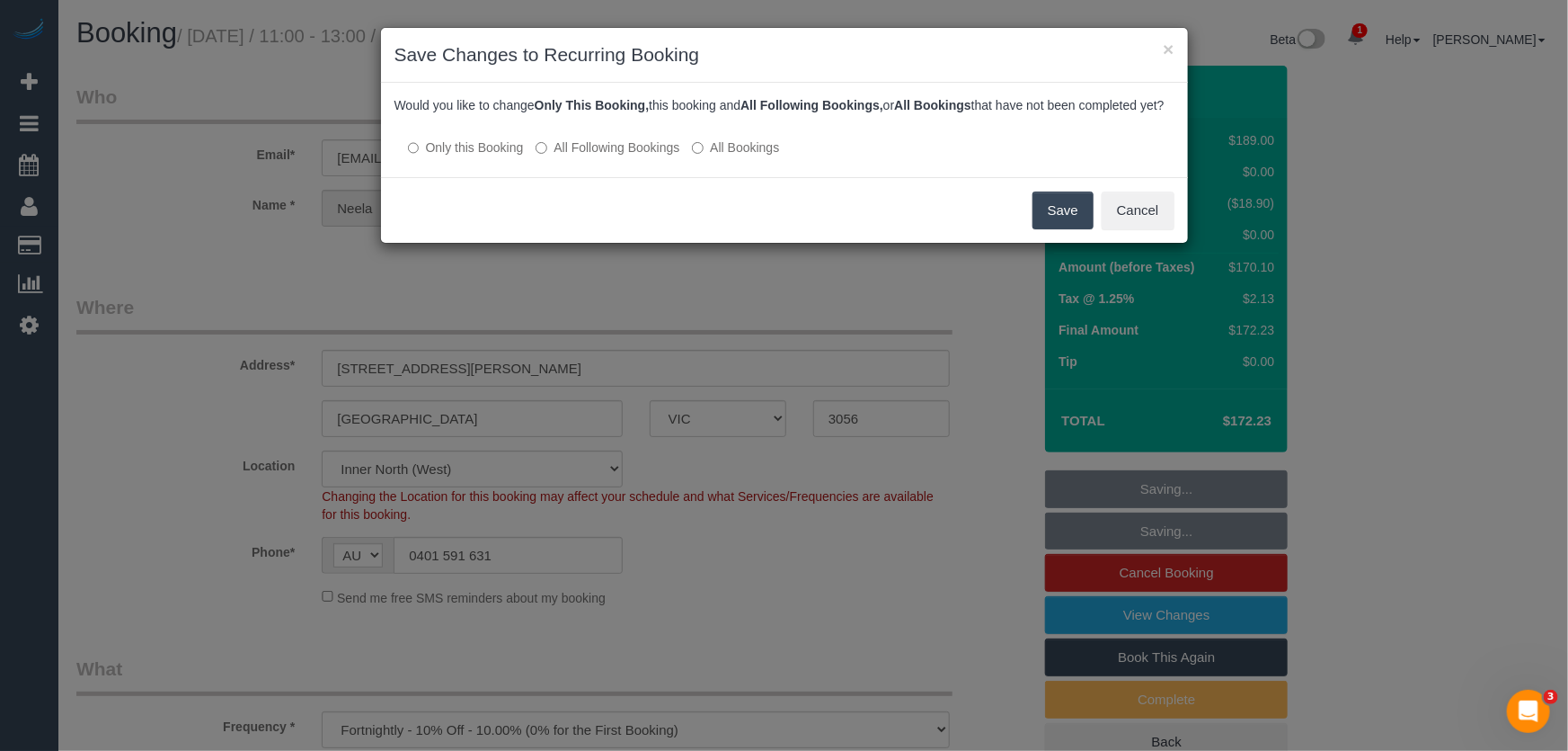
click at [606, 156] on label "All Following Bookings" at bounding box center [607, 148] width 144 height 18
click at [1078, 230] on button "Save" at bounding box center [1062, 211] width 61 height 38
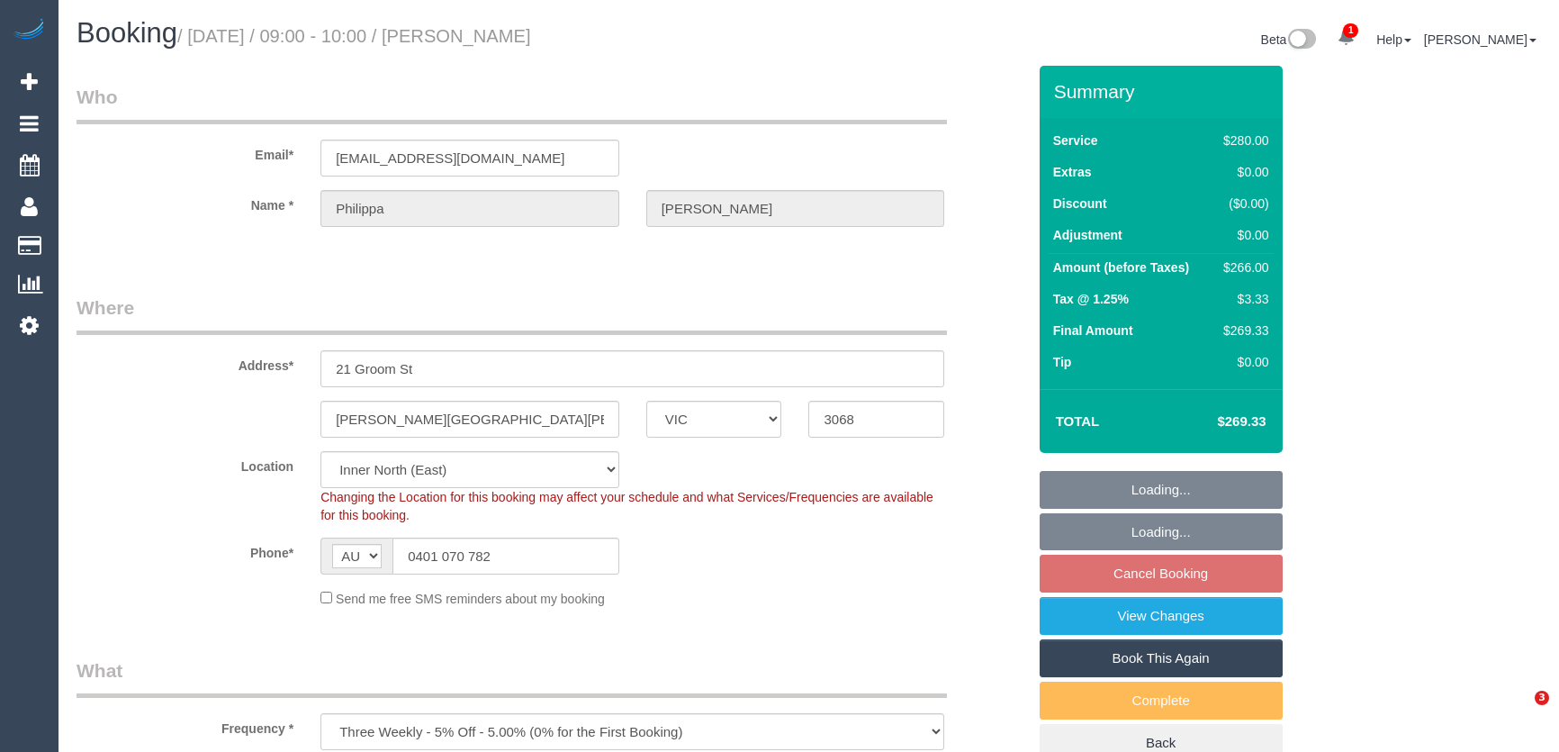
select select "VIC"
select select "2"
select select "number:29"
select select "number:14"
select select "number:19"
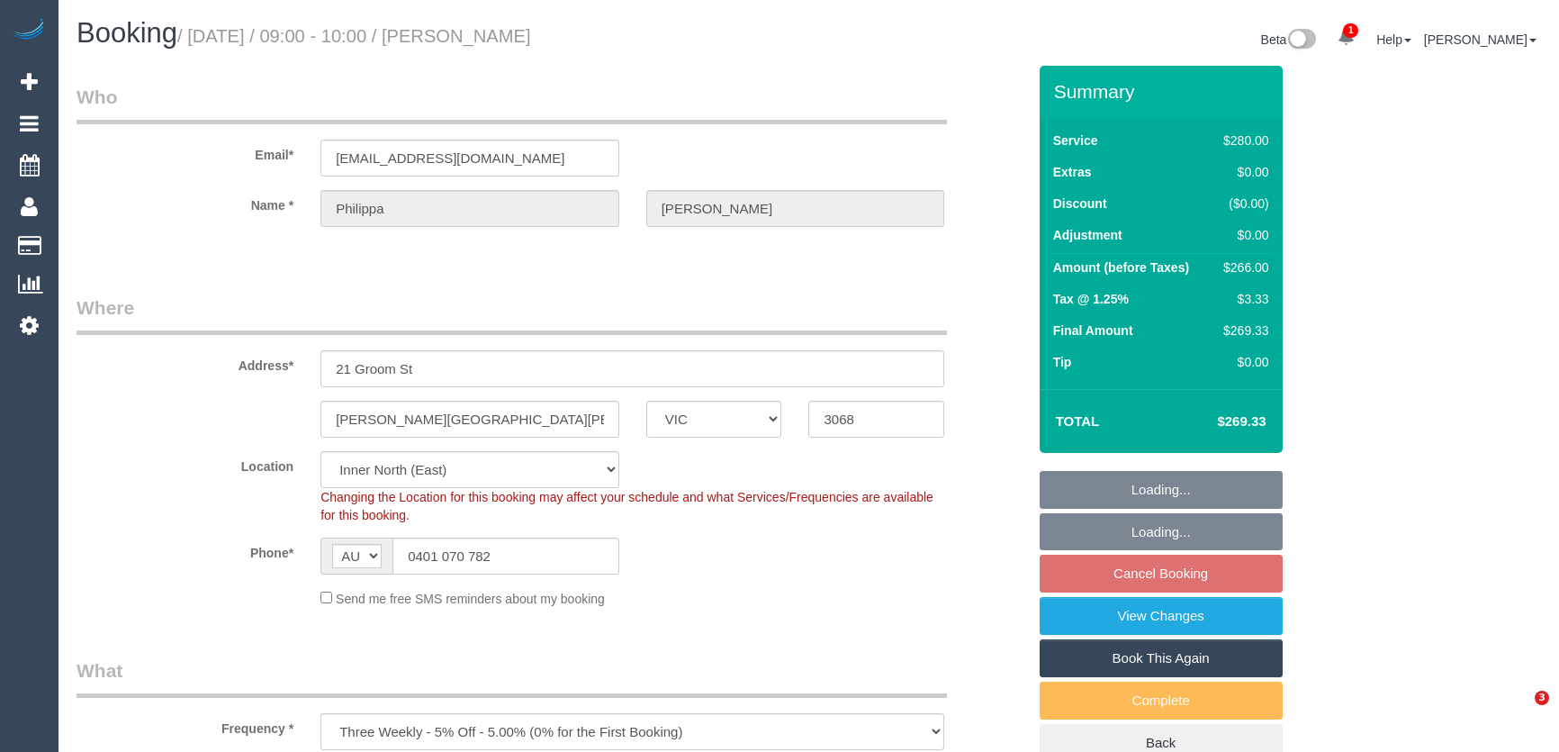
select select "number:22"
select select "number:33"
select select "number:12"
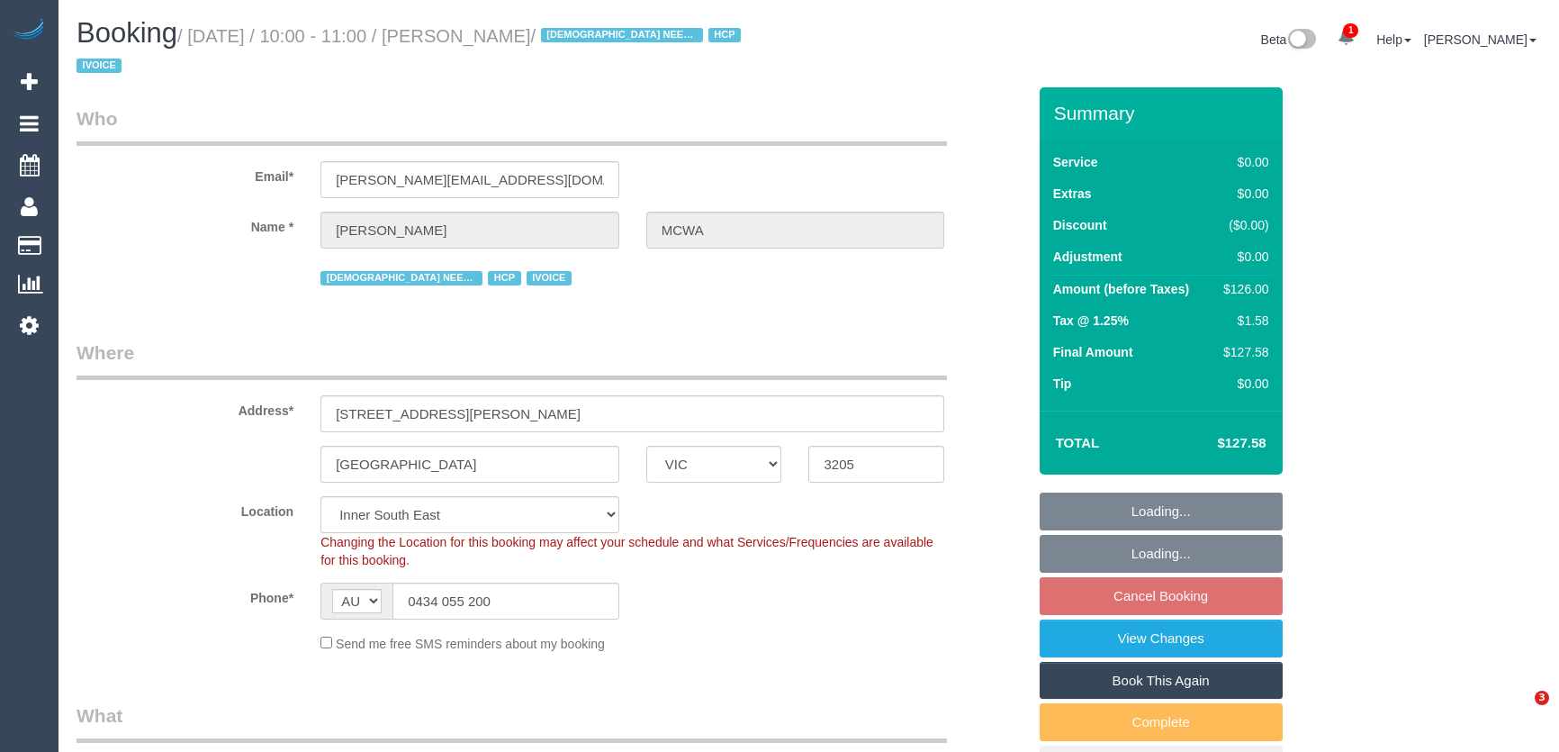
select select "VIC"
select select "number:28"
select select "number:16"
select select "number:19"
select select "number:25"
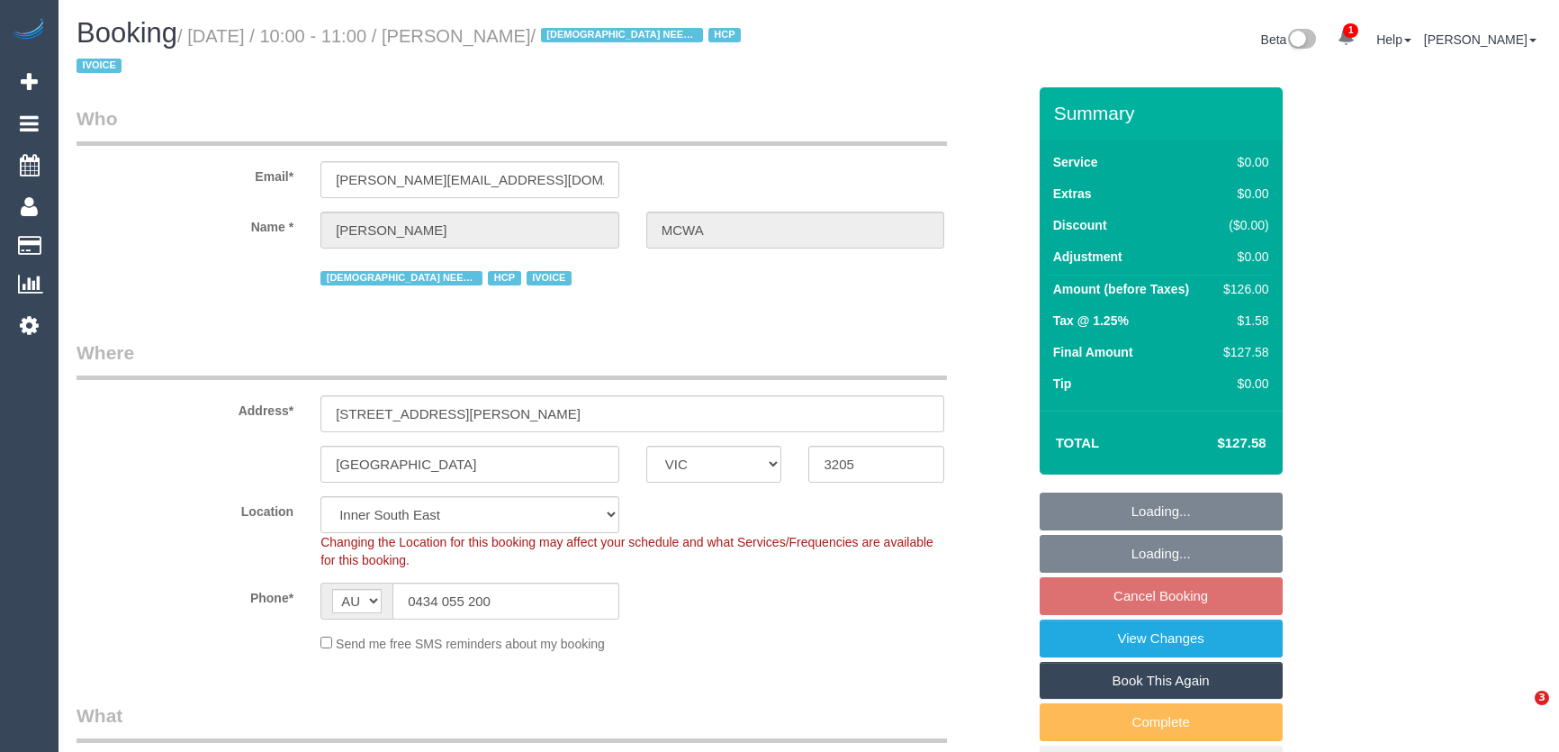
select select "number:35"
select select "120"
select select "object:1286"
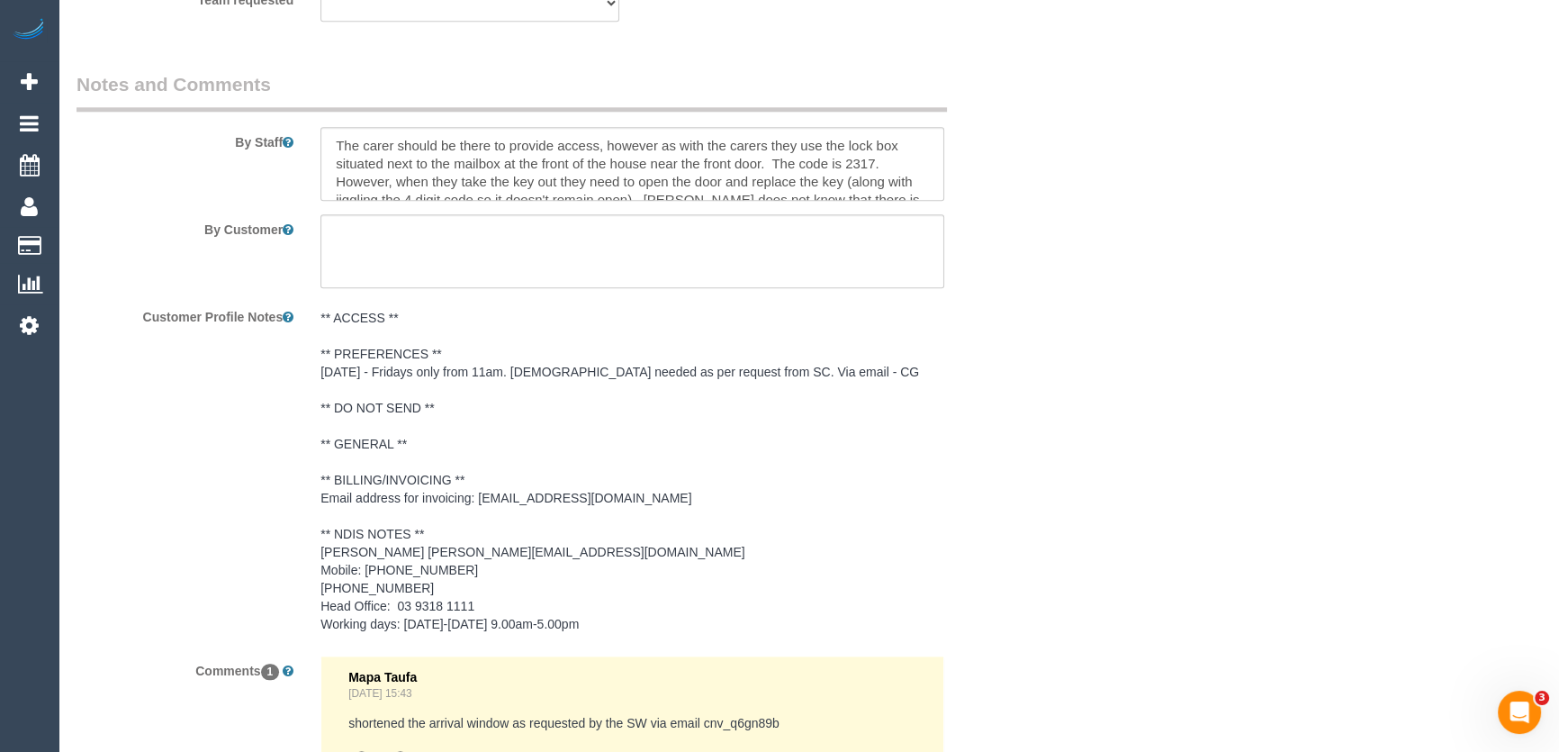
scroll to position [2748, 0]
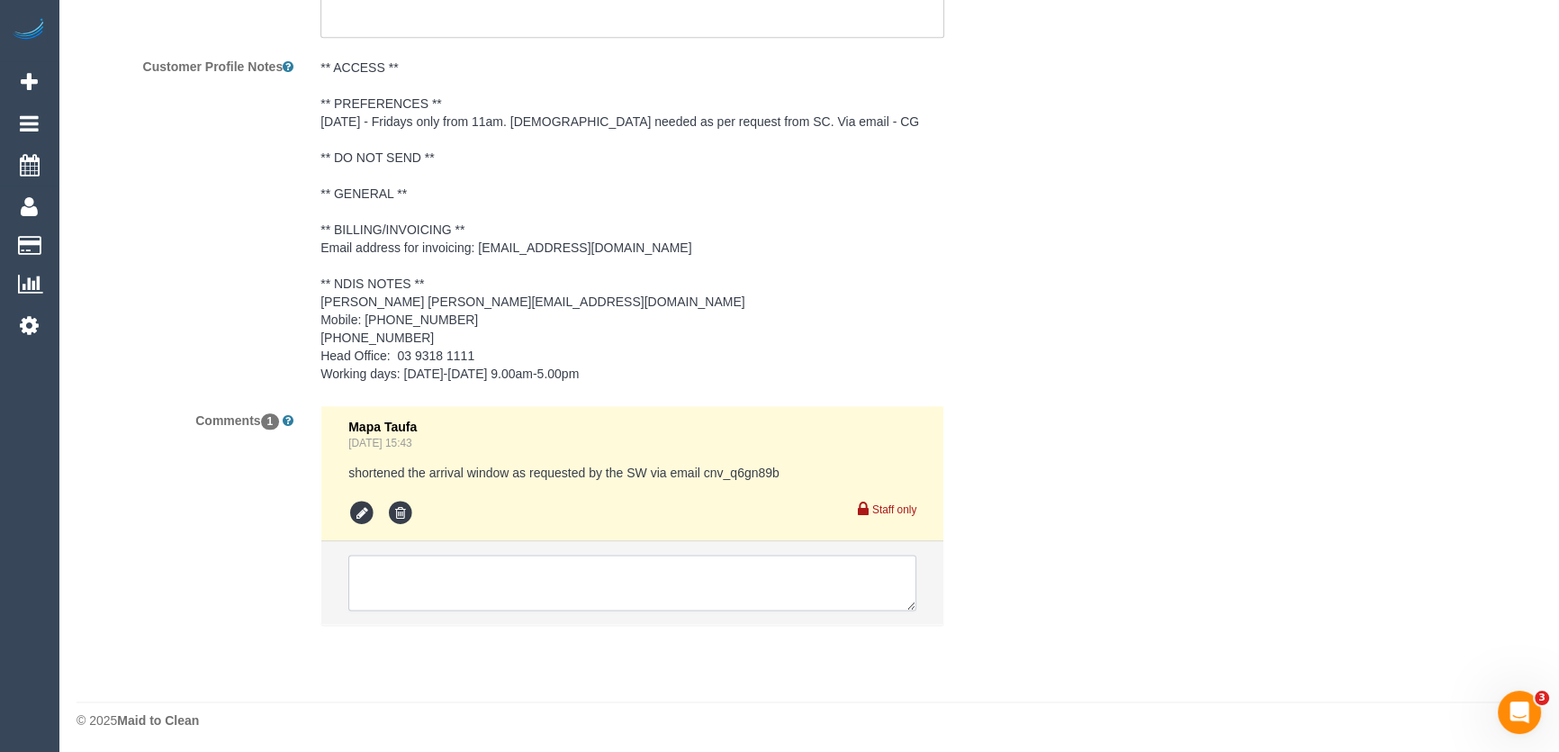
click at [402, 571] on textarea at bounding box center [632, 582] width 568 height 56
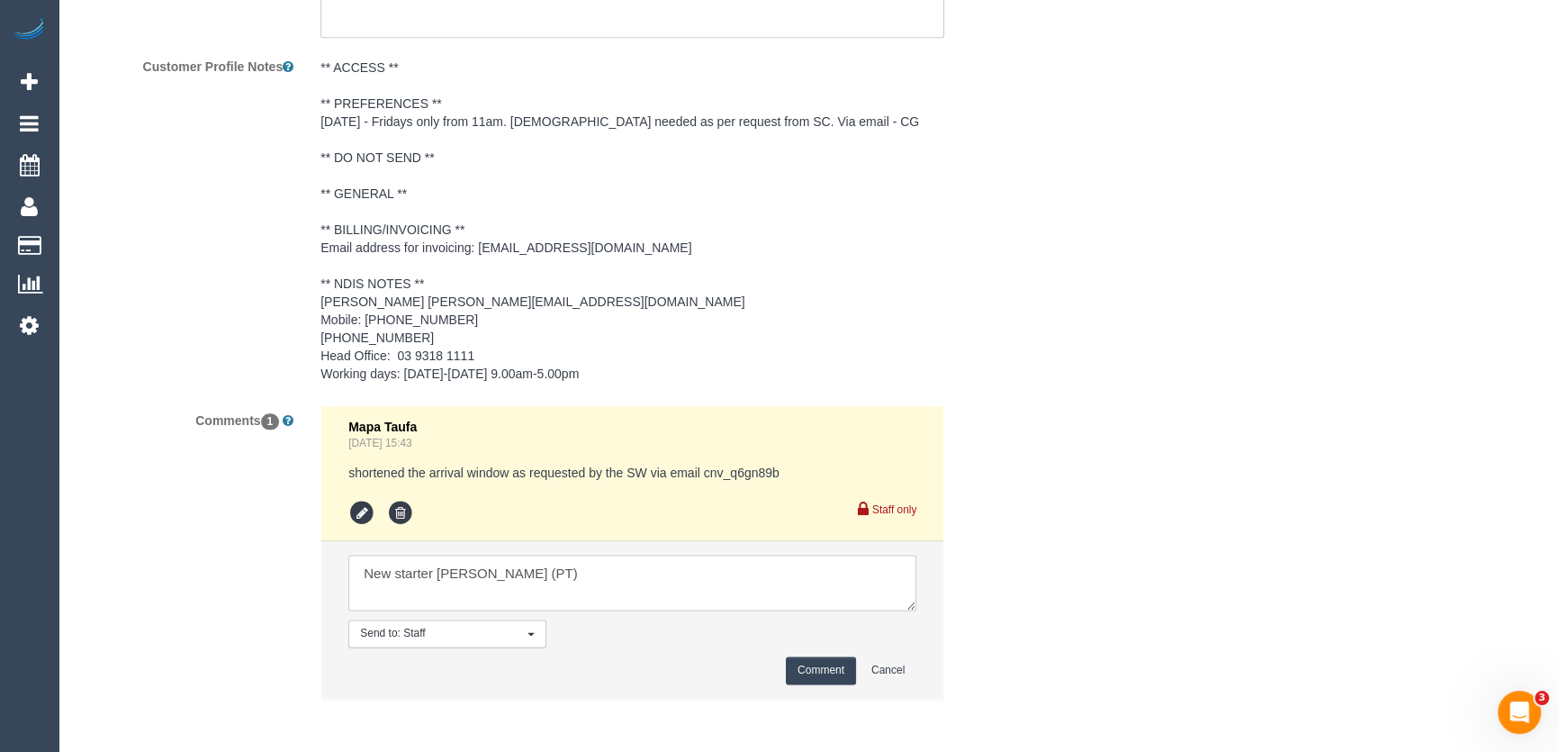
type textarea "New starter [PERSON_NAME] (PT)"
click at [816, 667] on button "Comment" at bounding box center [821, 670] width 70 height 28
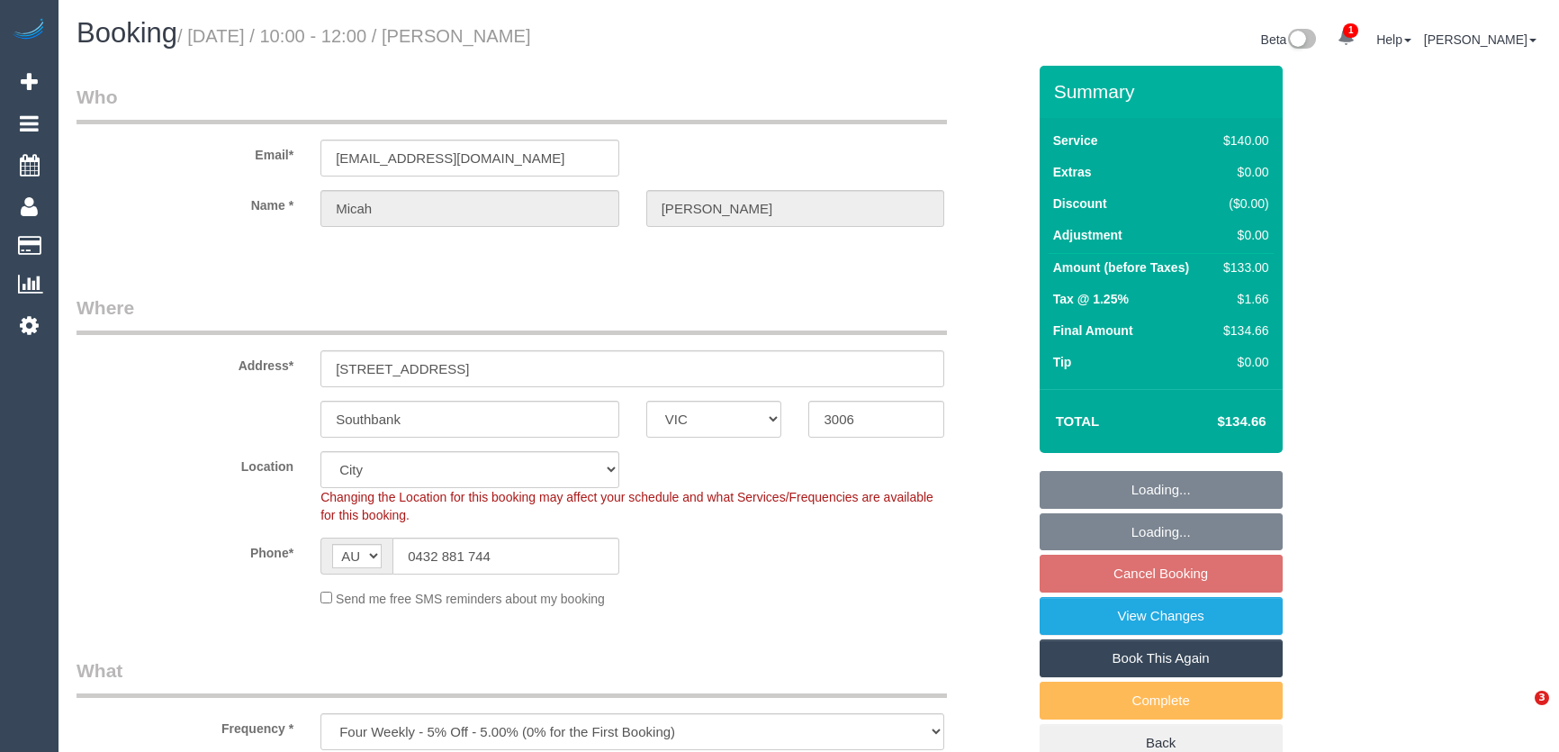
select select "VIC"
select select "object:538"
select select "spot3"
select select "number:29"
select select "number:14"
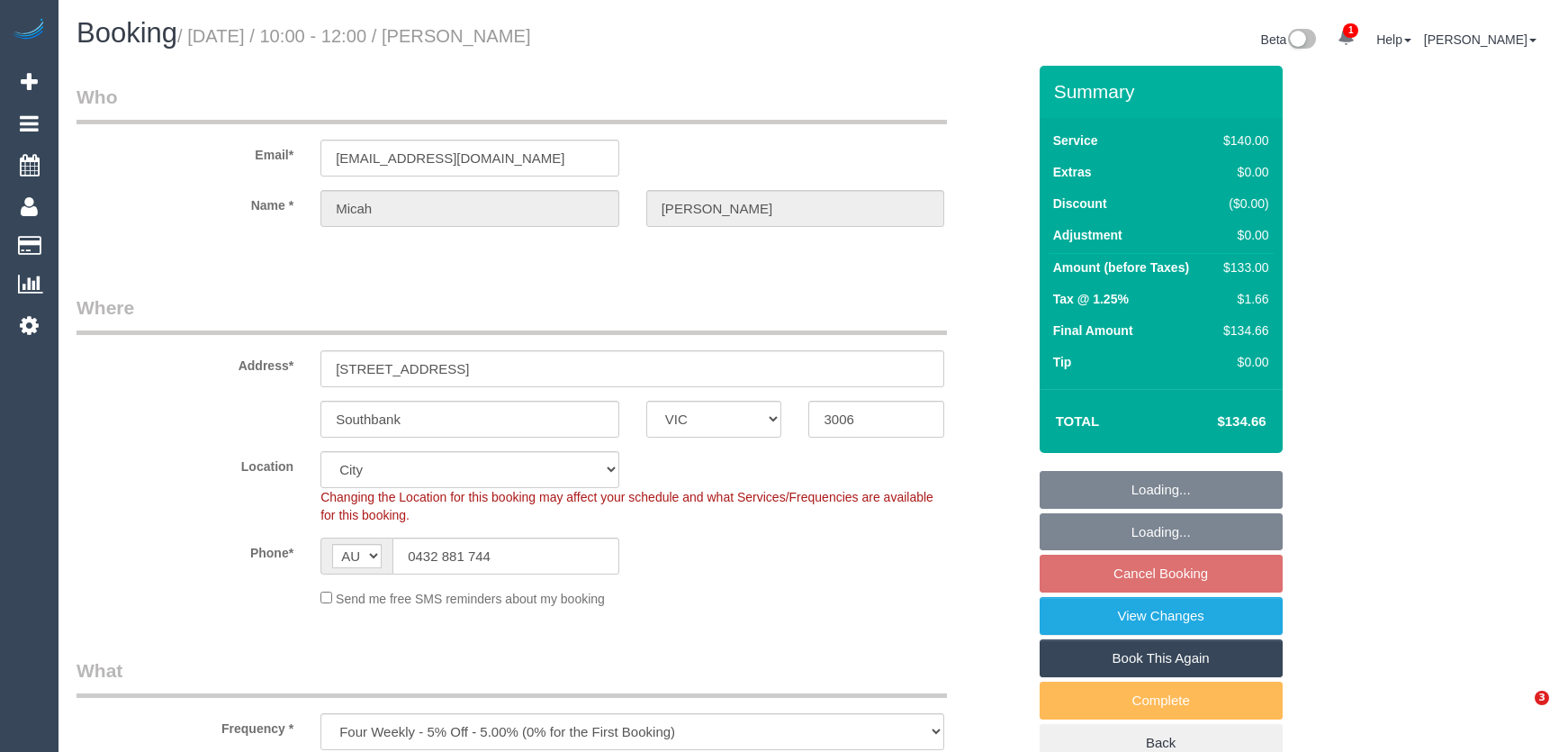
select select "number:20"
select select "number:22"
select select "number:34"
select select "number:13"
select select "VIC"
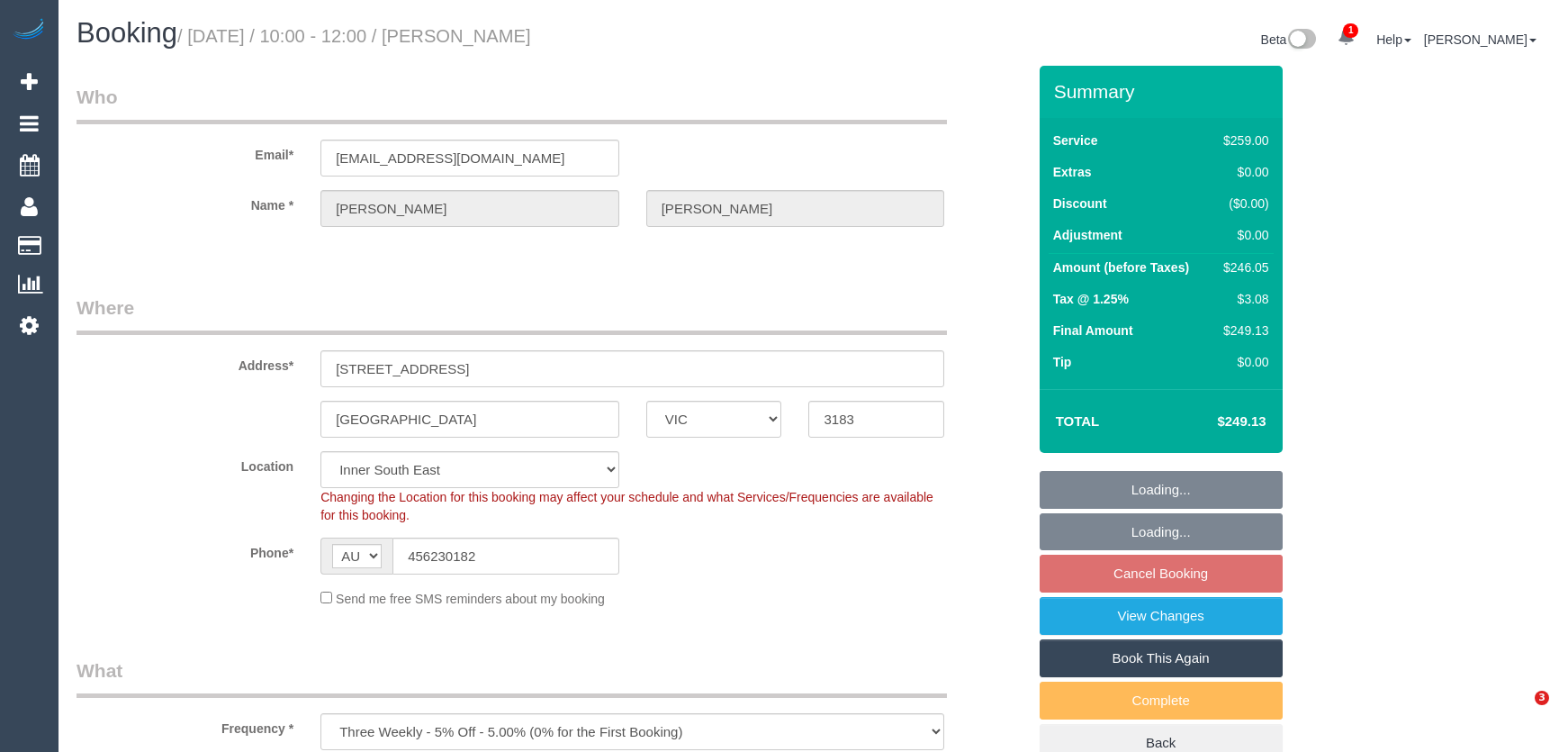
select select "number:29"
select select "number:14"
select select "number:19"
select select "number:24"
select select "number:12"
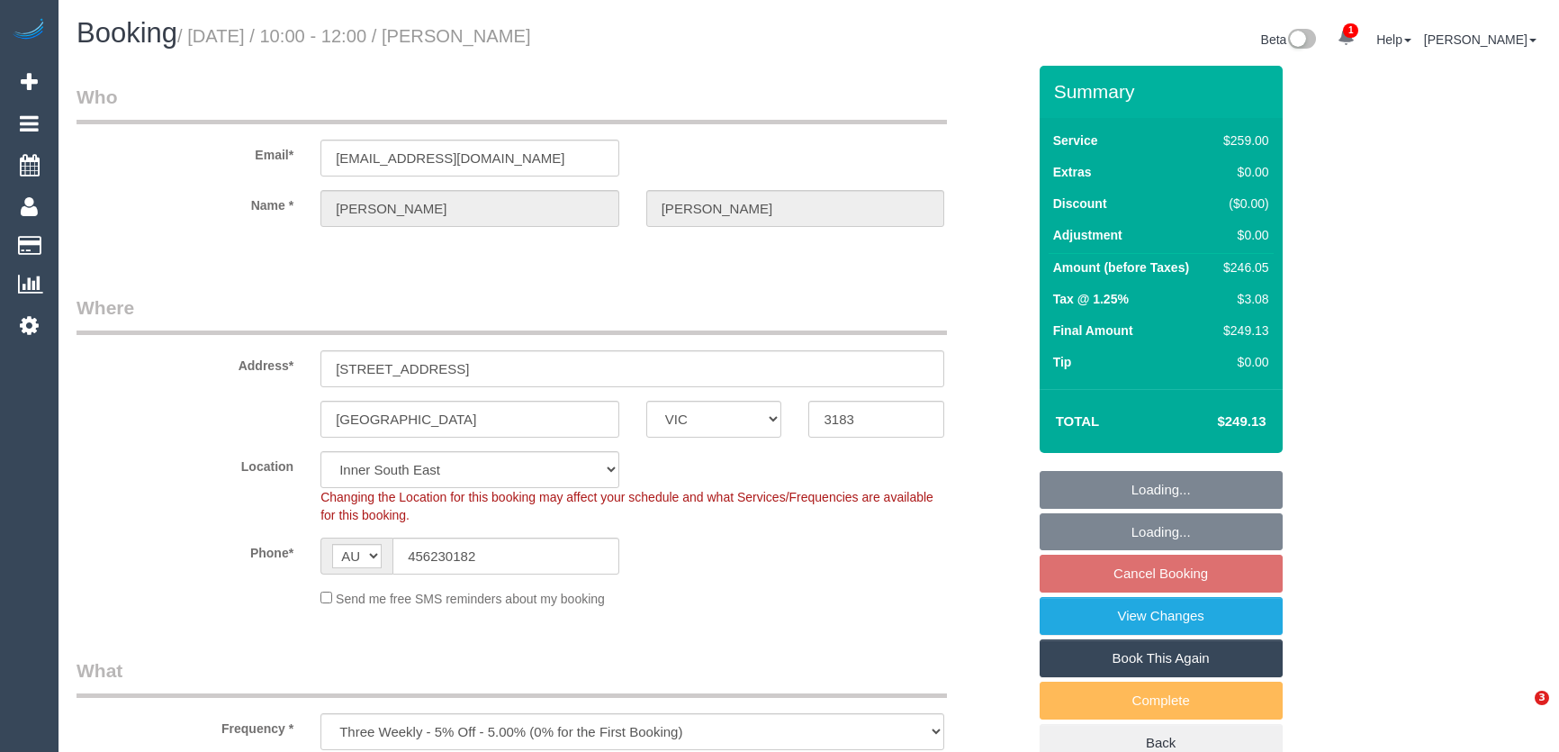
select select "spot3"
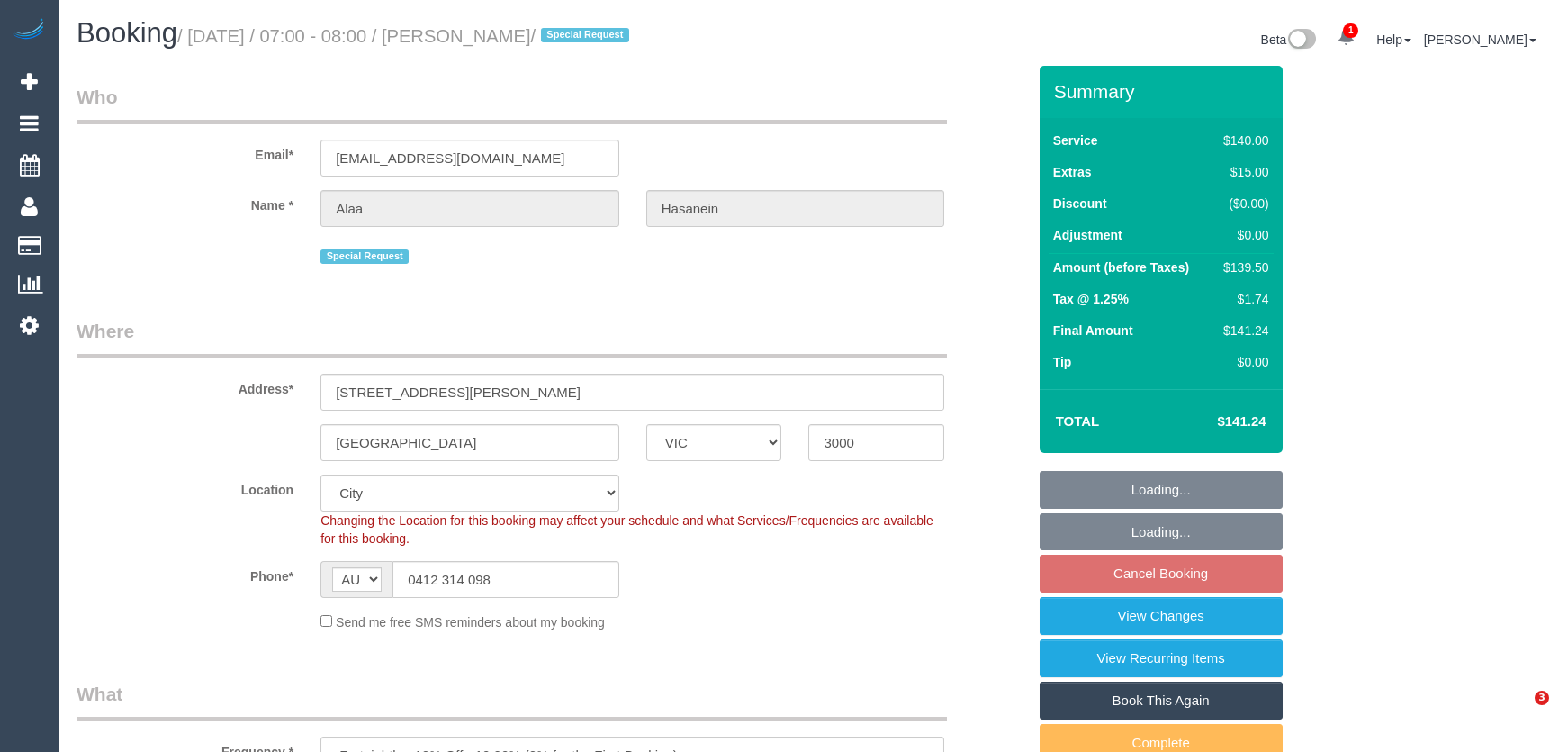
select select "VIC"
select select "number:28"
select select "number:14"
select select "number:20"
select select "number:24"
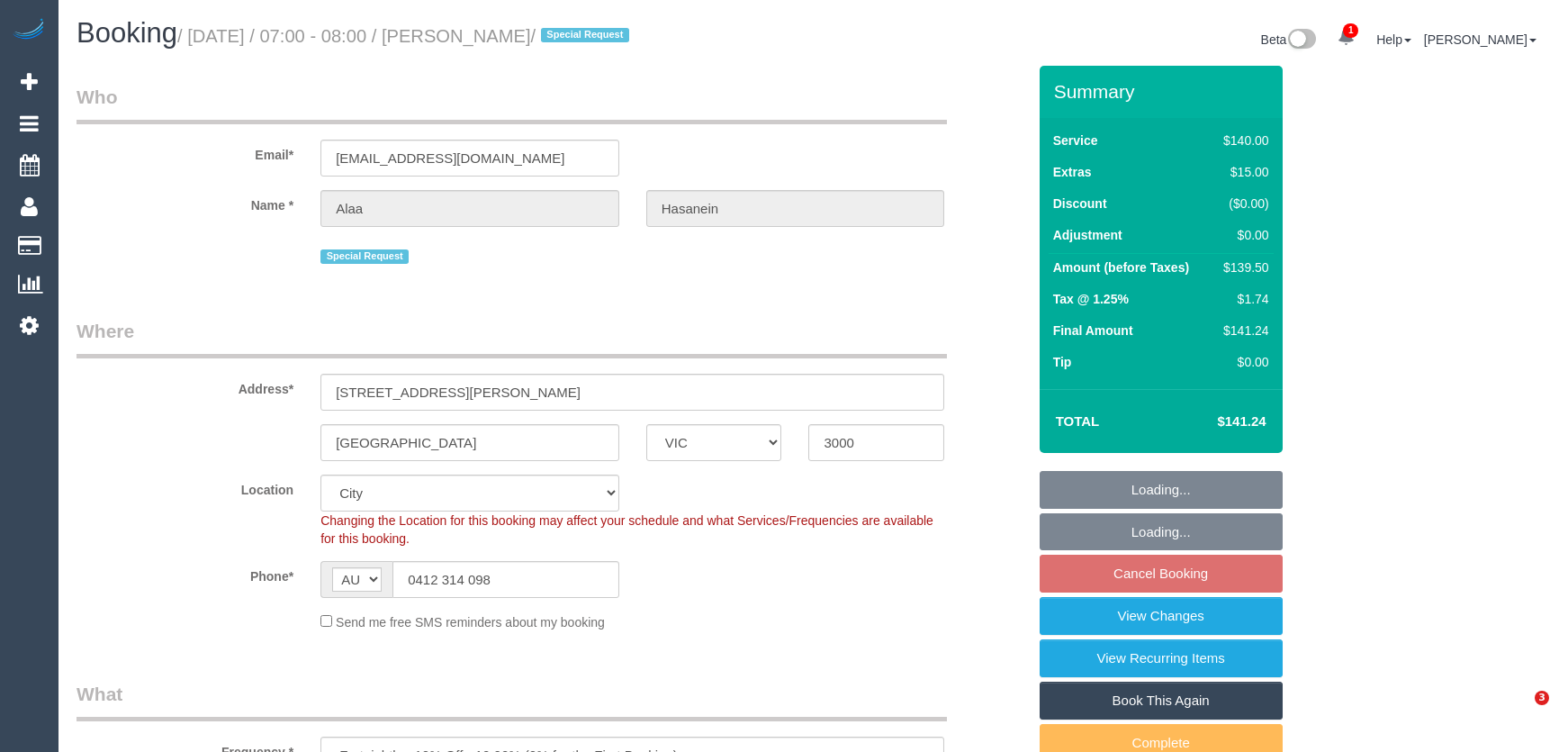
select select "number:34"
select select "number:12"
select select "spot1"
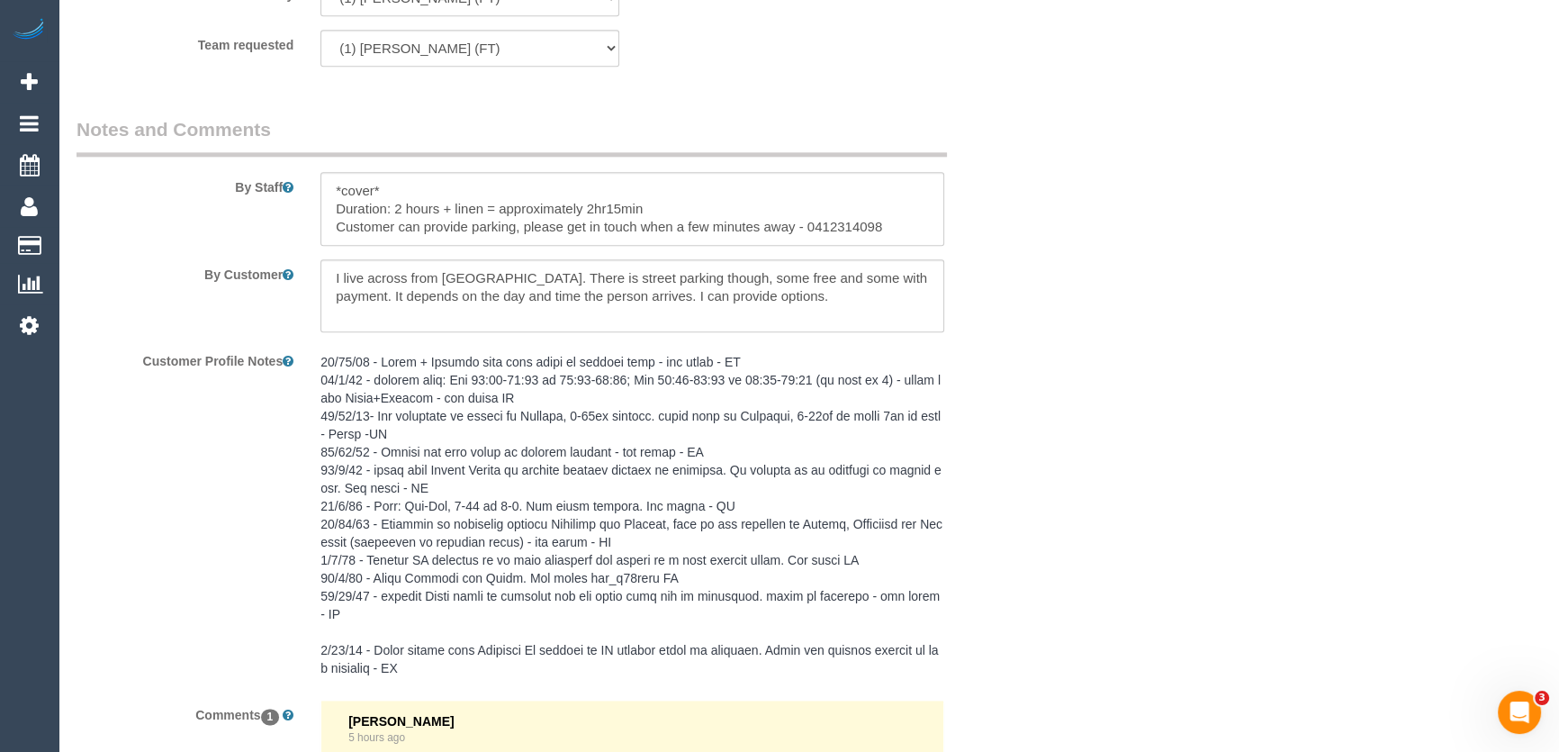
scroll to position [3197, 0]
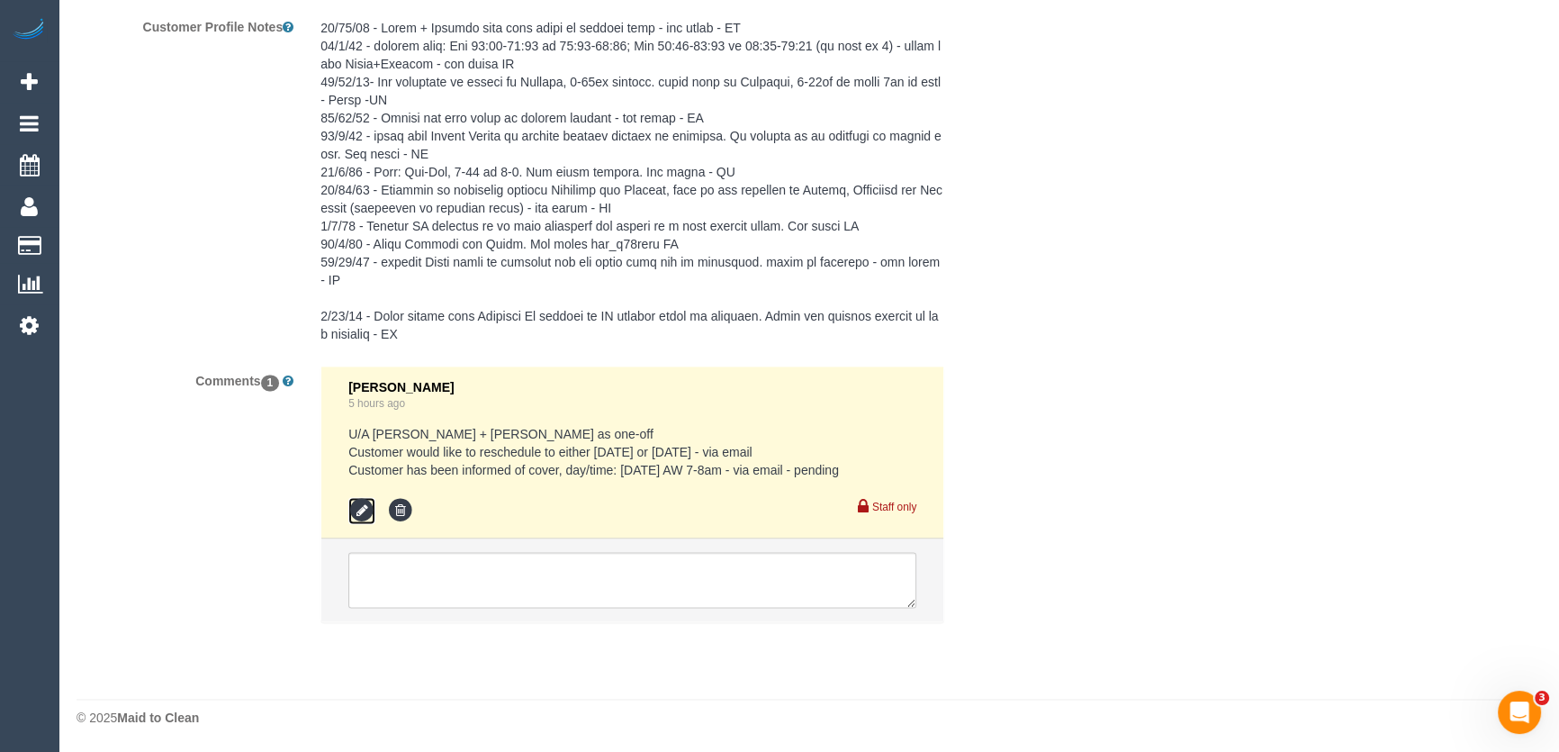
click at [364, 509] on icon at bounding box center [361, 510] width 27 height 27
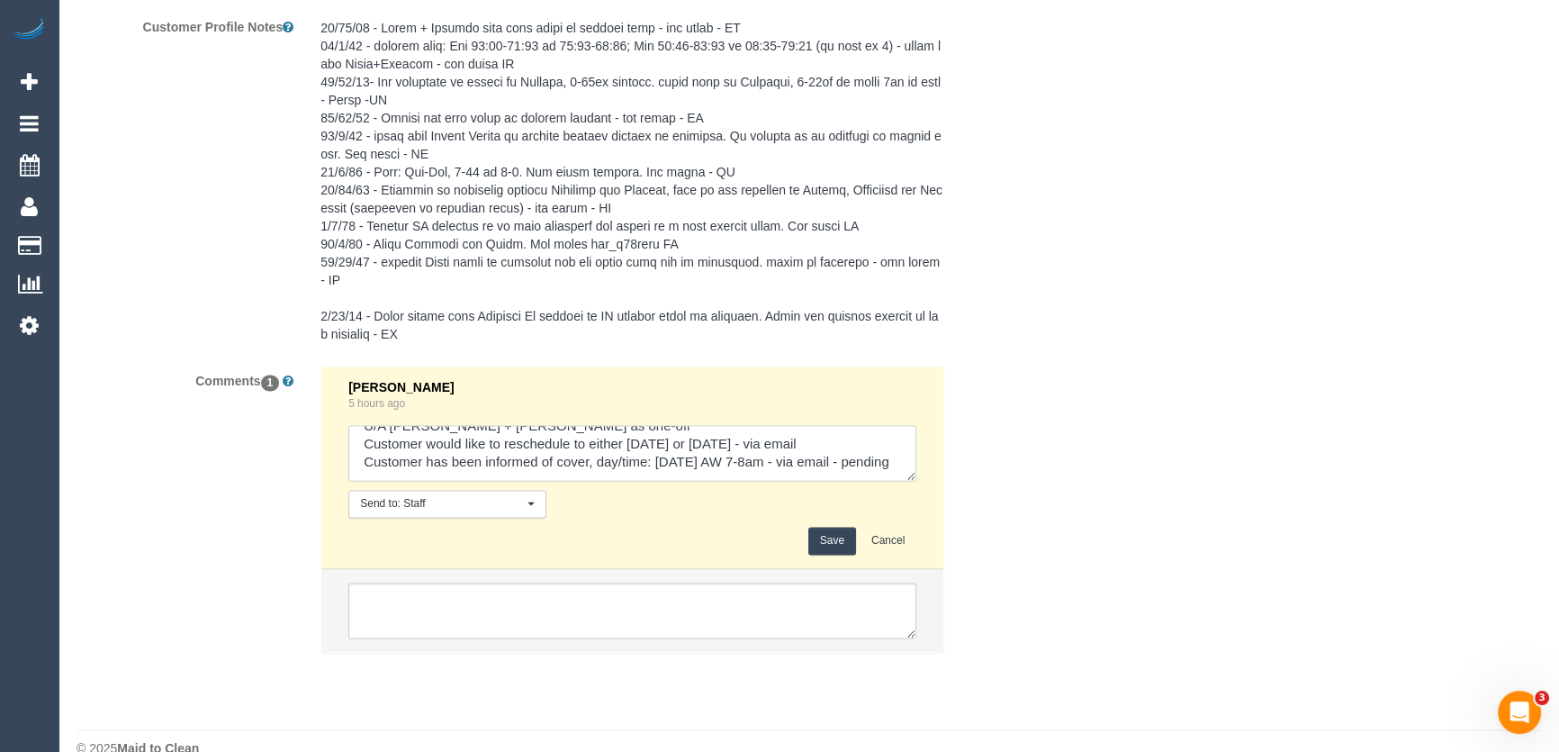
scroll to position [36, 0]
click at [495, 467] on textarea at bounding box center [632, 453] width 568 height 56
type textarea "U/A [PERSON_NAME] + [PERSON_NAME] as one-off Customer would like to reschedule …"
click at [830, 540] on button "Save" at bounding box center [832, 541] width 48 height 28
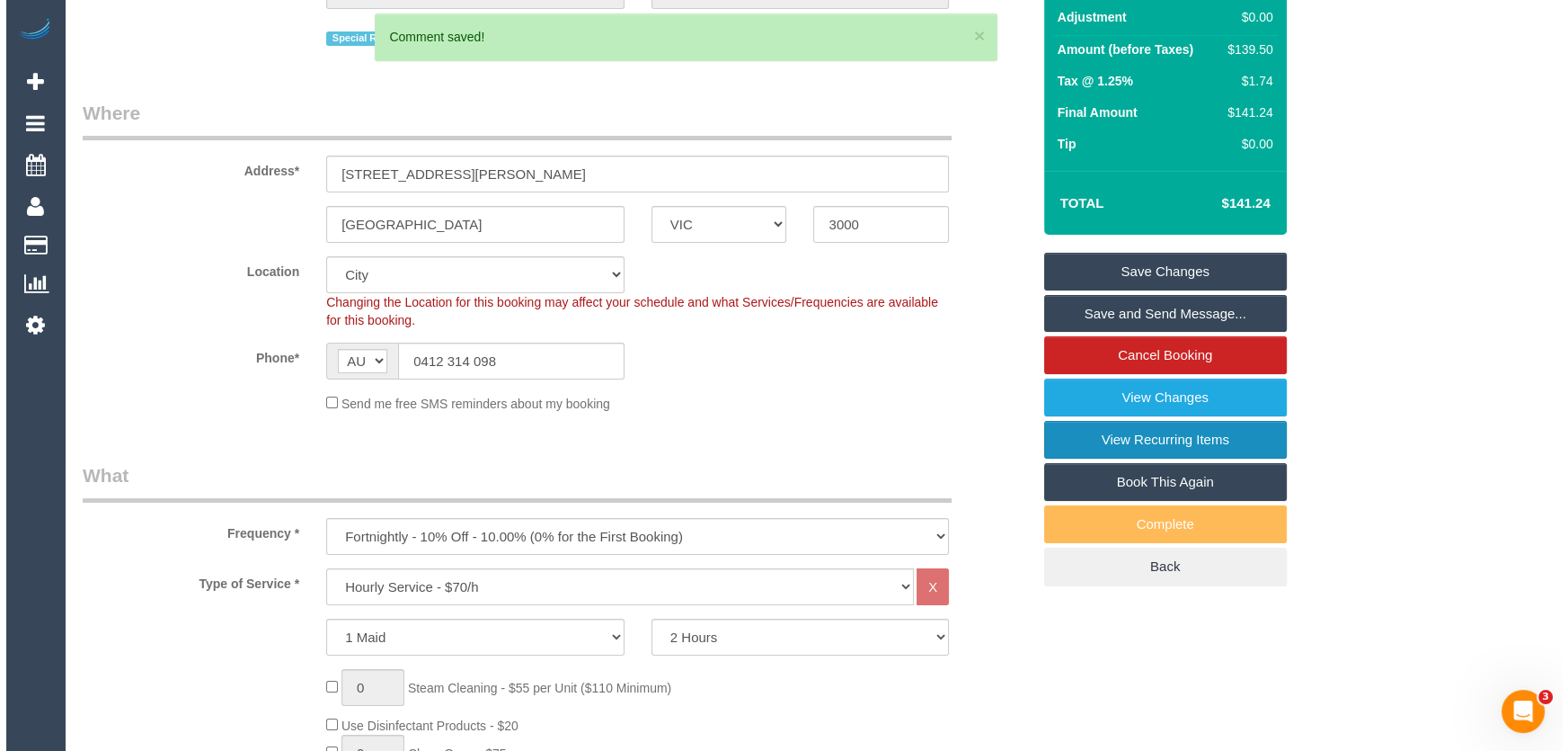
scroll to position [0, 0]
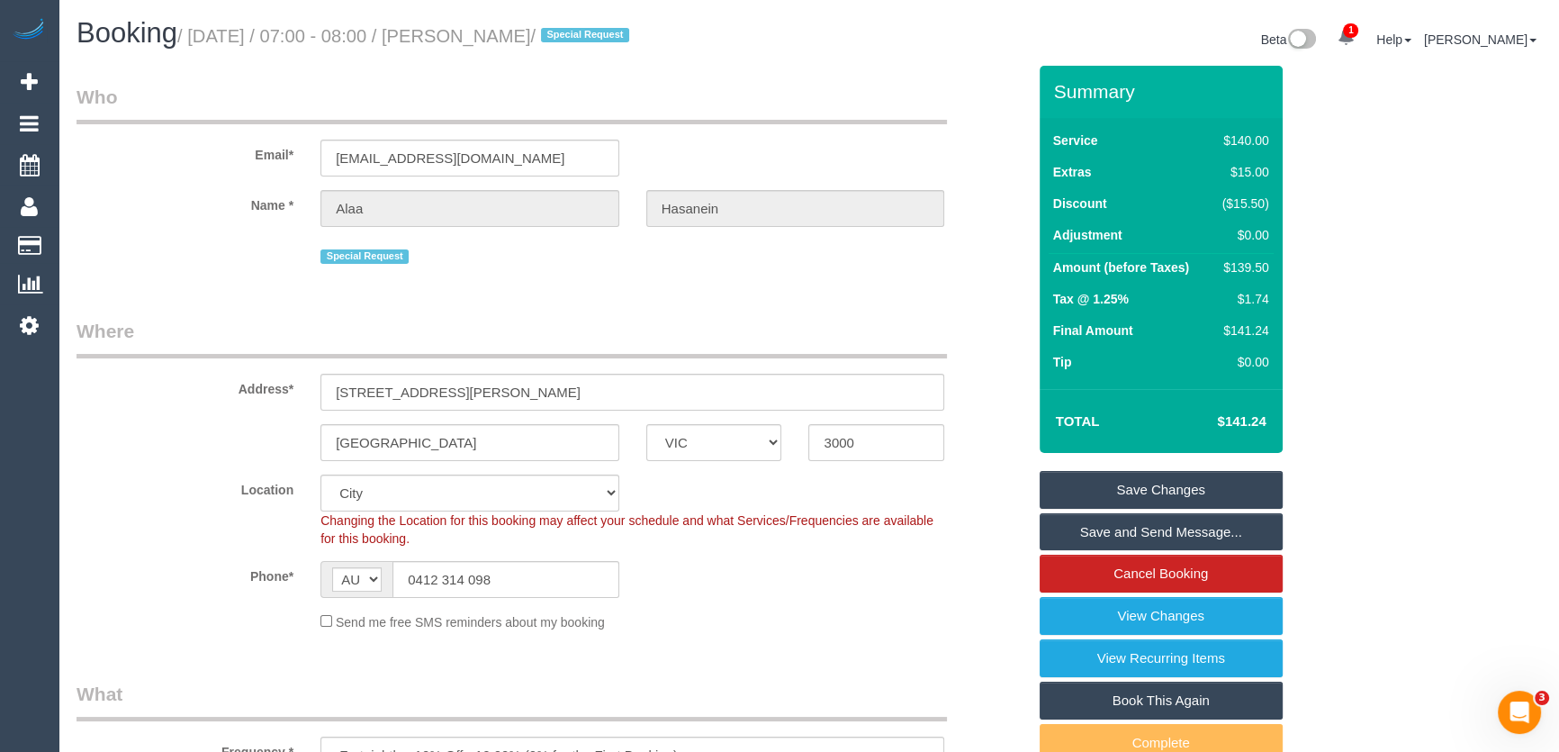
click at [1184, 534] on link "Save and Send Message..." at bounding box center [1161, 532] width 243 height 38
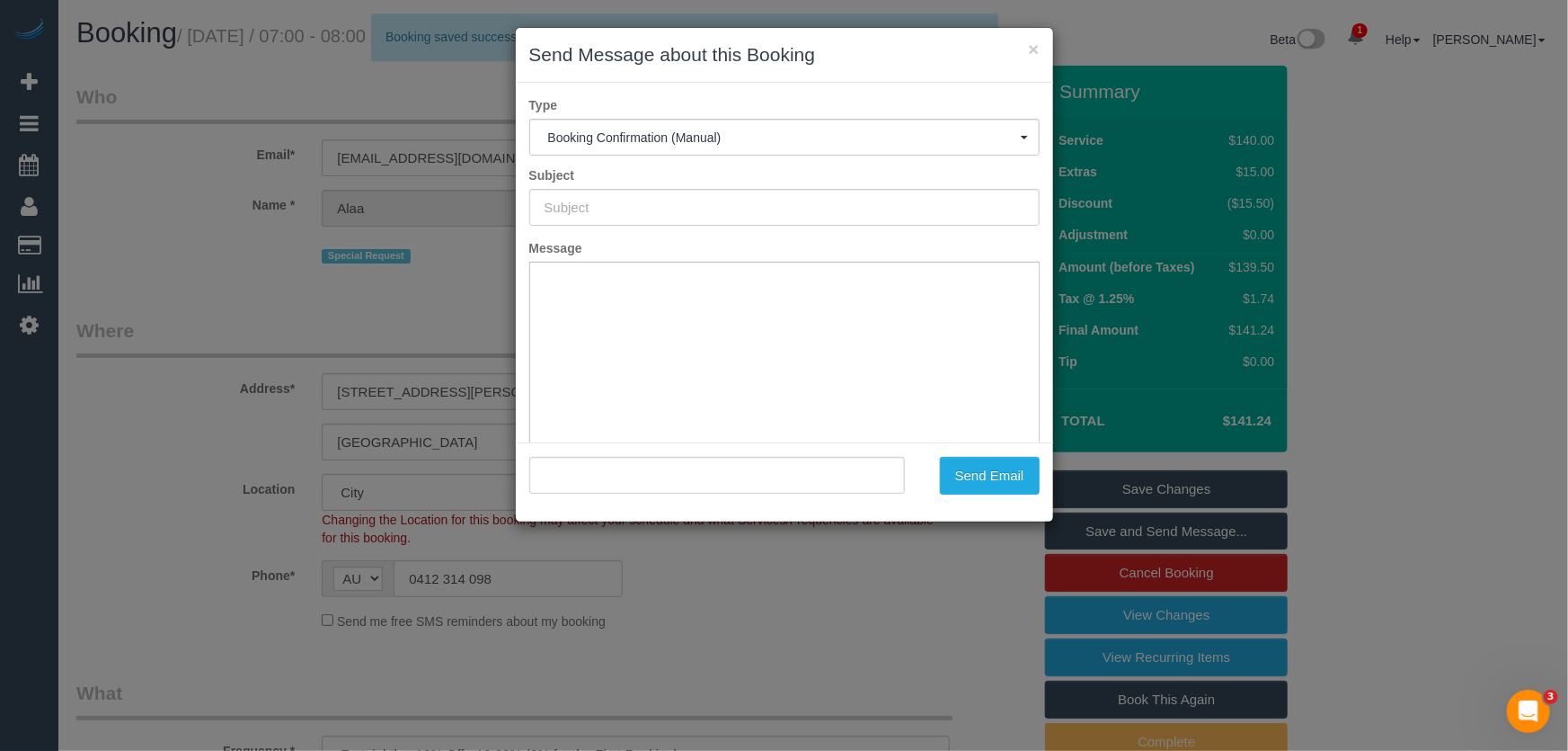
type input "Booking Confirmed"
type input ""[PERSON_NAME]" <[EMAIL_ADDRESS][DOMAIN_NAME]>"
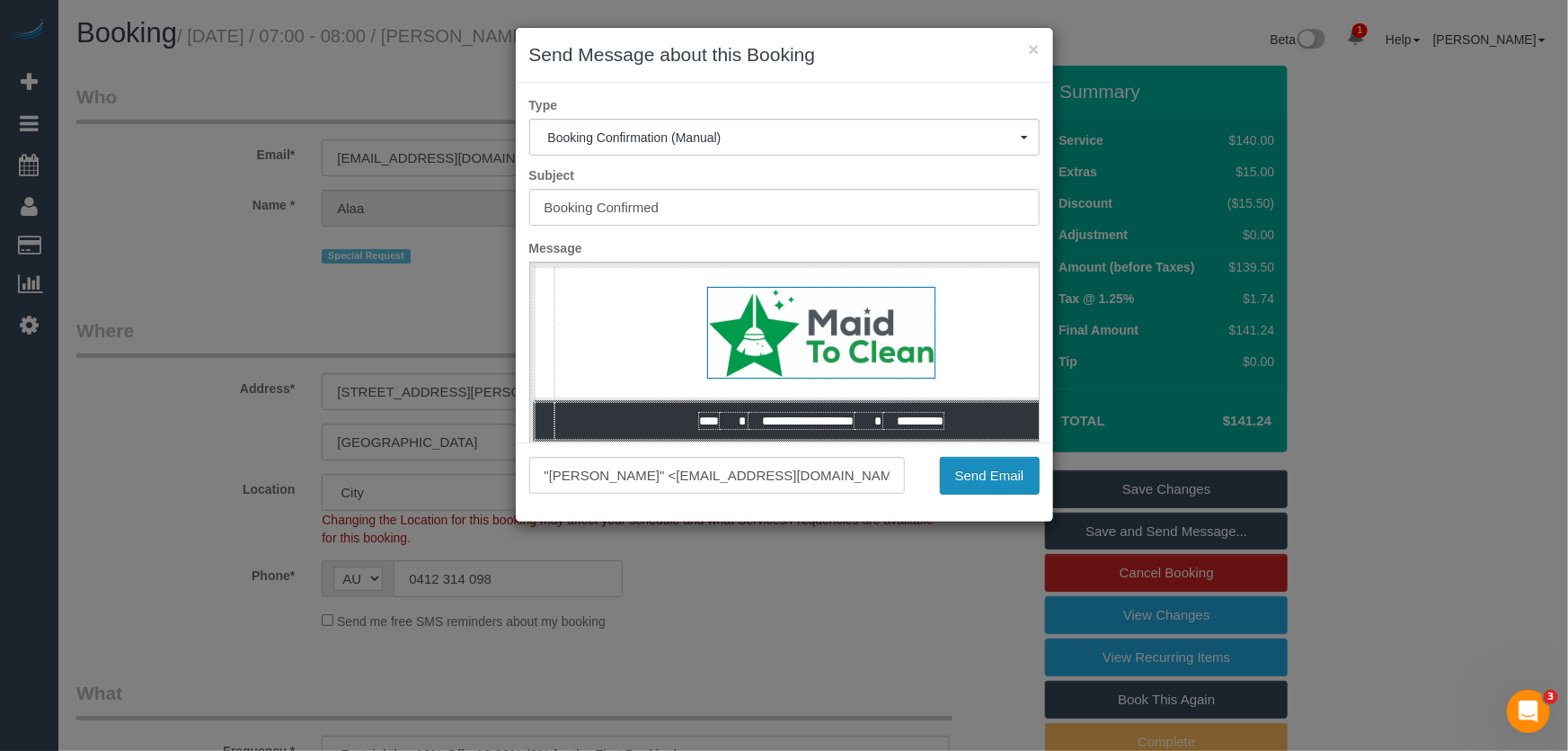
click at [984, 482] on button "Send Email" at bounding box center [989, 475] width 100 height 38
